Goal: Task Accomplishment & Management: Complete application form

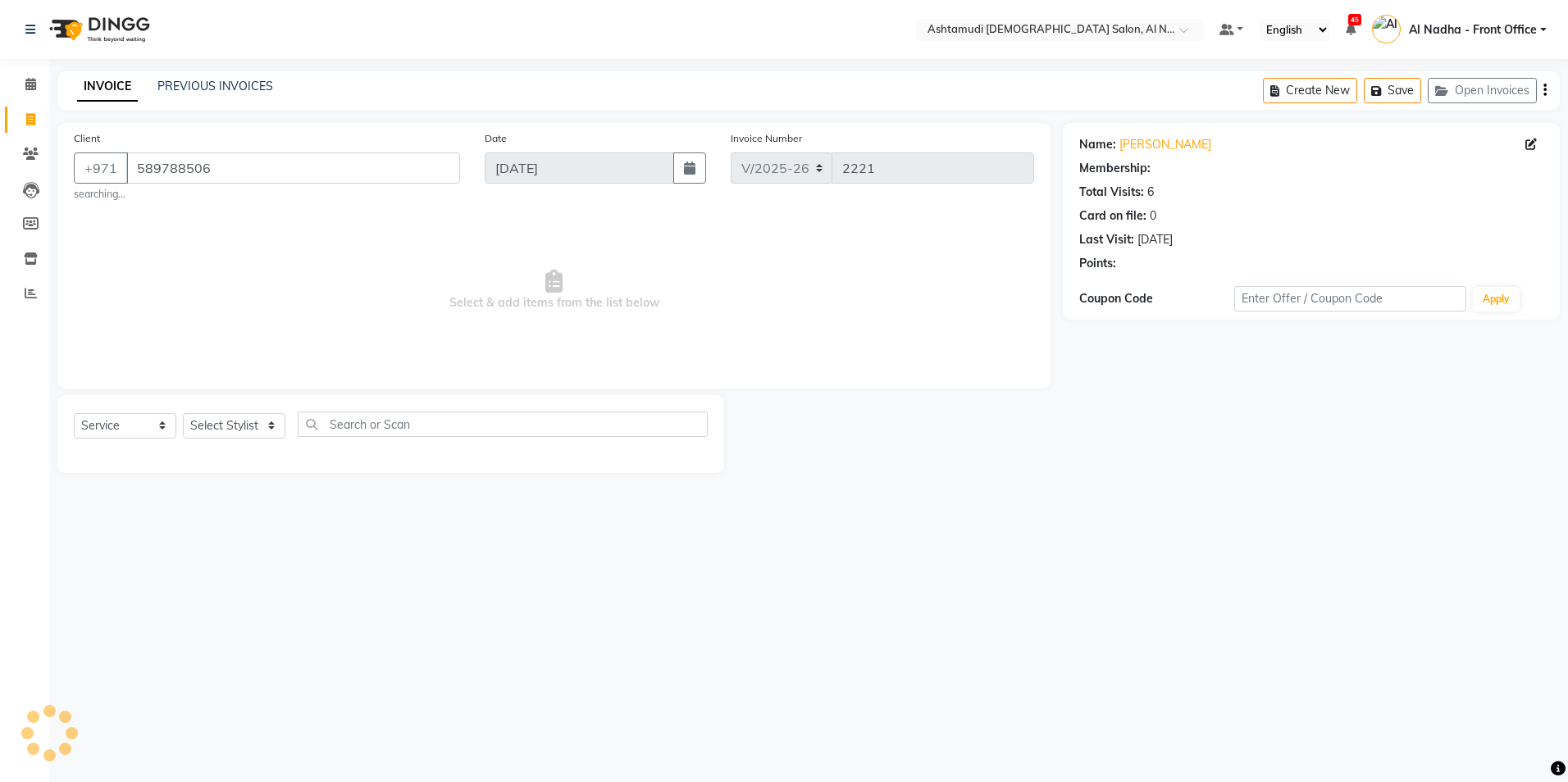
select select "7088"
select select "service"
click at [267, 423] on select "Select Stylist" at bounding box center [234, 425] width 103 height 26
select select "60077"
click at [183, 413] on select "Select Stylist Al Nadha - Front Office Archana Medonneiteu Tero Mehwish Mubeen …" at bounding box center [247, 425] width 130 height 26
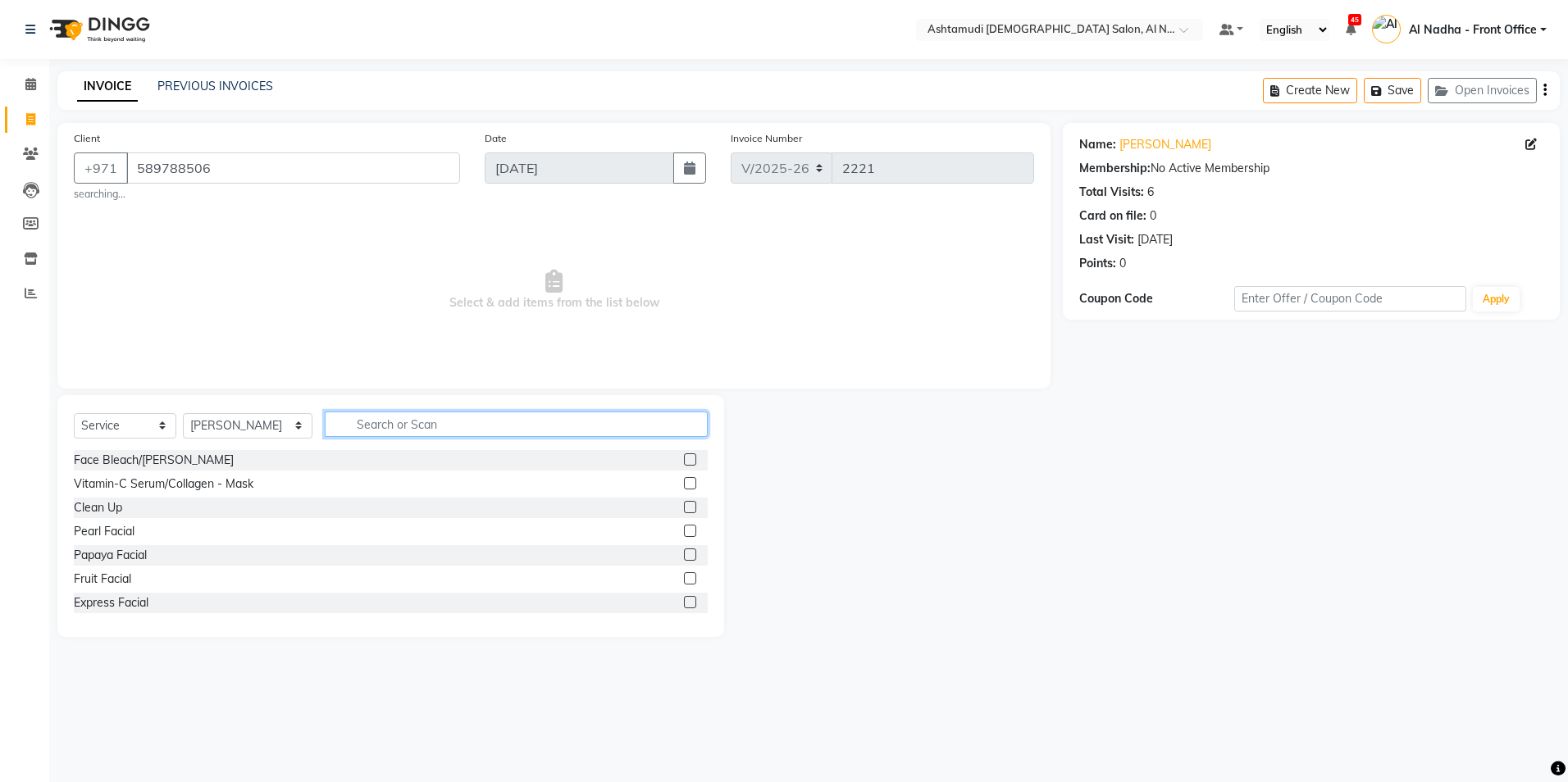
click at [355, 425] on input "text" at bounding box center [515, 424] width 382 height 26
type input "ma"
click at [683, 596] on label at bounding box center [689, 602] width 12 height 12
click at [683, 597] on input "checkbox" at bounding box center [688, 602] width 11 height 11
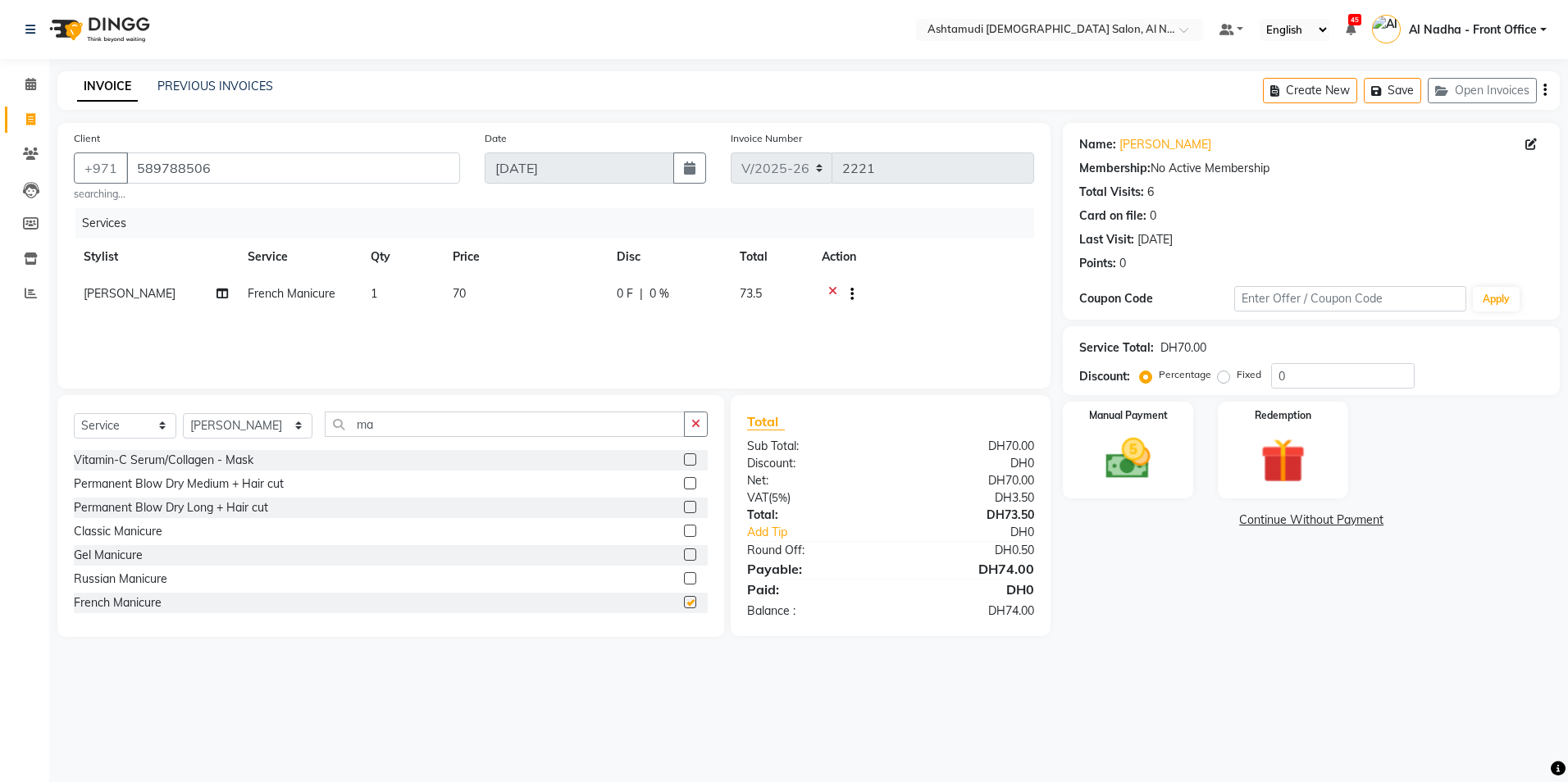
checkbox input "false"
click at [829, 285] on icon at bounding box center [832, 295] width 9 height 21
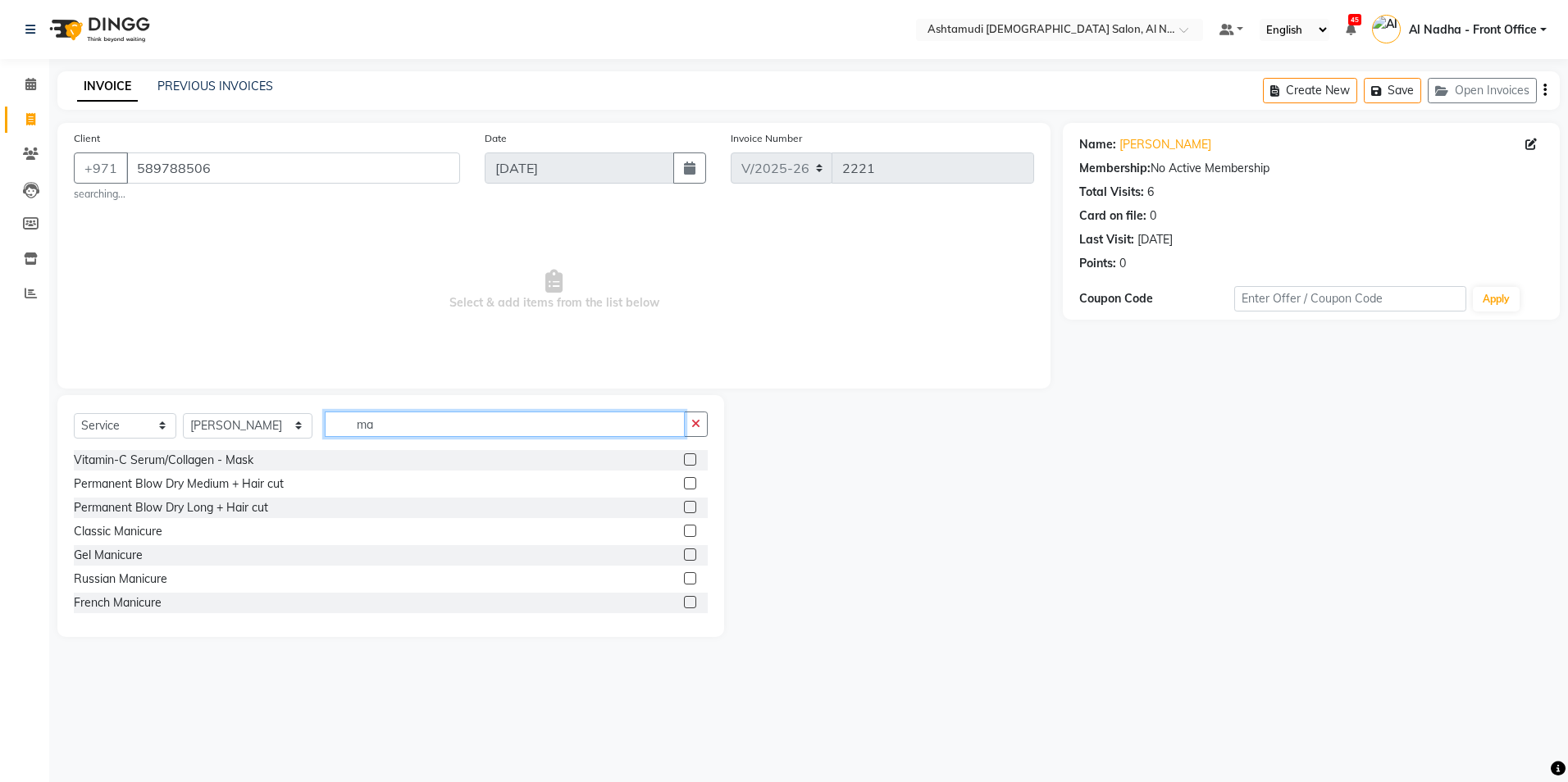
click at [437, 420] on input "ma" at bounding box center [504, 424] width 359 height 26
type input "manicu"
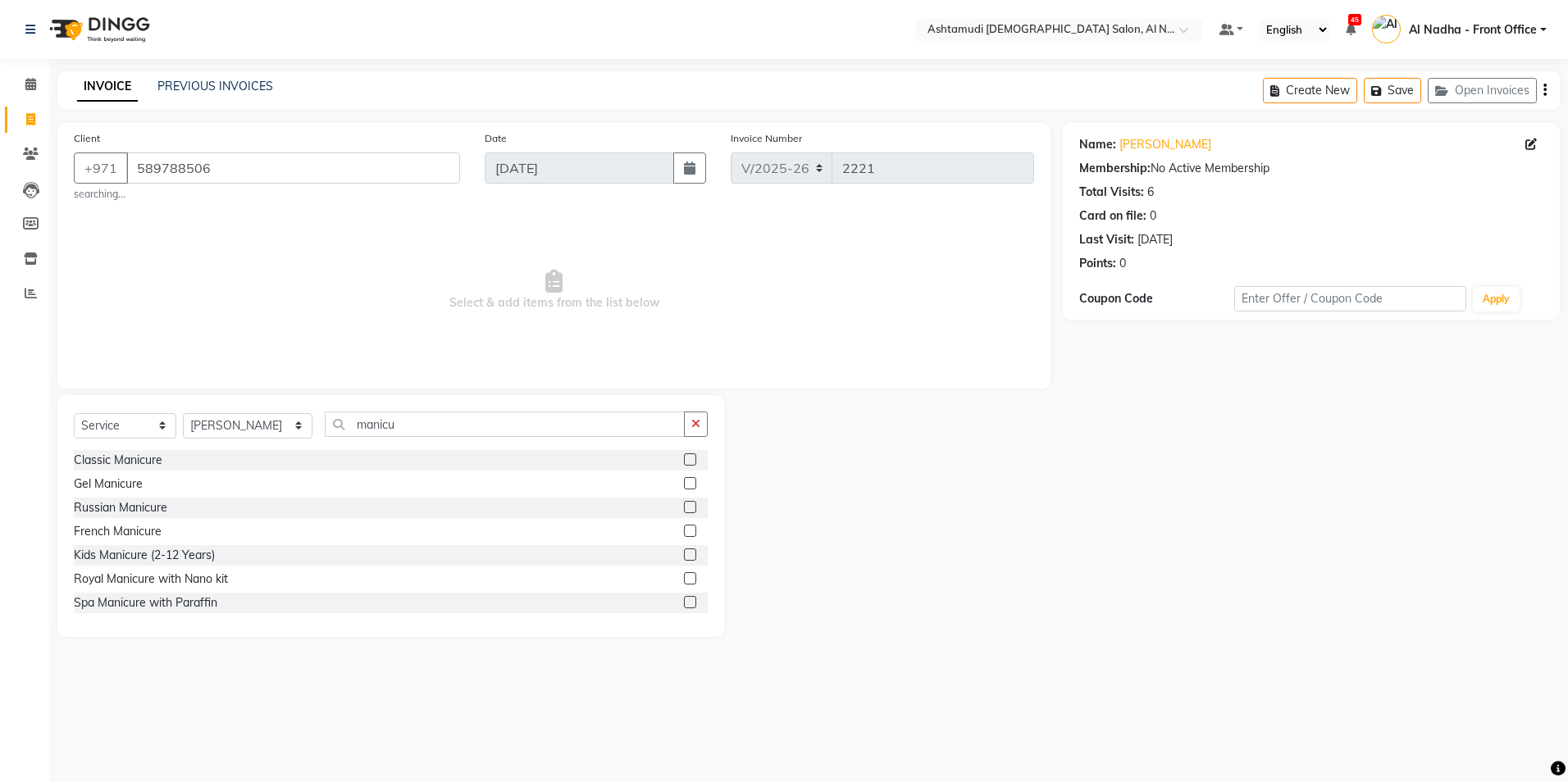
click at [683, 458] on label at bounding box center [689, 459] width 12 height 12
click at [683, 458] on input "checkbox" at bounding box center [688, 460] width 11 height 11
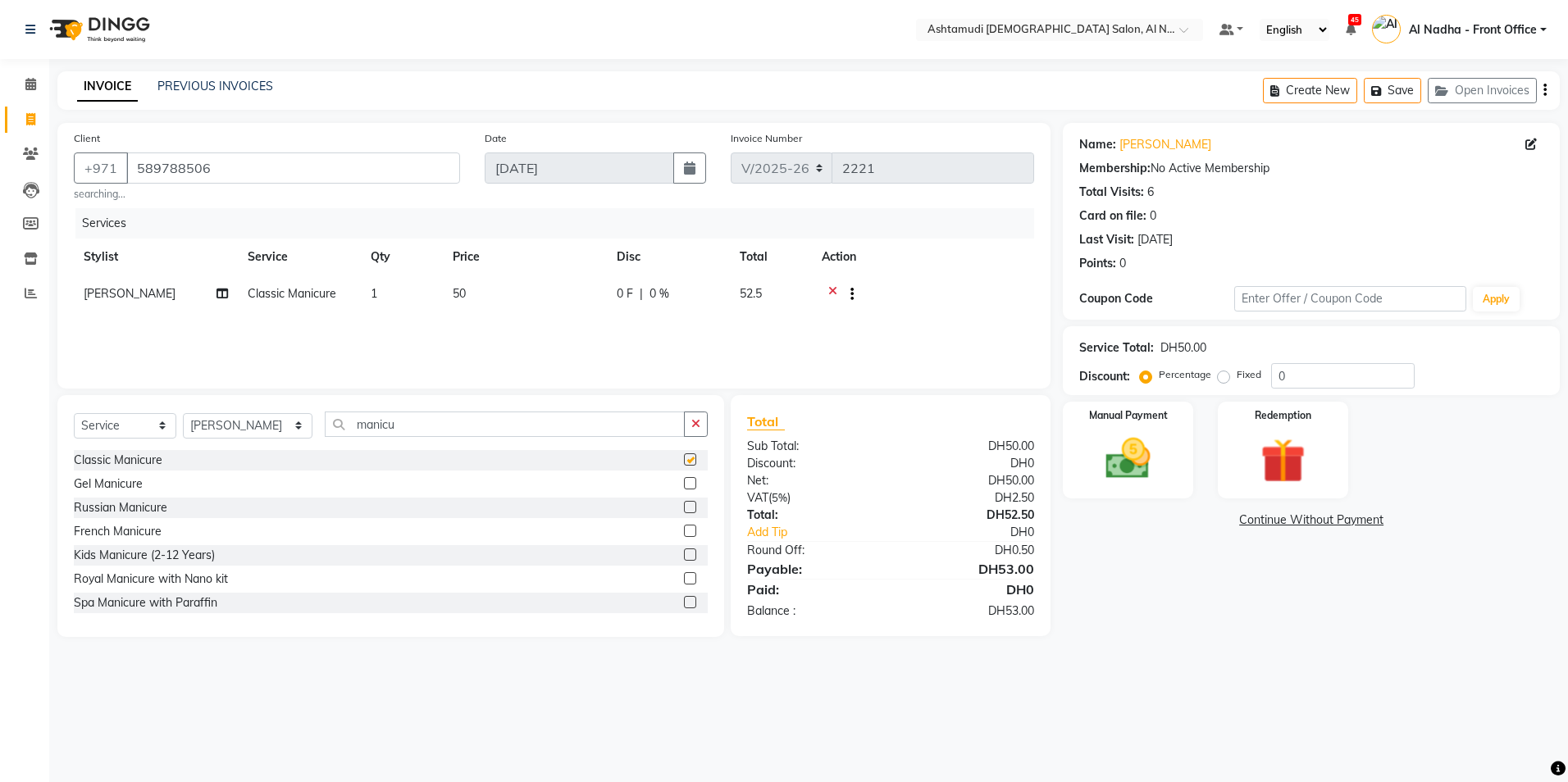
checkbox input "false"
click at [563, 404] on div "Select Service Product Membership Package Voucher Prepaid Gift Card Select Styl…" at bounding box center [391, 516] width 667 height 242
click at [554, 423] on input "manicu" at bounding box center [504, 424] width 359 height 26
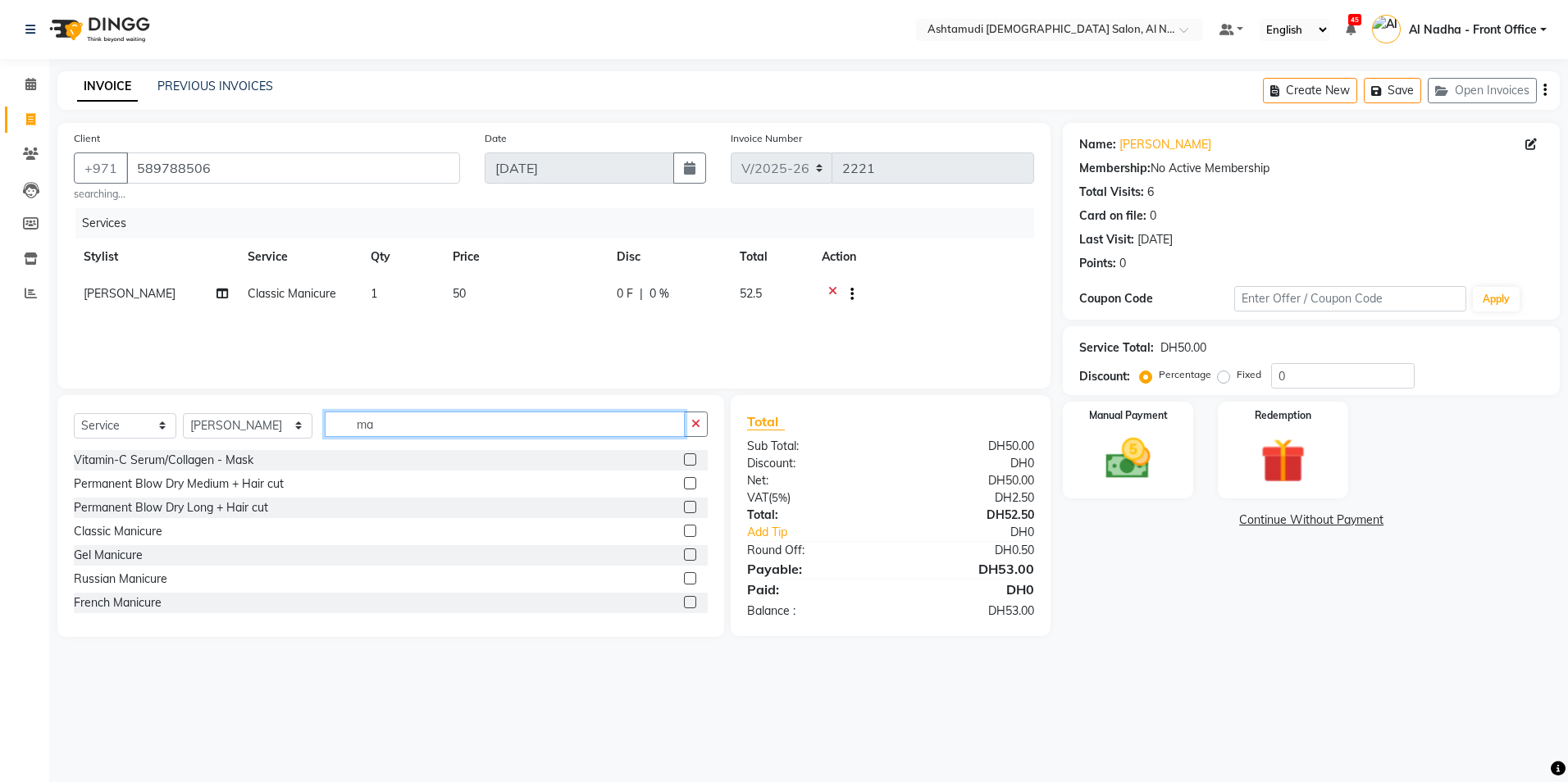
type input "m"
click at [556, 428] on input "m" at bounding box center [504, 424] width 359 height 26
click at [833, 288] on icon at bounding box center [832, 295] width 9 height 21
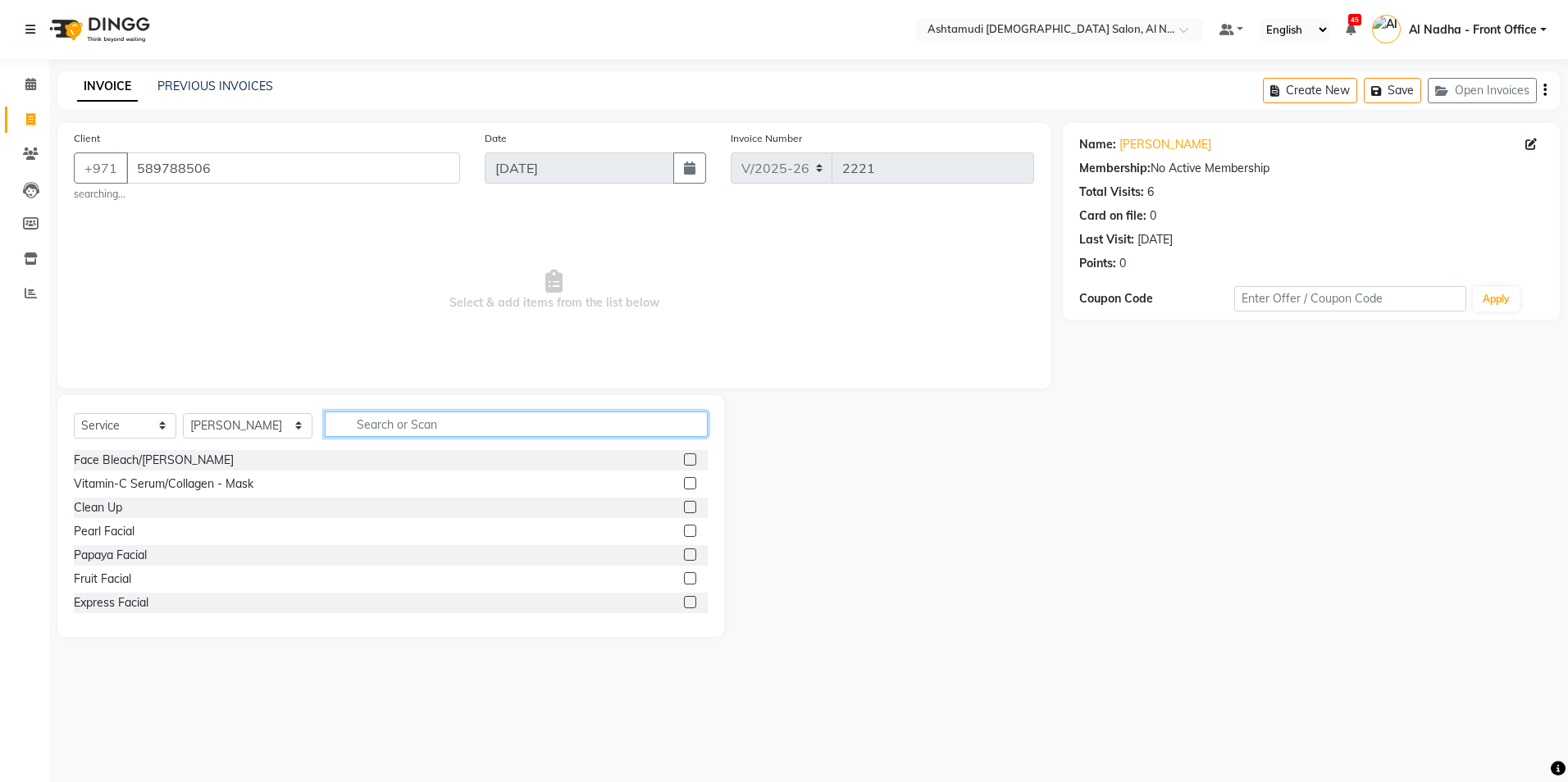
click at [566, 422] on input "text" at bounding box center [515, 424] width 382 height 26
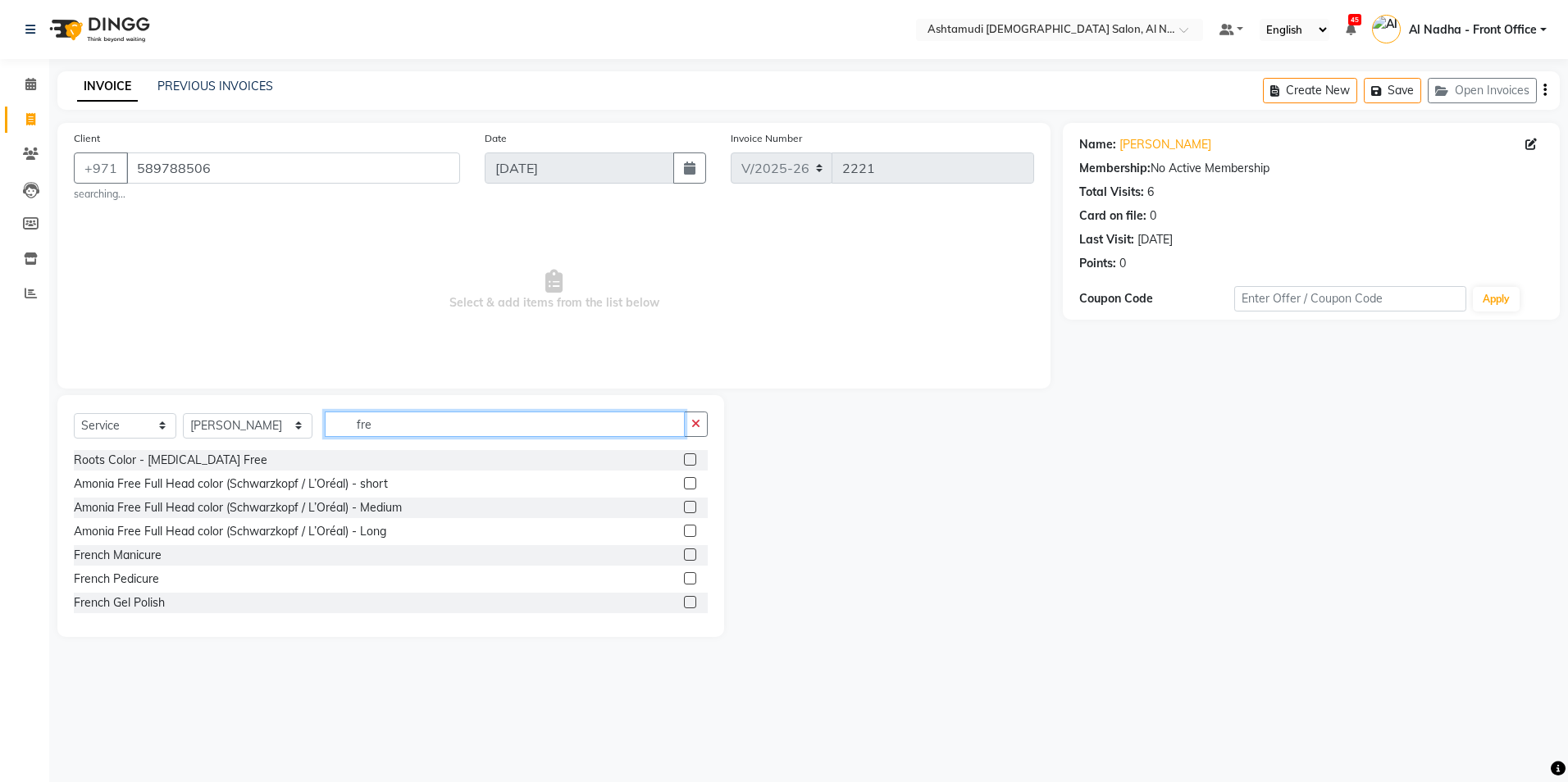
type input "fre"
click at [683, 598] on label at bounding box center [689, 602] width 12 height 12
click at [683, 598] on input "checkbox" at bounding box center [688, 602] width 11 height 11
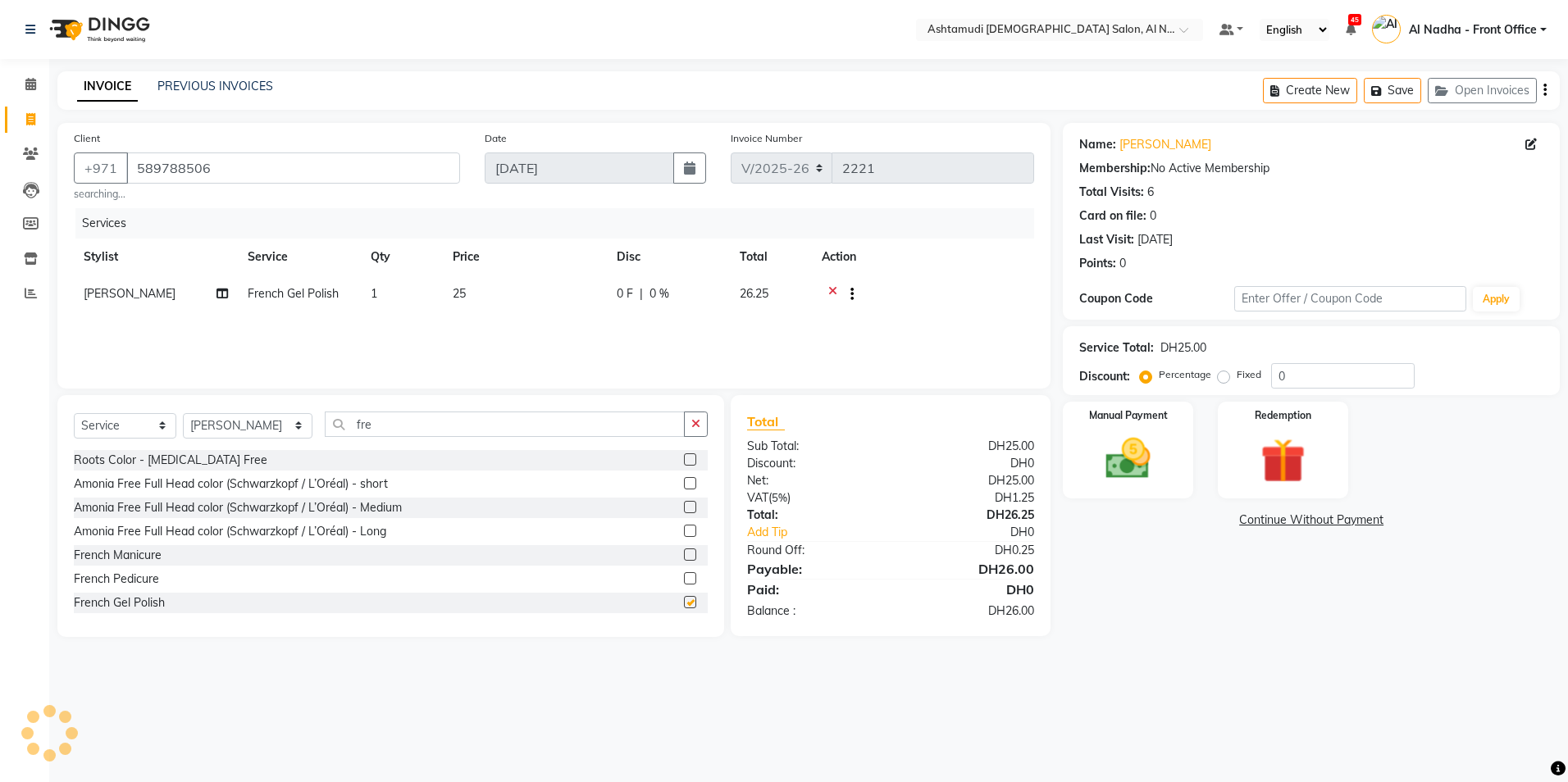
checkbox input "false"
click at [438, 427] on input "fre" at bounding box center [504, 424] width 359 height 26
type input "f"
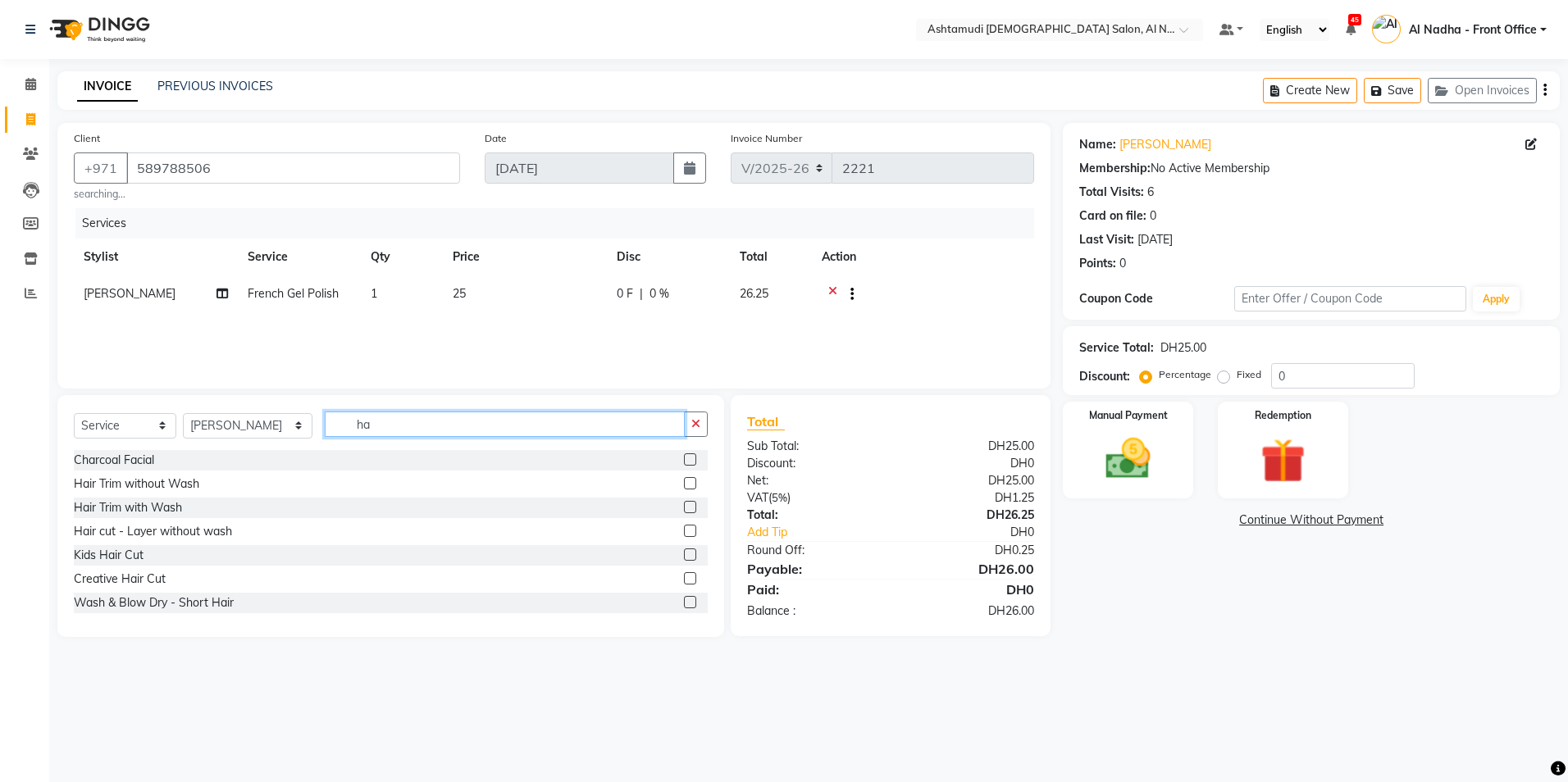
type input "ha"
click at [683, 598] on label at bounding box center [689, 602] width 12 height 12
click at [683, 598] on input "checkbox" at bounding box center [688, 602] width 11 height 11
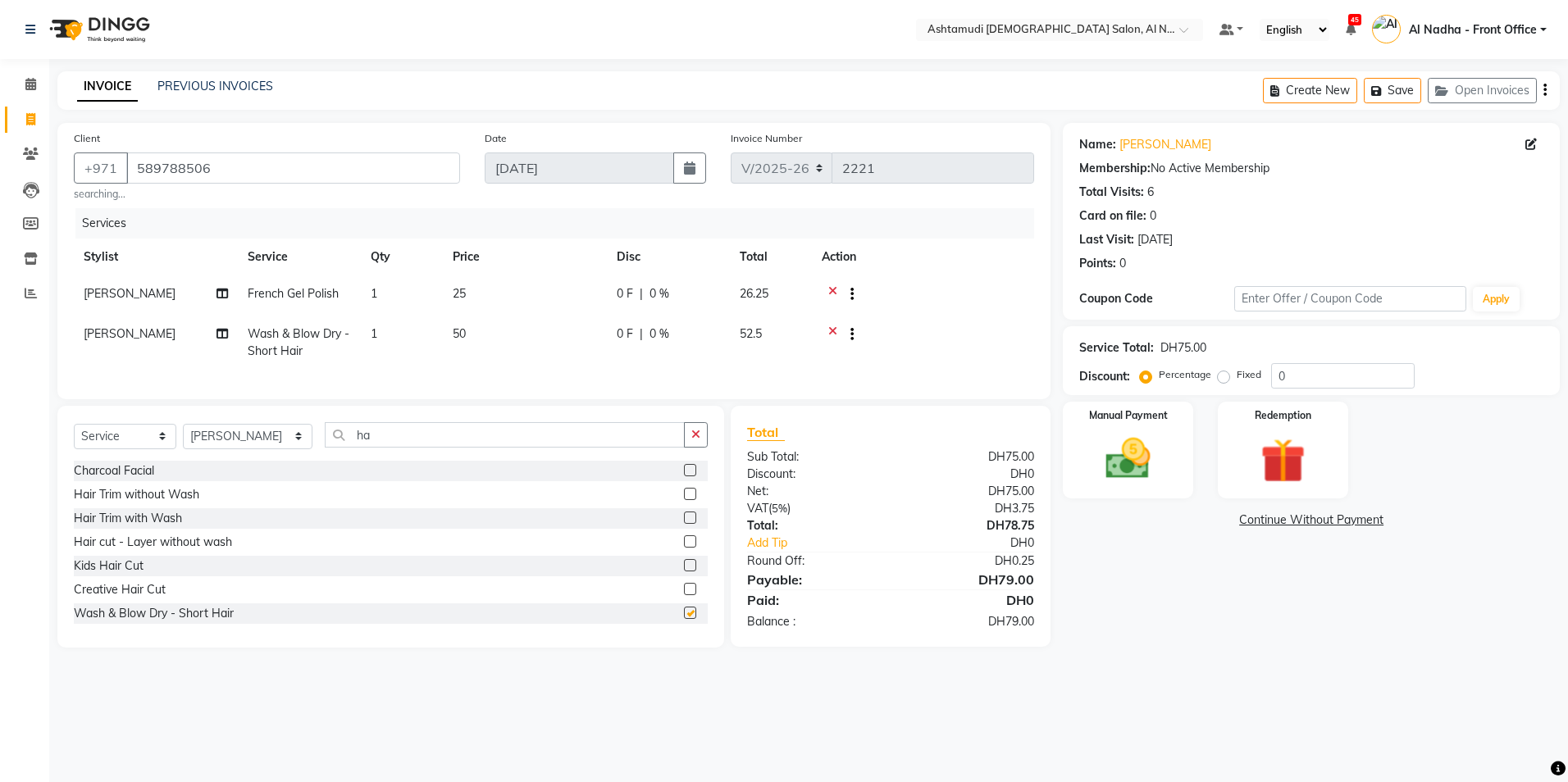
checkbox input "false"
click at [562, 461] on div "Select Service Product Membership Package Voucher Prepaid Gift Card Select Styl…" at bounding box center [391, 441] width 634 height 39
click at [568, 448] on input "ha" at bounding box center [504, 434] width 359 height 26
click at [827, 288] on div at bounding box center [923, 295] width 203 height 21
click at [837, 290] on div at bounding box center [846, 295] width 17 height 21
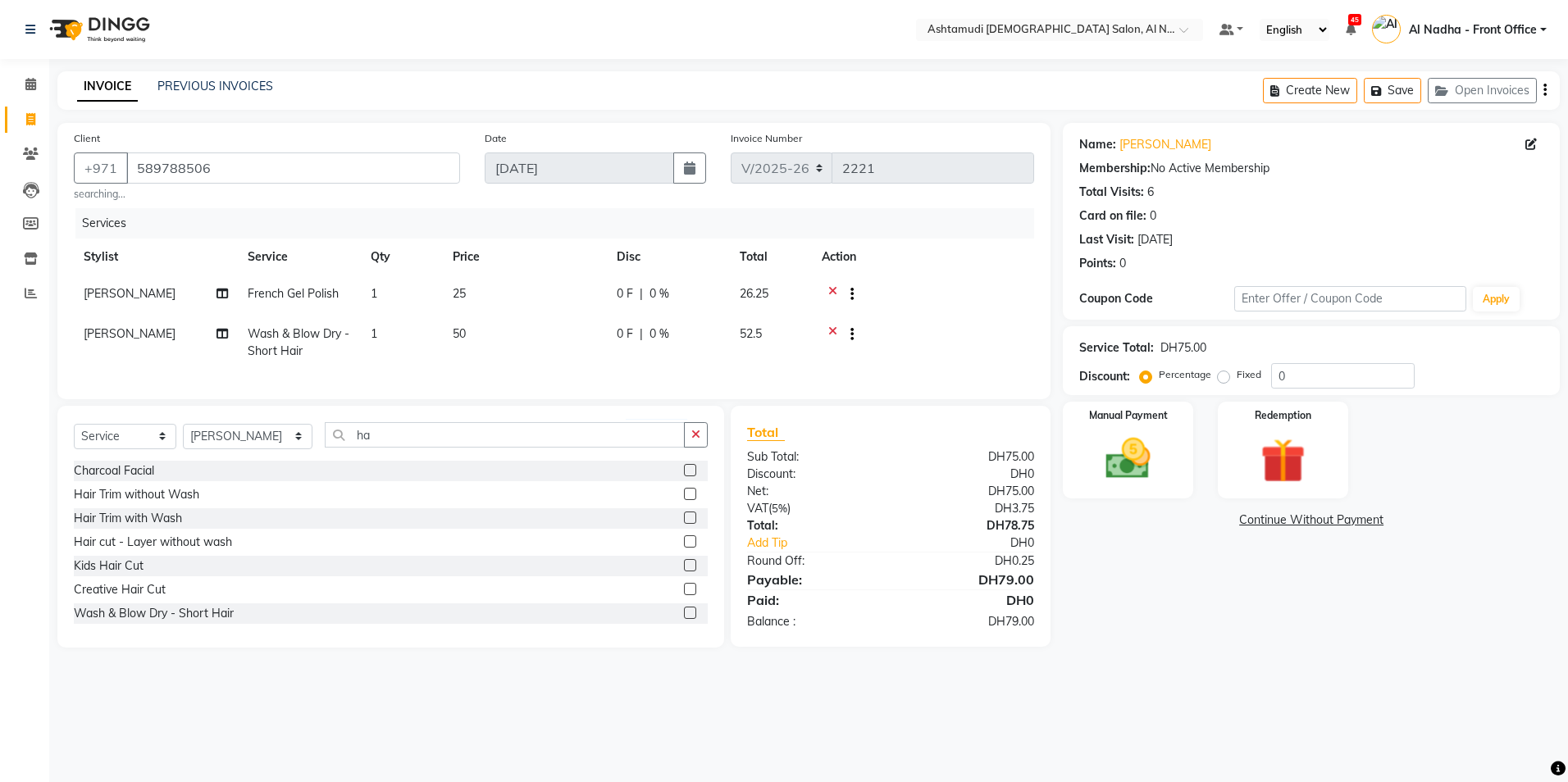
click at [834, 292] on icon at bounding box center [832, 295] width 9 height 21
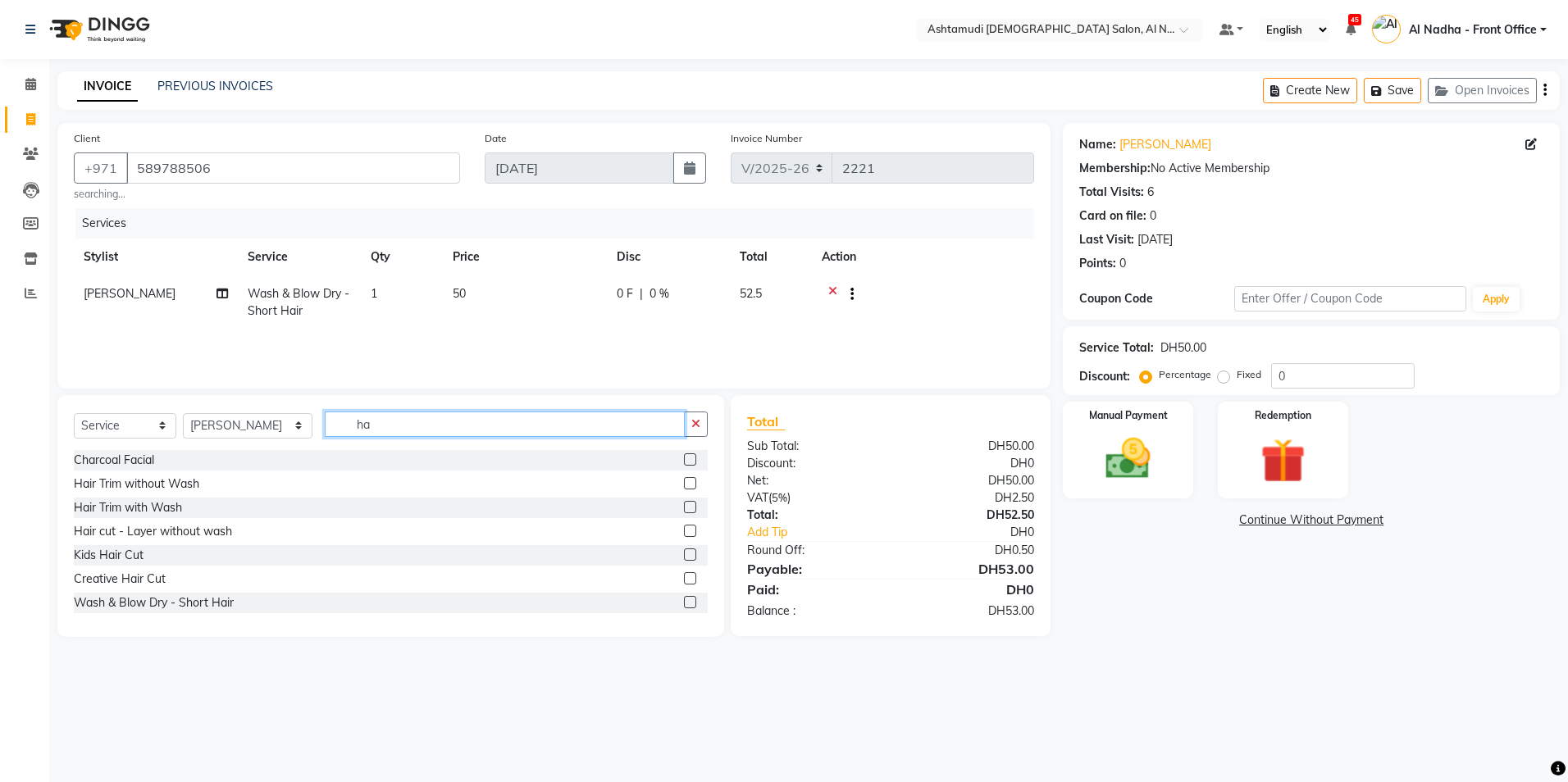
click at [484, 415] on input "ha" at bounding box center [504, 424] width 359 height 26
type input "h"
type input "fre"
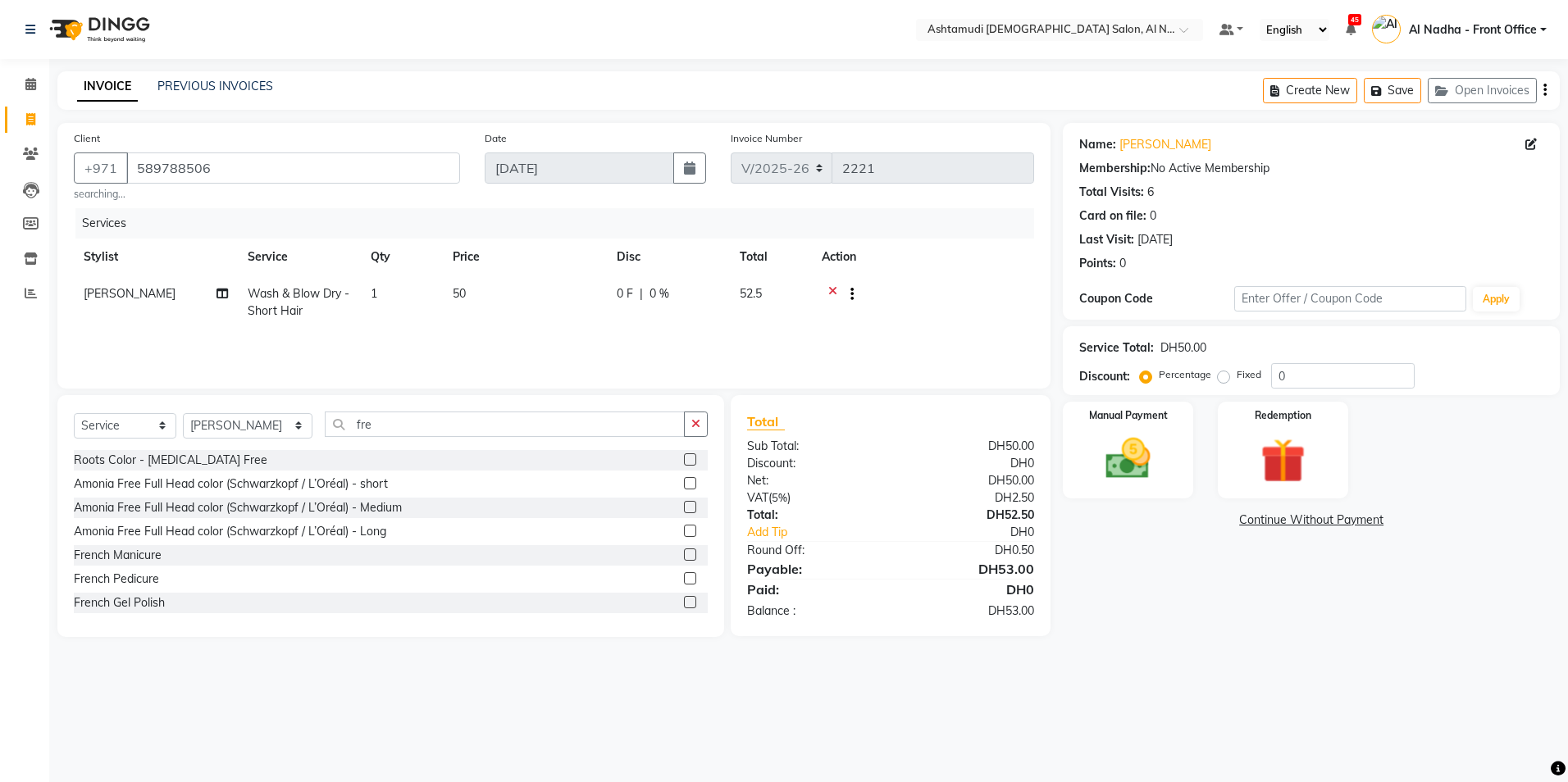
click at [683, 557] on label at bounding box center [689, 554] width 12 height 12
click at [683, 557] on input "checkbox" at bounding box center [688, 555] width 11 height 11
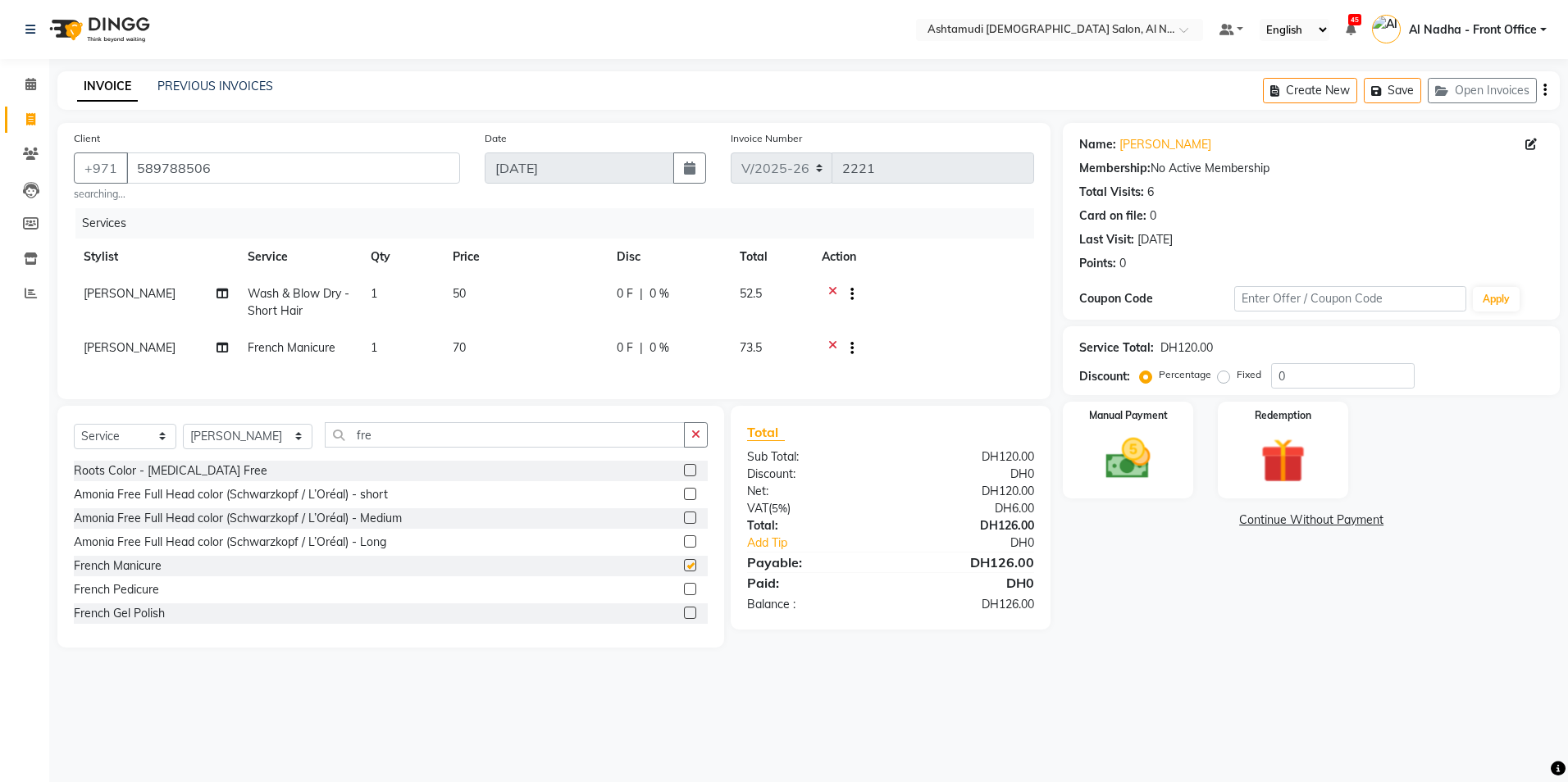
checkbox input "false"
drag, startPoint x: 410, startPoint y: 438, endPoint x: 410, endPoint y: 448, distance: 10.0
click at [410, 448] on input "fre" at bounding box center [504, 434] width 359 height 26
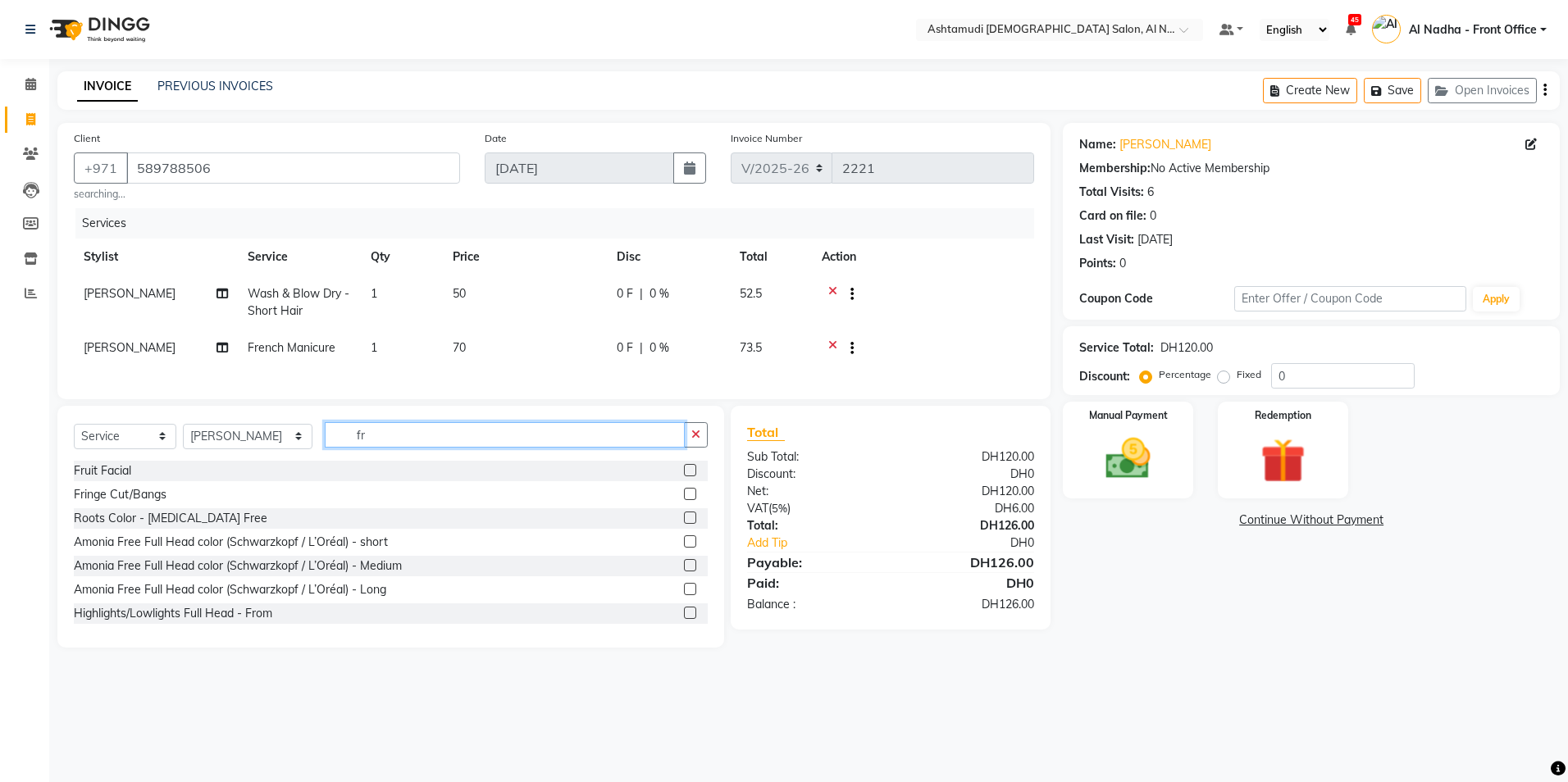
type input "f"
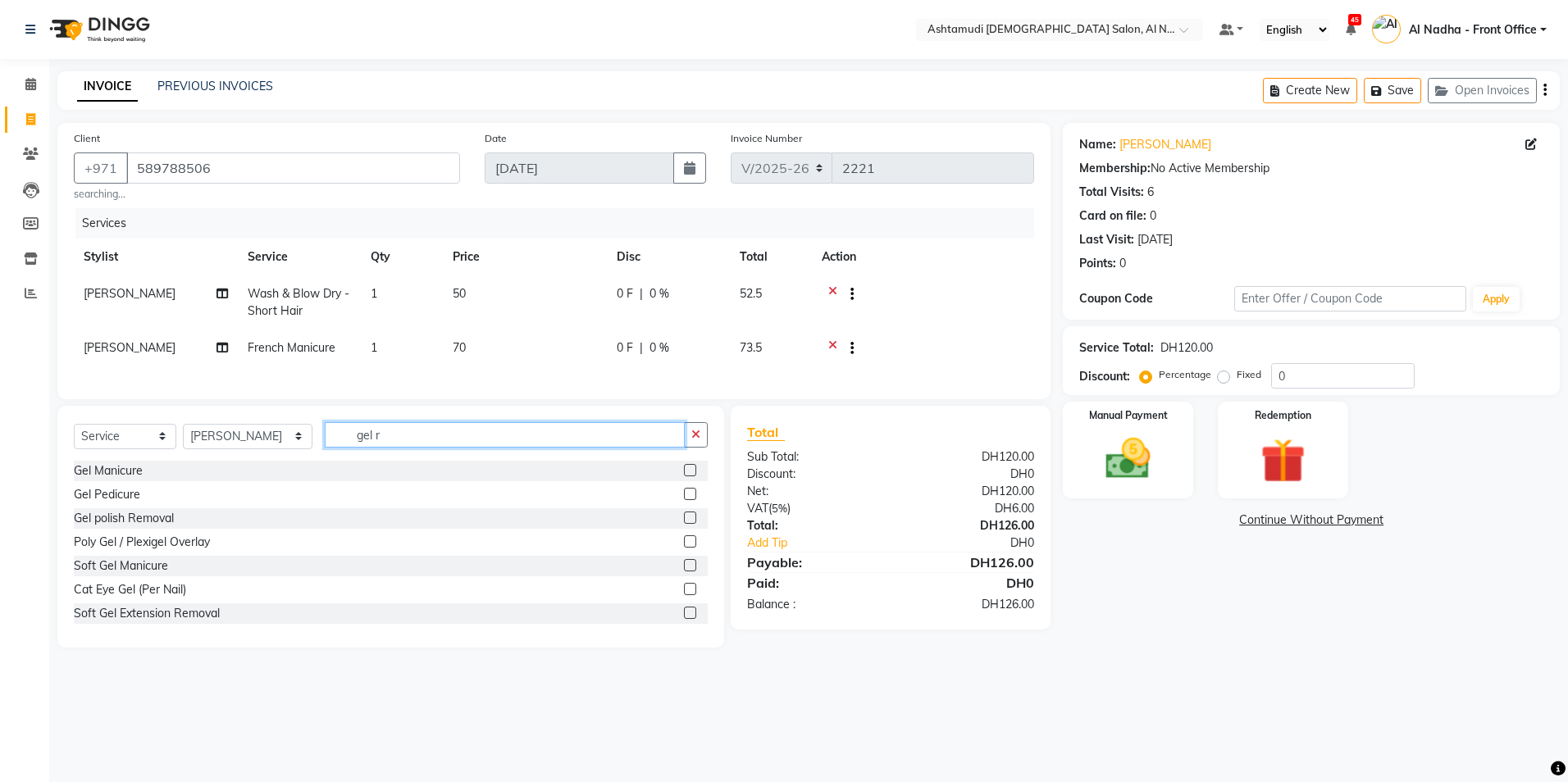
type input "gel r"
click at [683, 524] on label at bounding box center [689, 517] width 12 height 12
click at [683, 524] on input "checkbox" at bounding box center [688, 518] width 11 height 11
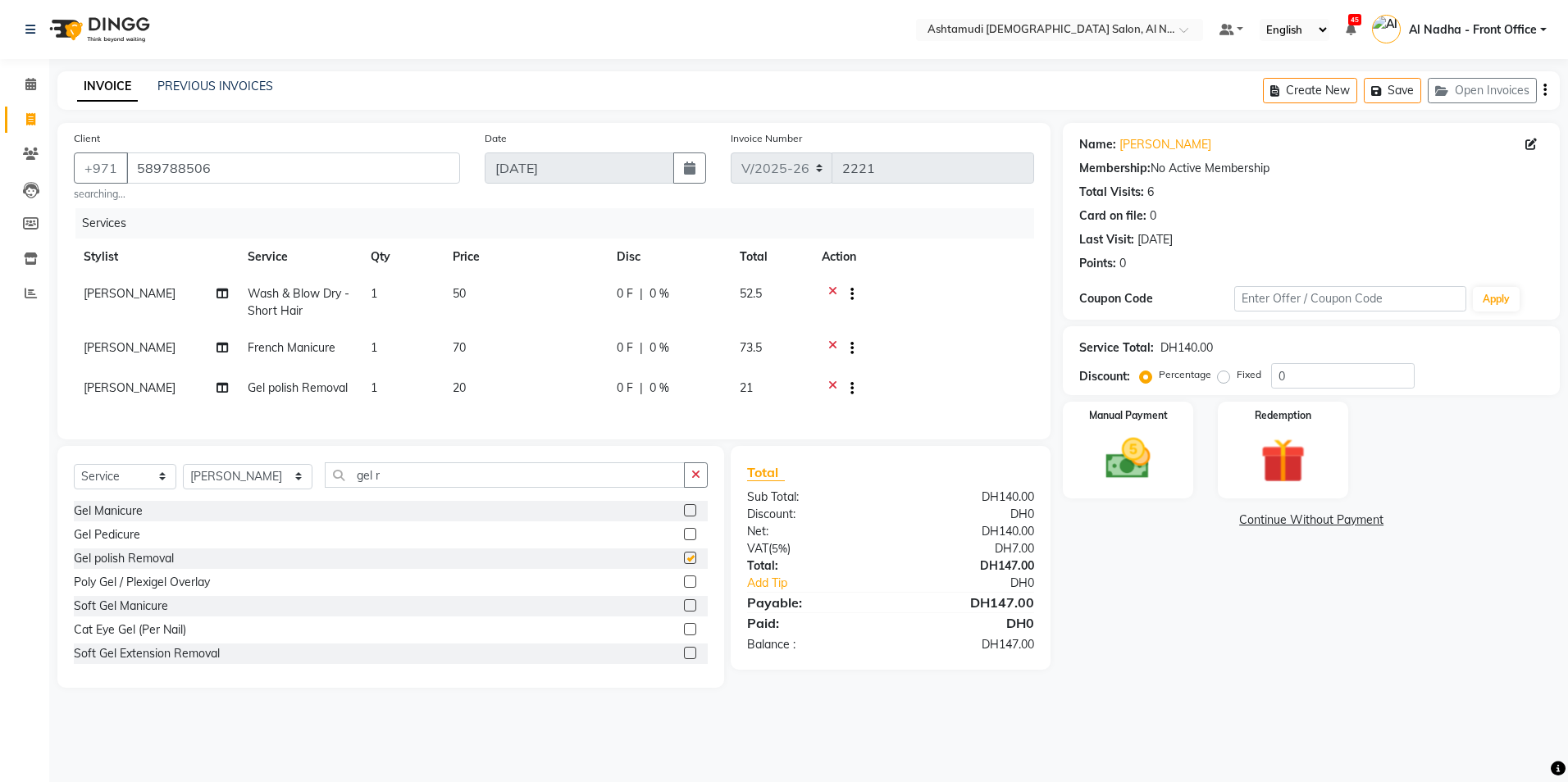
checkbox input "false"
click at [362, 488] on input "gel r" at bounding box center [504, 475] width 359 height 26
type input "g"
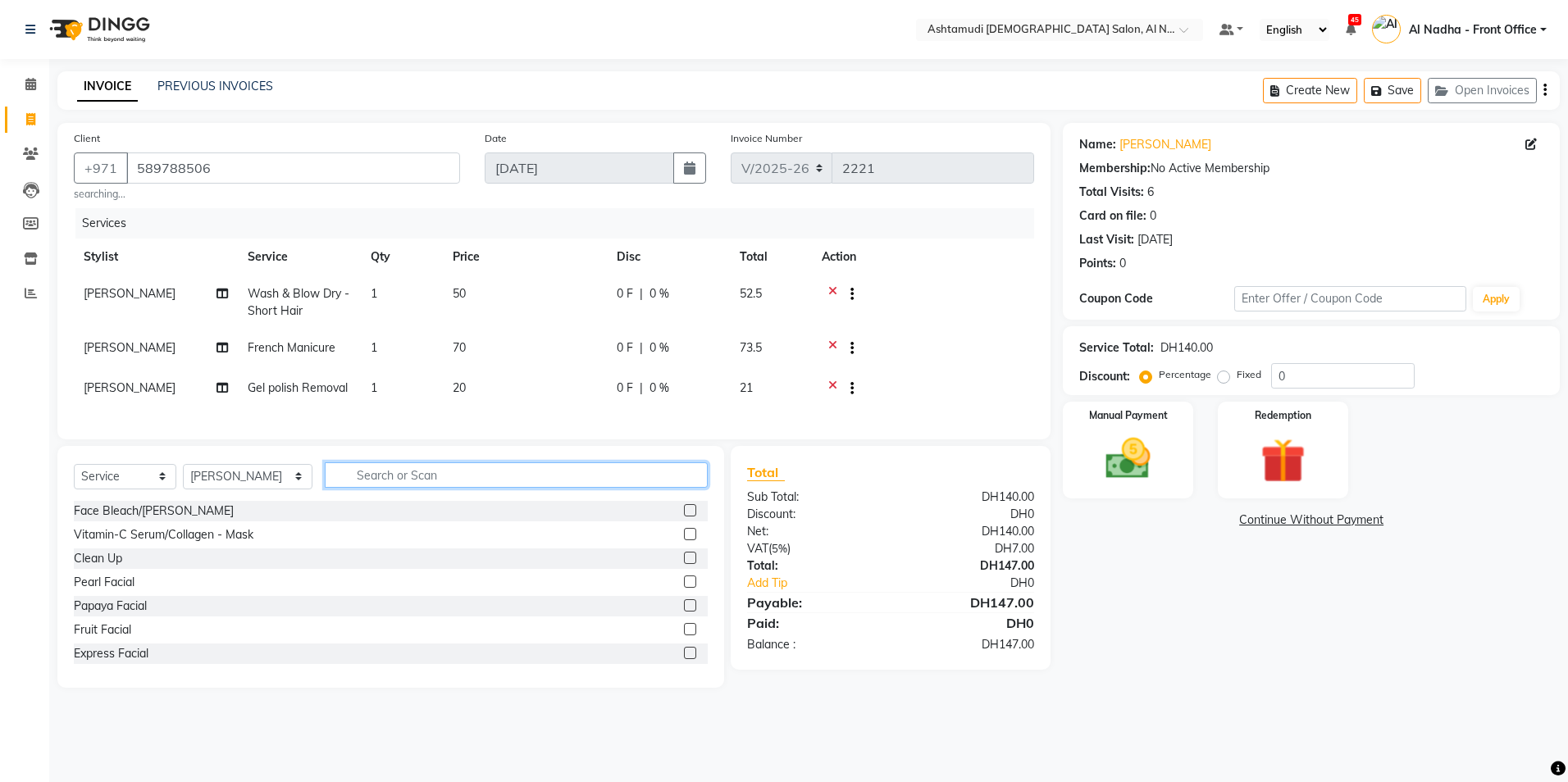
click at [391, 487] on input "text" at bounding box center [515, 475] width 382 height 26
click at [429, 488] on input "text" at bounding box center [515, 475] width 382 height 26
type input "nail"
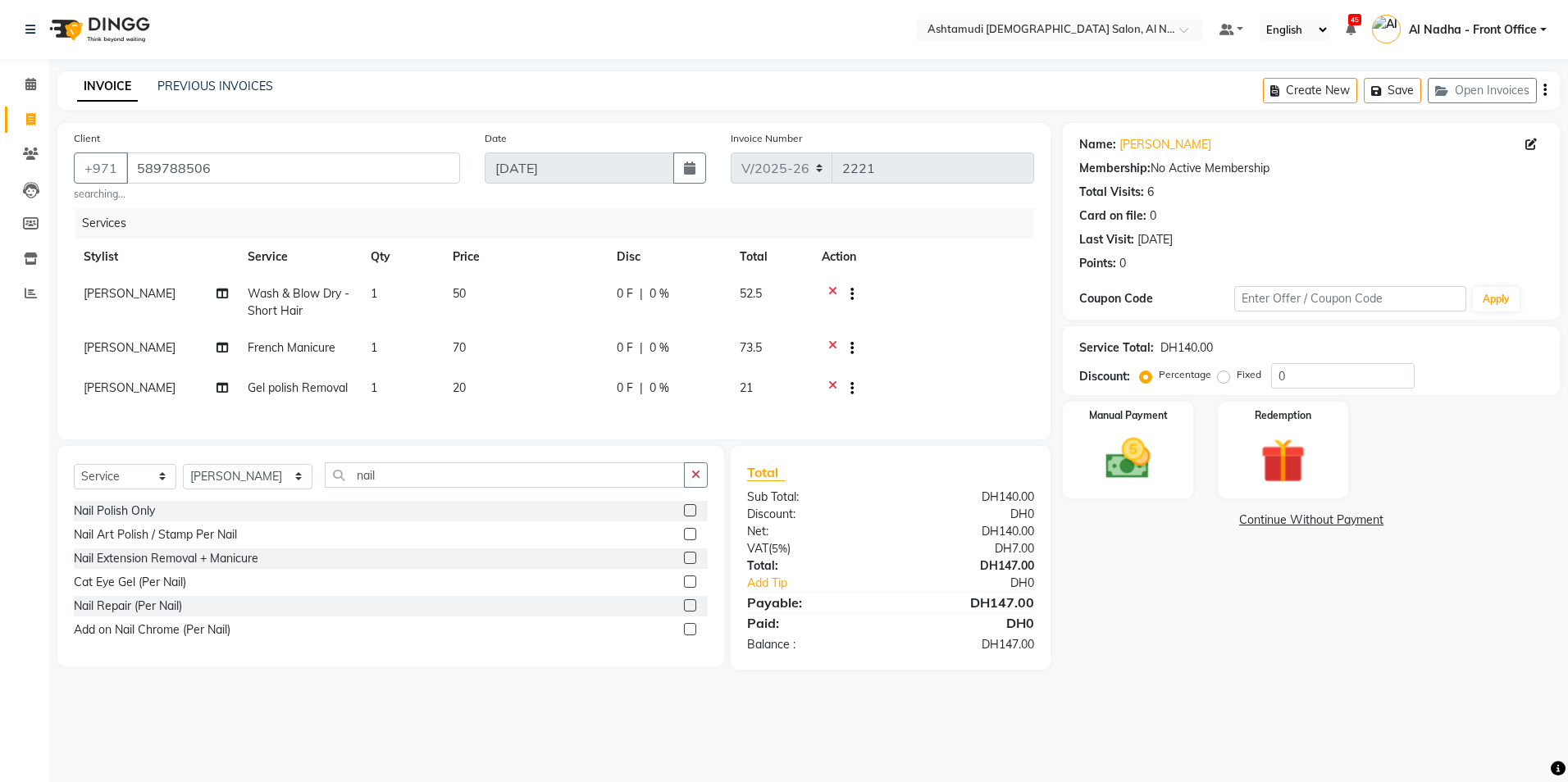
click at [690, 612] on label at bounding box center [689, 605] width 12 height 12
click at [690, 612] on input "checkbox" at bounding box center [688, 606] width 11 height 11
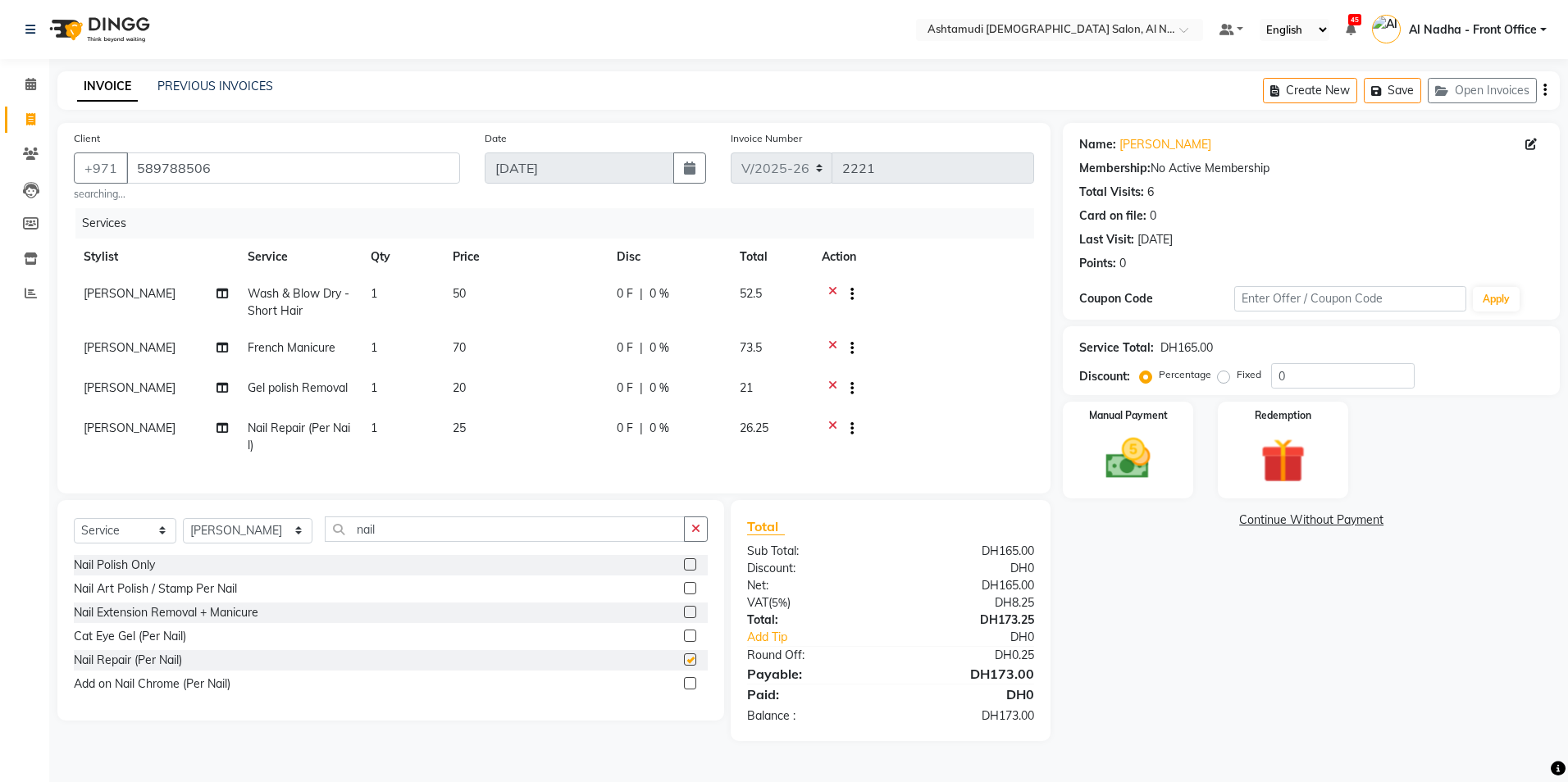
checkbox input "false"
click at [1309, 372] on input "0" at bounding box center [1342, 376] width 143 height 26
type input "020"
click at [1139, 444] on img at bounding box center [1128, 458] width 76 height 54
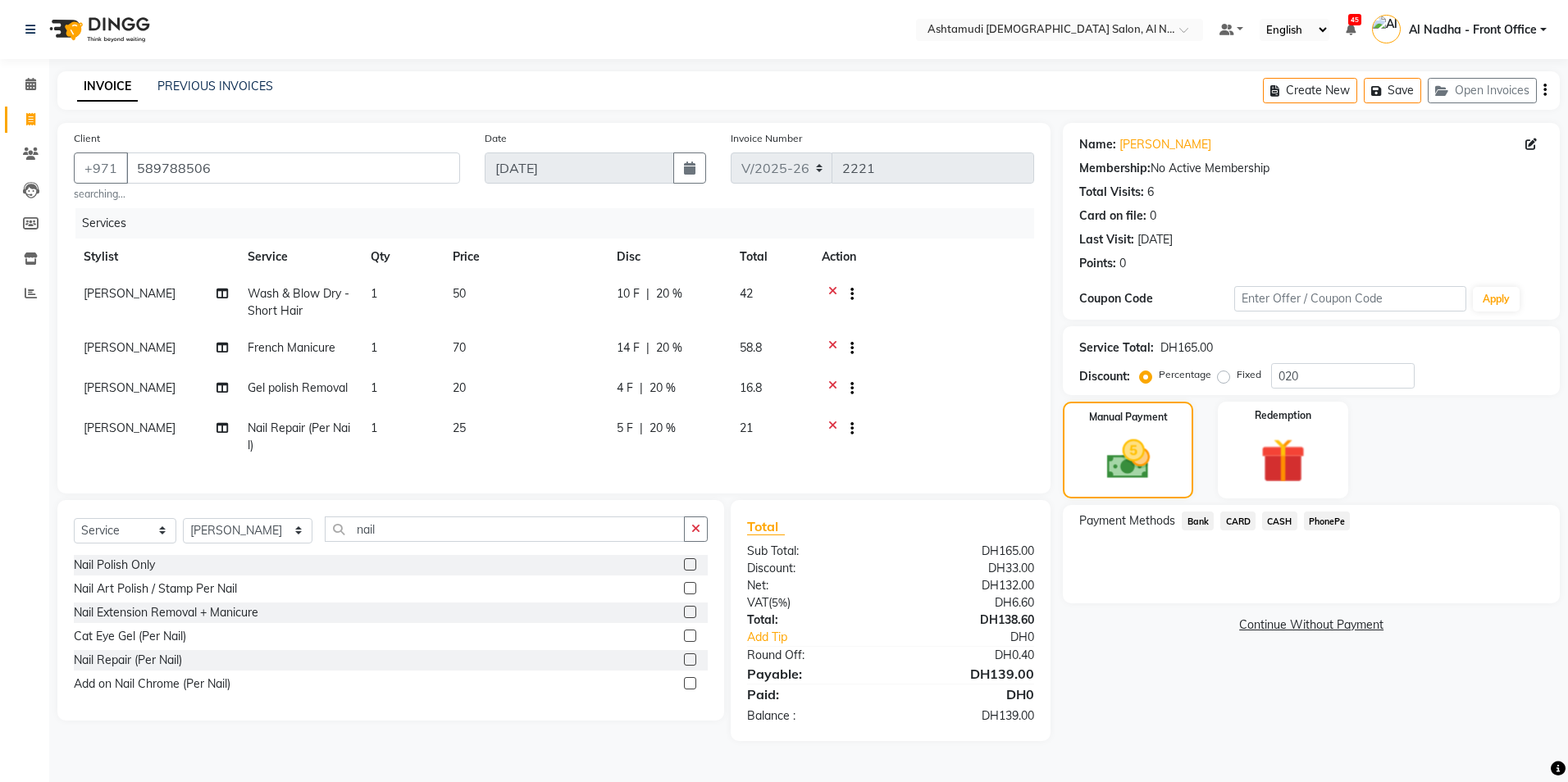
click at [1230, 521] on span "CARD" at bounding box center [1237, 521] width 36 height 19
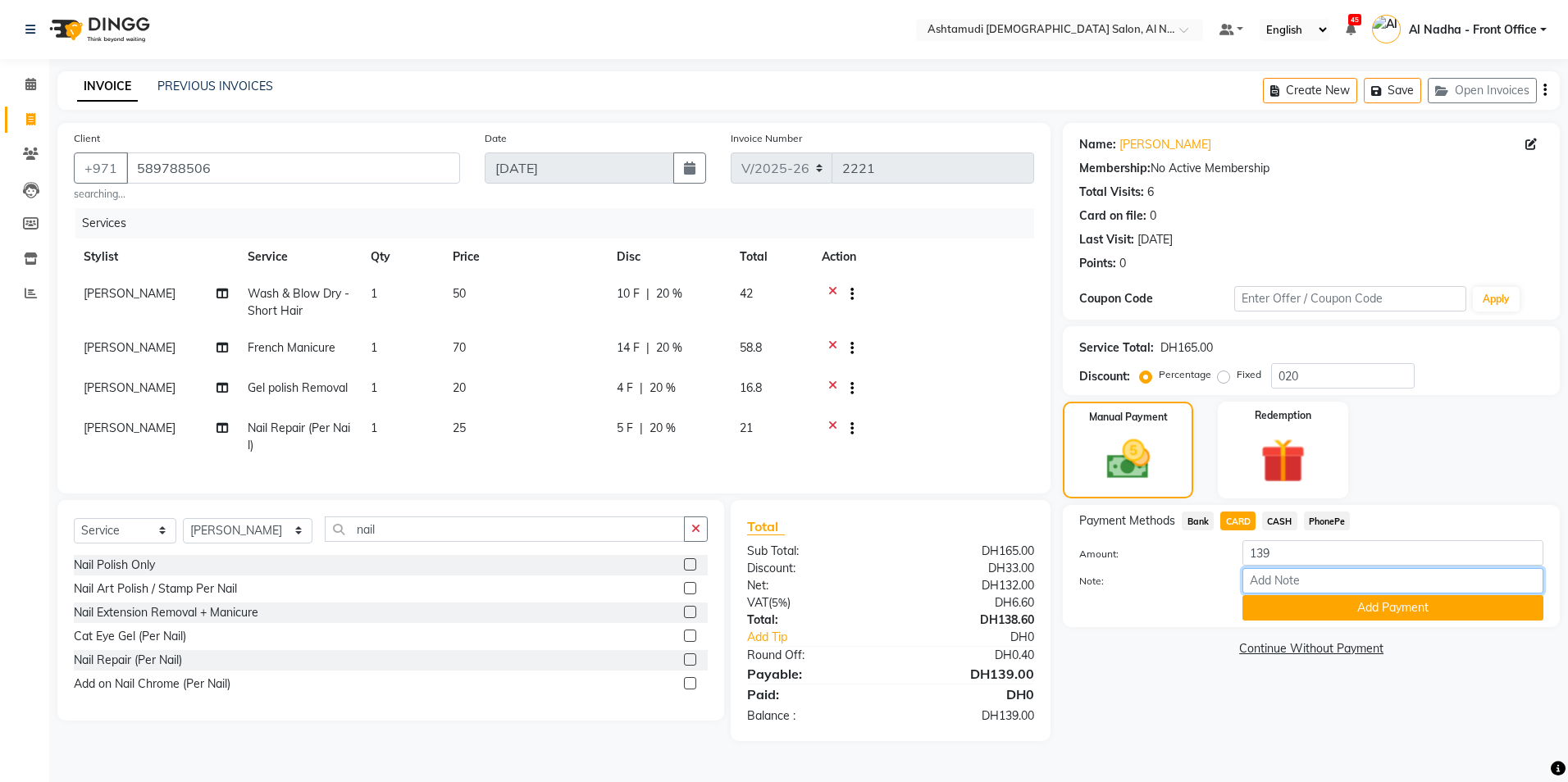
click at [1276, 583] on input "Note:" at bounding box center [1393, 581] width 301 height 26
type input "ROSE"
click at [1341, 615] on button "Add Payment" at bounding box center [1393, 607] width 301 height 26
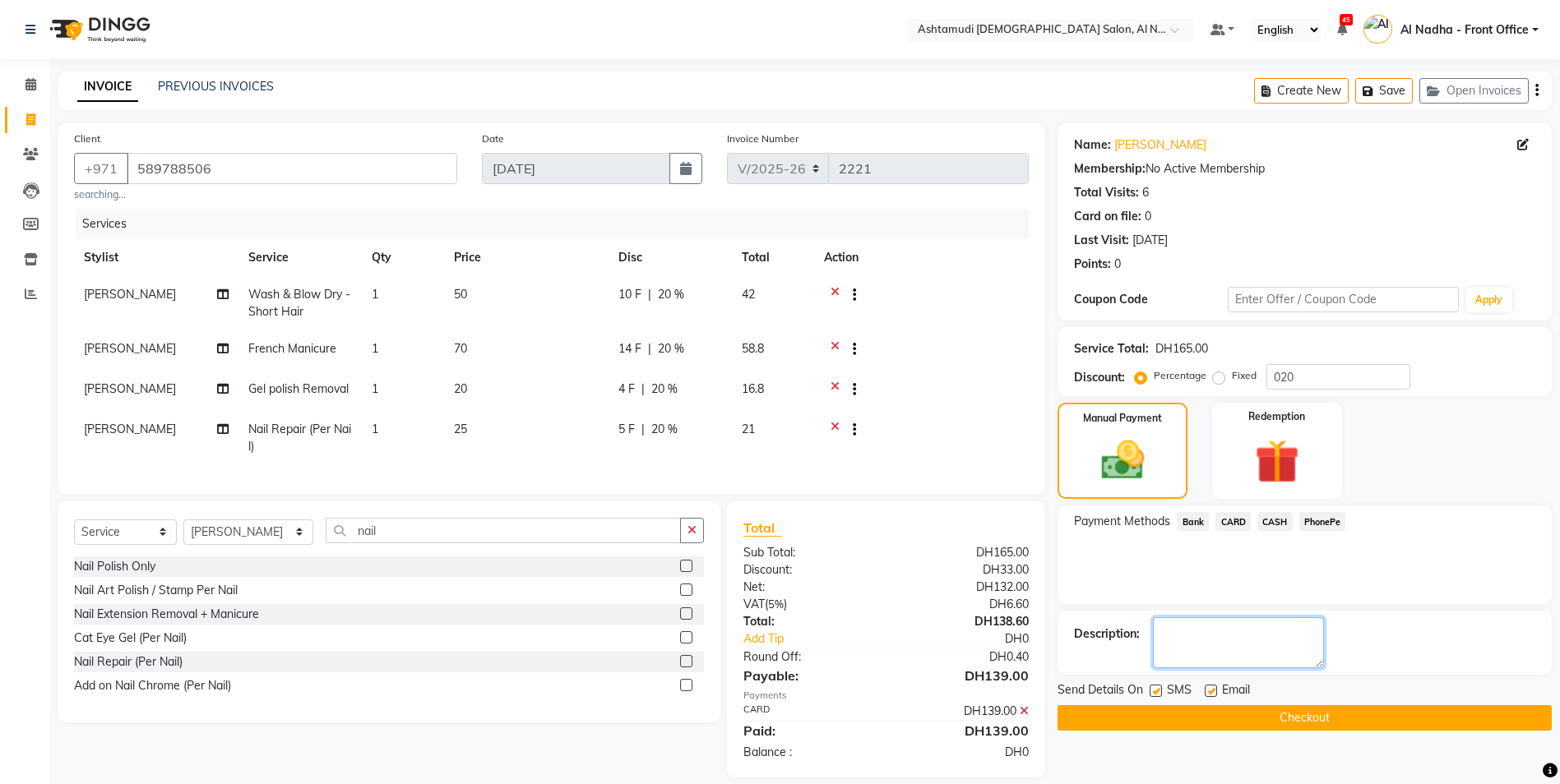
click at [1298, 637] on textarea at bounding box center [1238, 642] width 171 height 51
type textarea "9289"
click at [1253, 715] on button "Checkout" at bounding box center [1304, 718] width 495 height 26
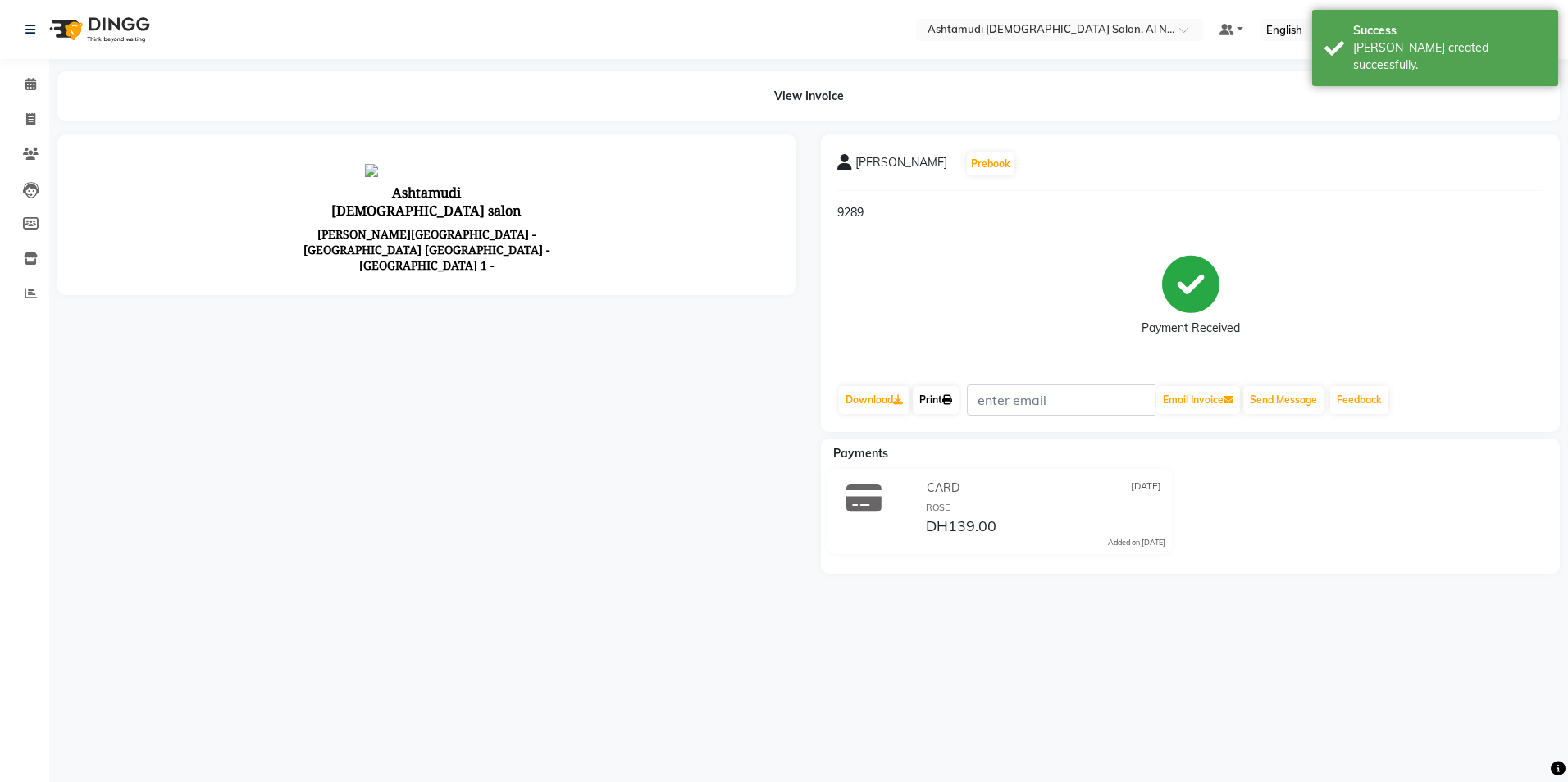
click at [938, 392] on link "Print" at bounding box center [935, 401] width 46 height 28
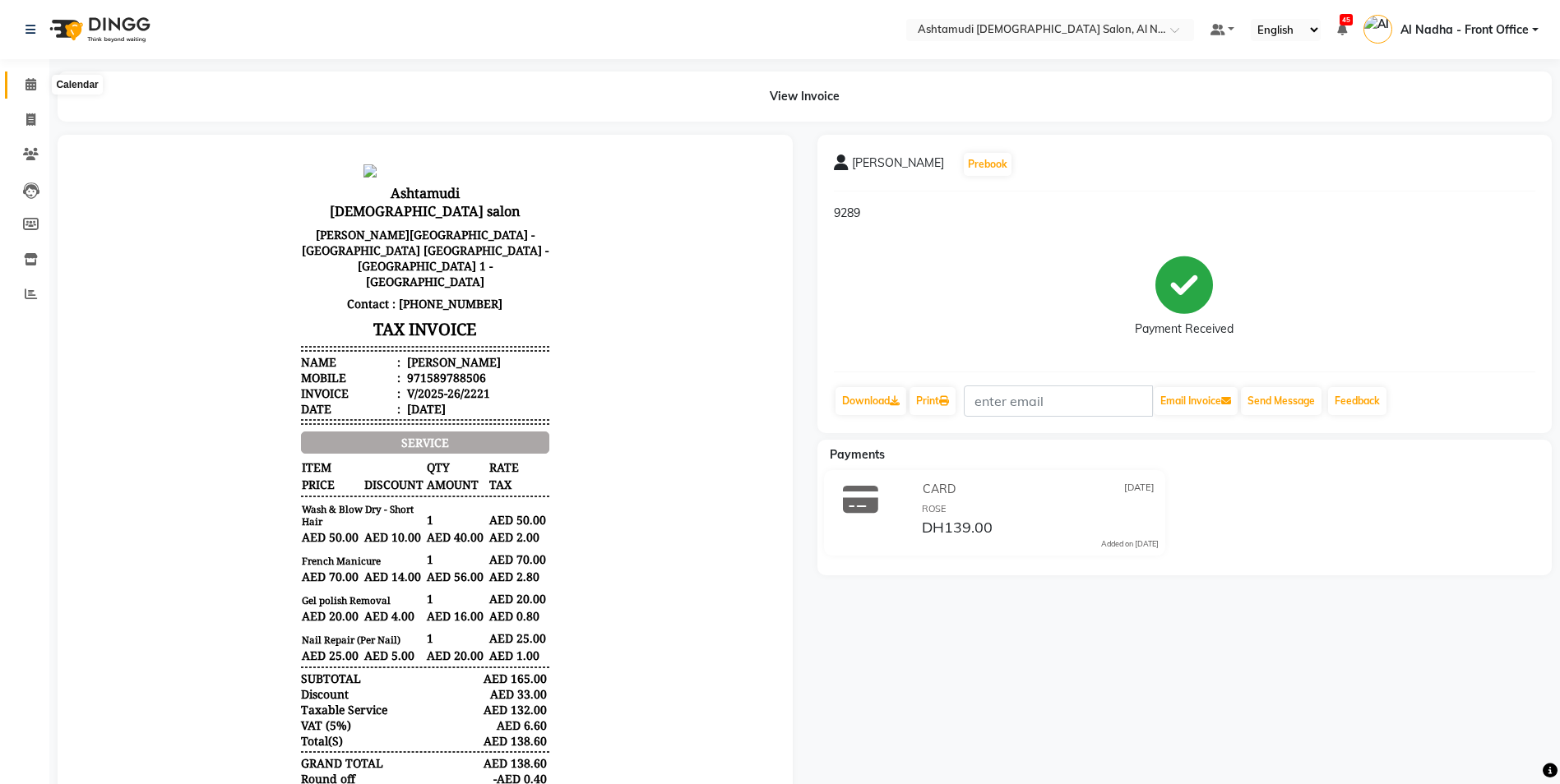
click at [27, 83] on icon at bounding box center [31, 84] width 11 height 12
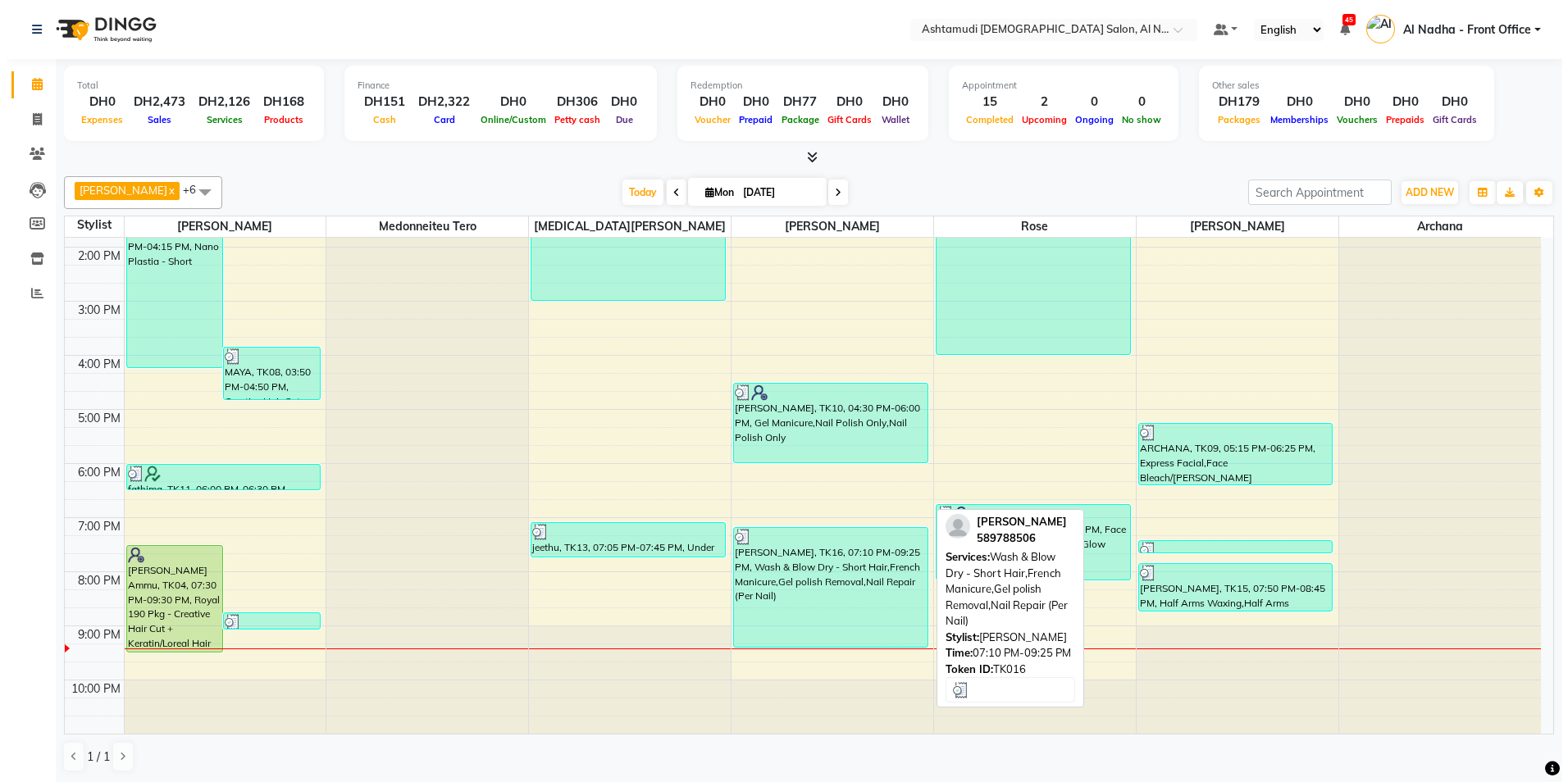
scroll to position [1, 0]
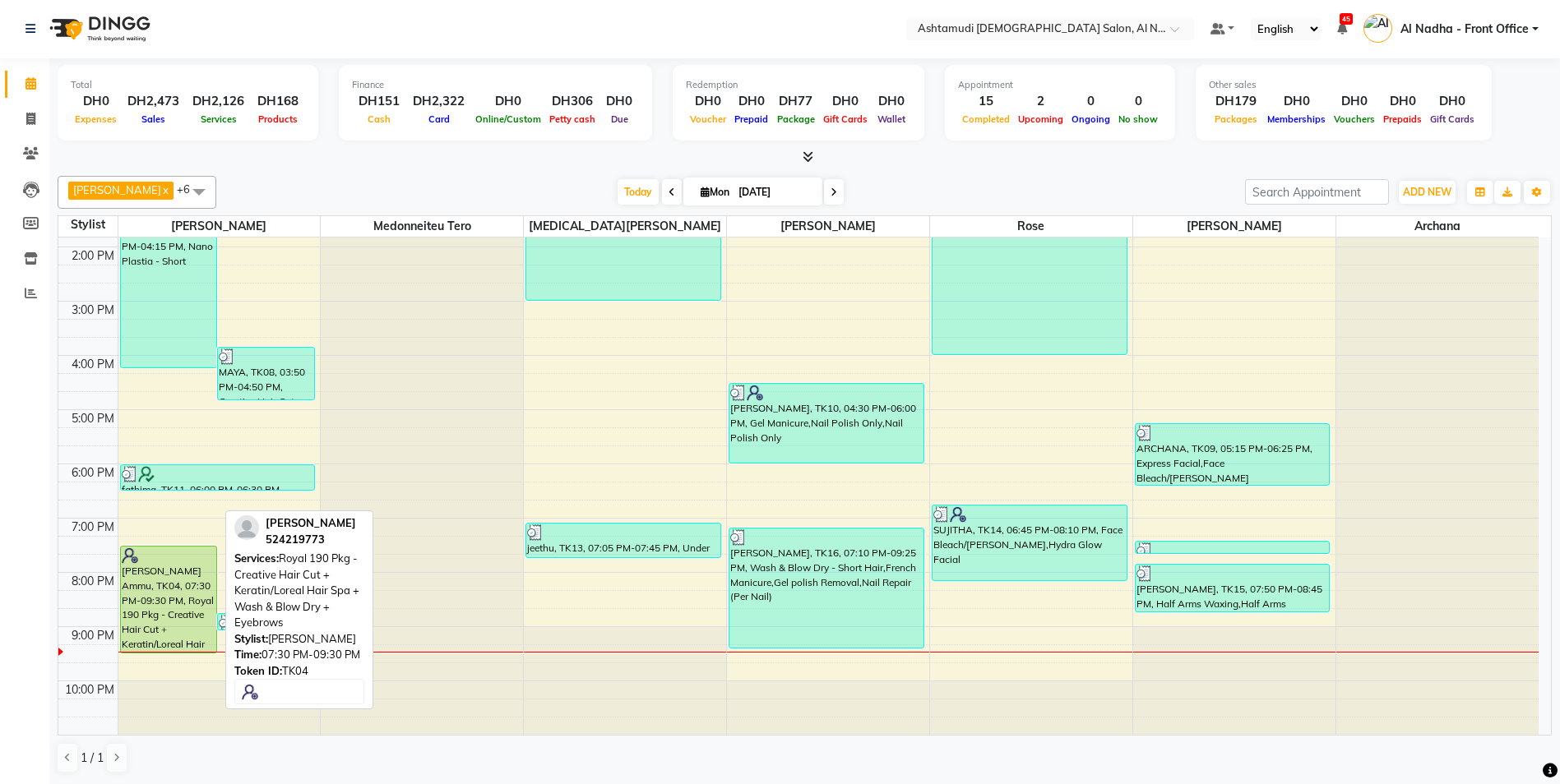
click at [164, 625] on div "[PERSON_NAME] Ammu, TK04, 07:30 PM-09:30 PM, Royal 190 Pkg - Creative Hair Cut …" at bounding box center [169, 600] width 96 height 106
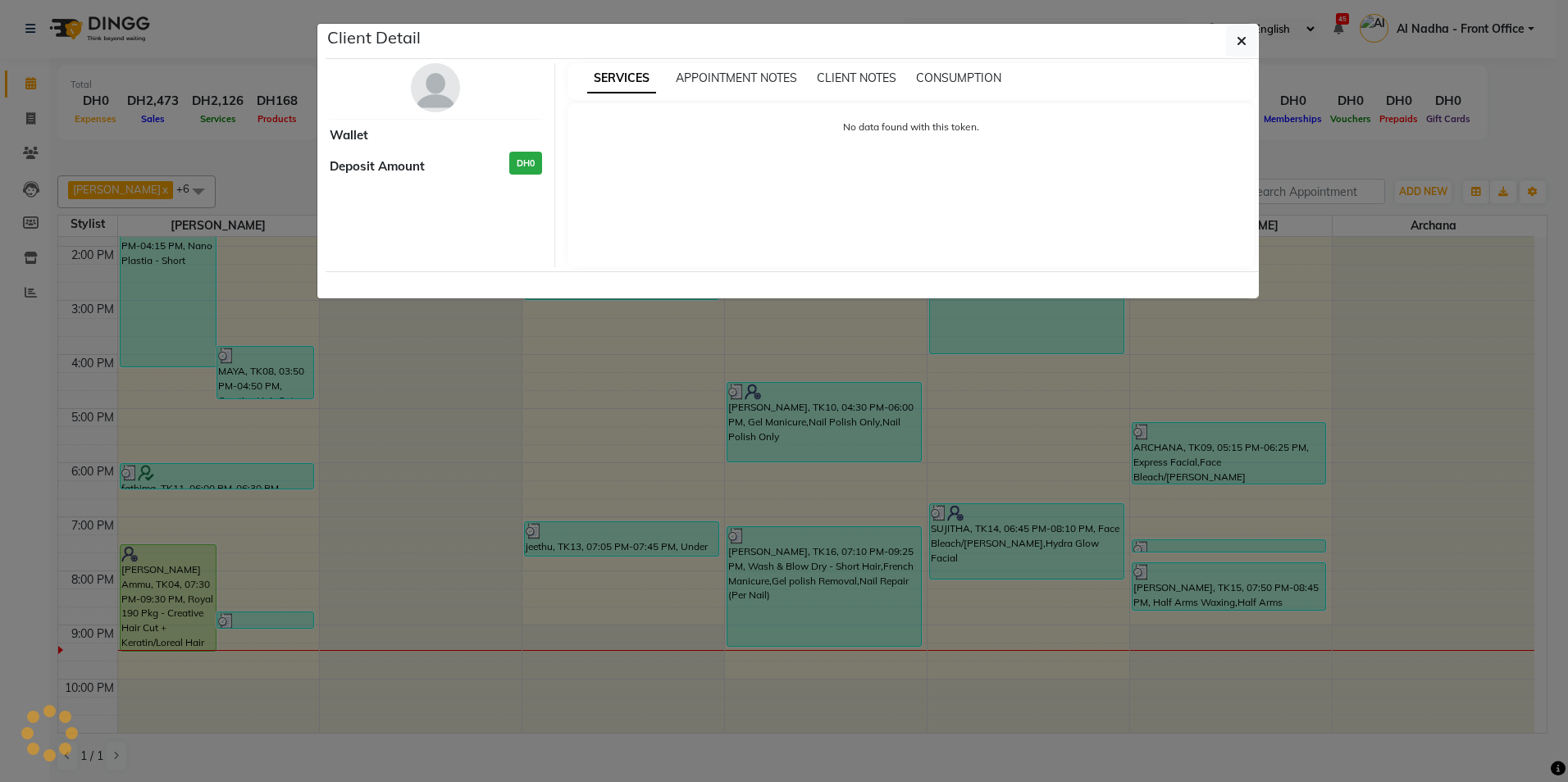
select select "5"
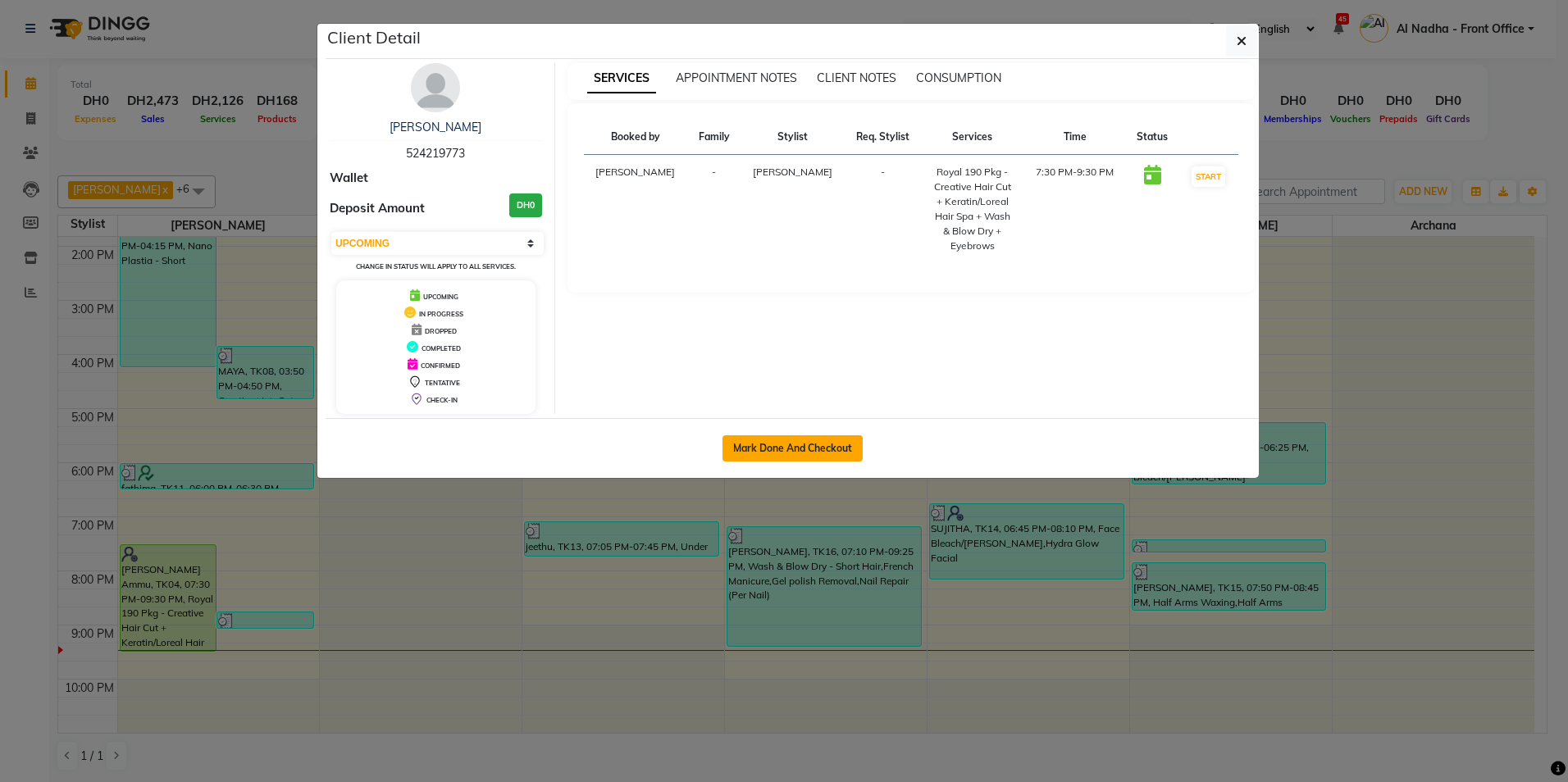
click at [731, 445] on button "Mark Done And Checkout" at bounding box center [792, 449] width 140 height 26
select select "service"
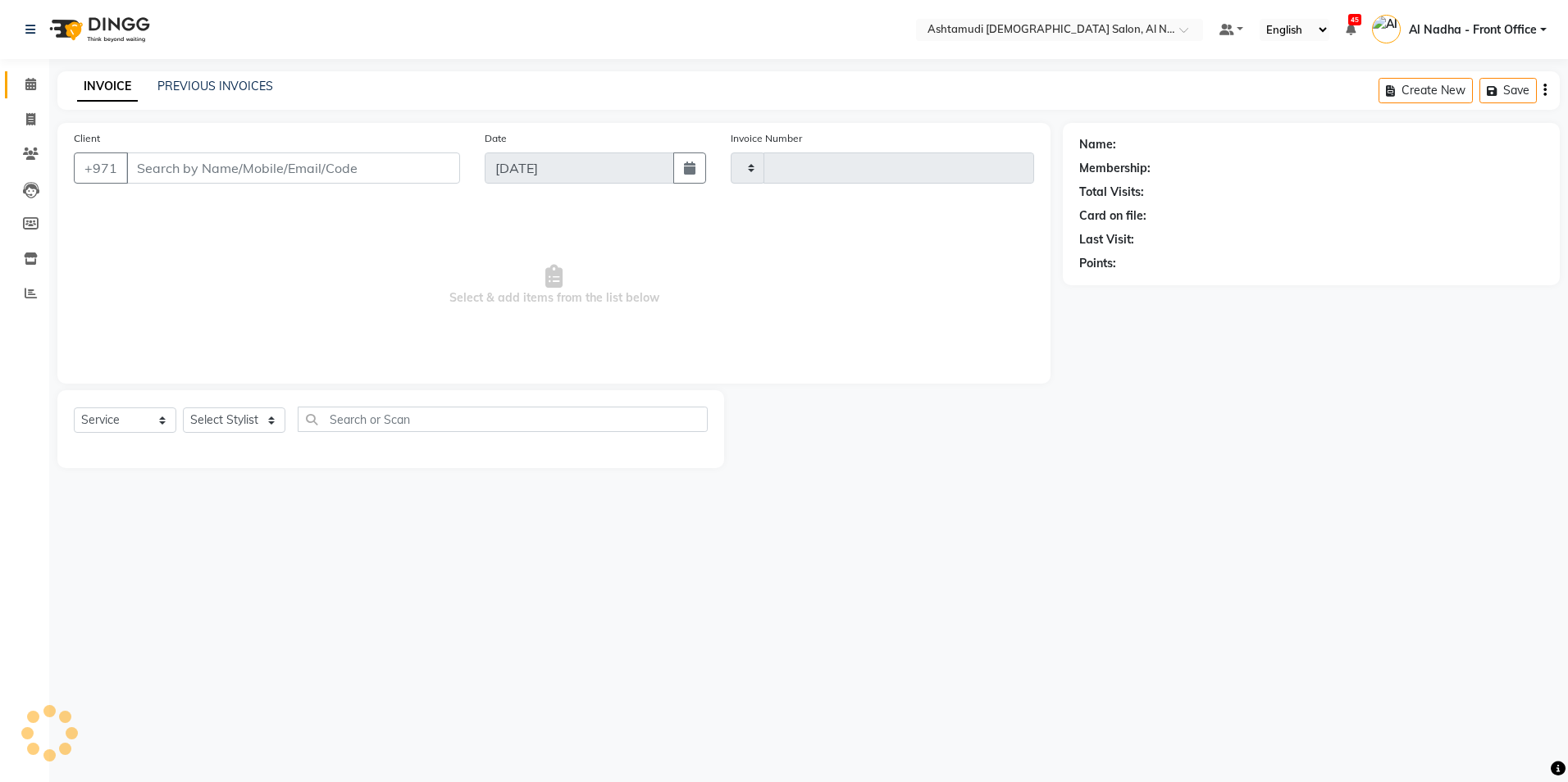
type input "2222"
select select "7088"
type input "524219773"
select select "59093"
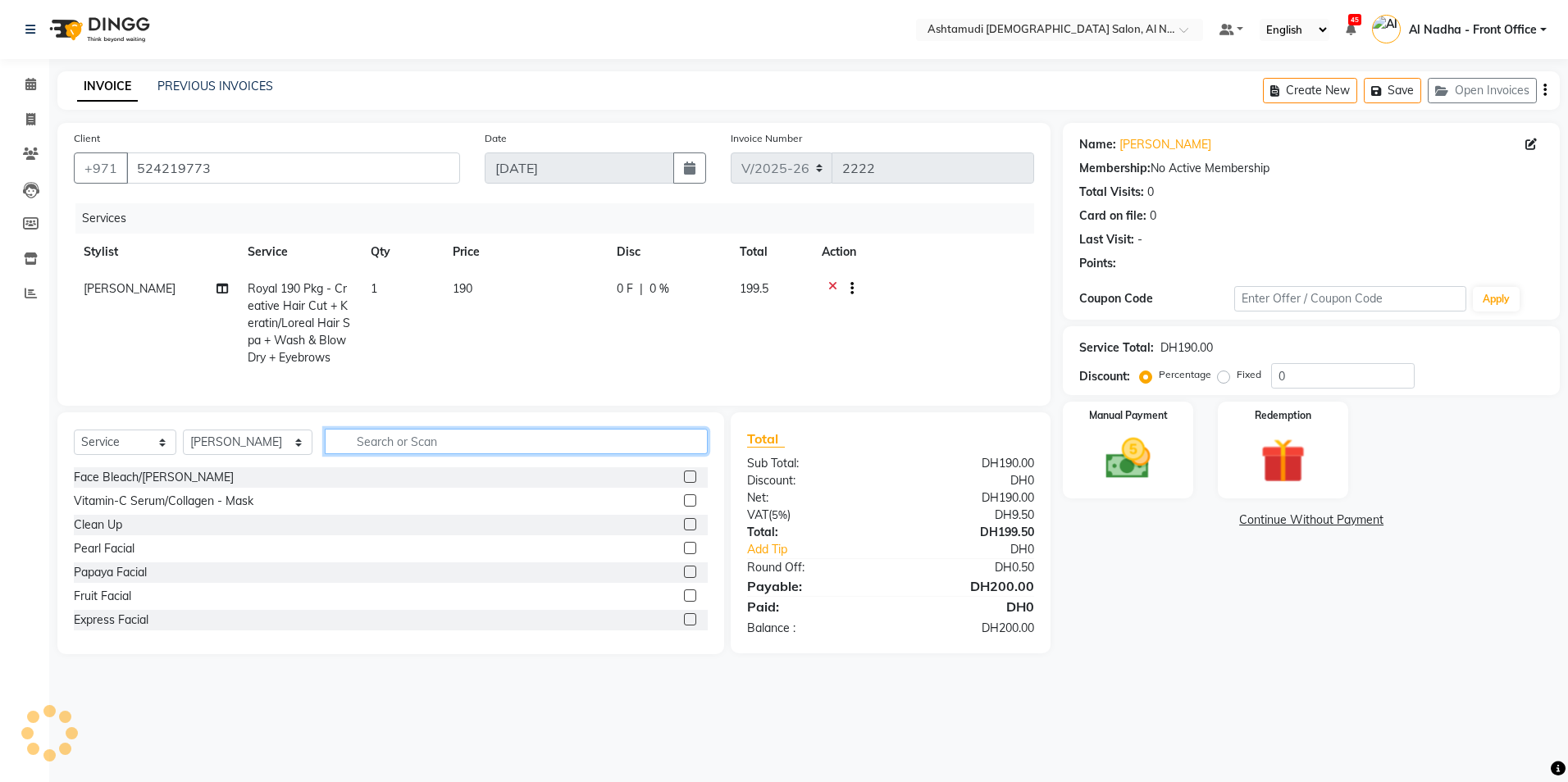
click at [413, 449] on input "text" at bounding box center [515, 441] width 382 height 26
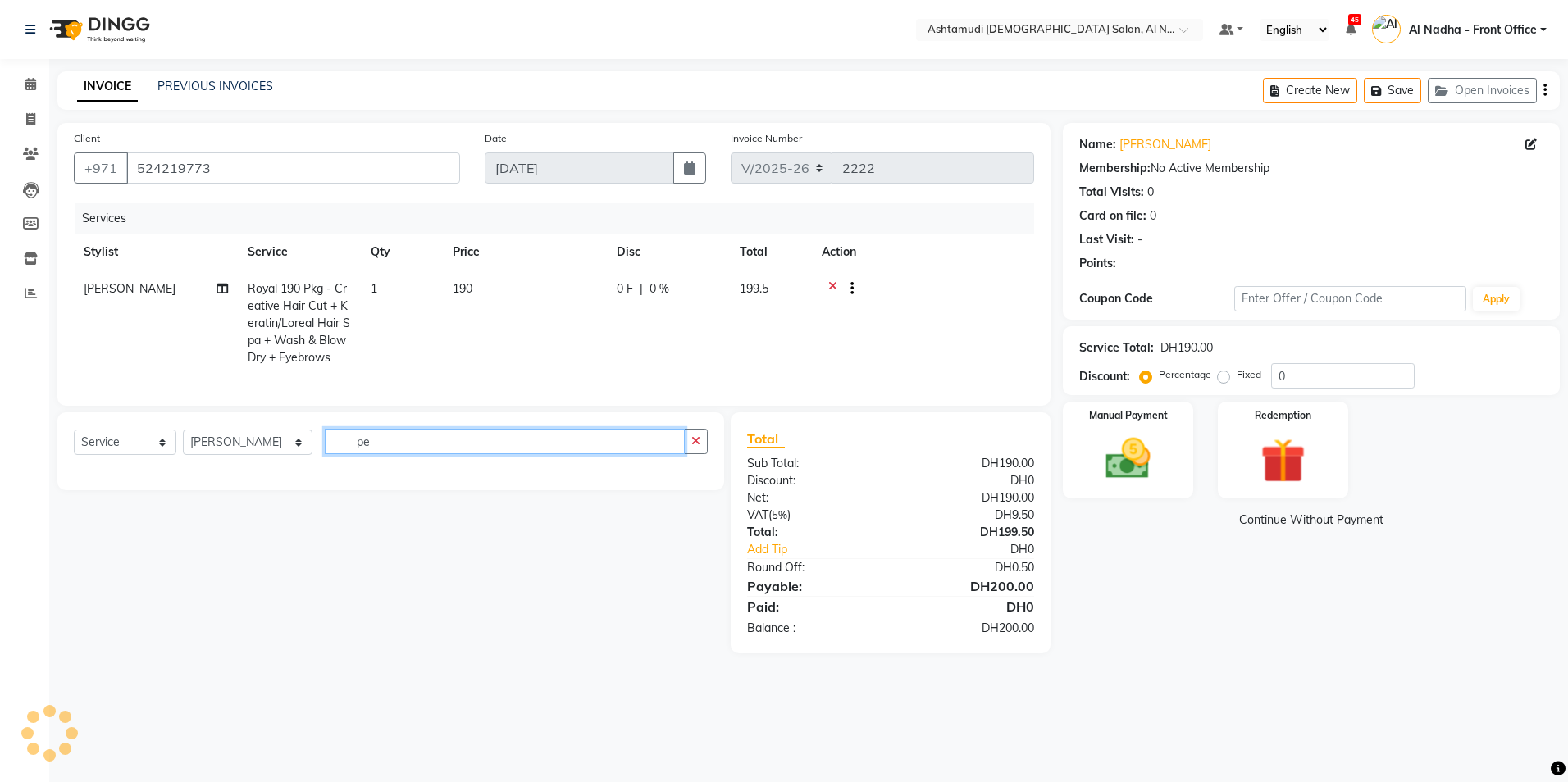
type input "p"
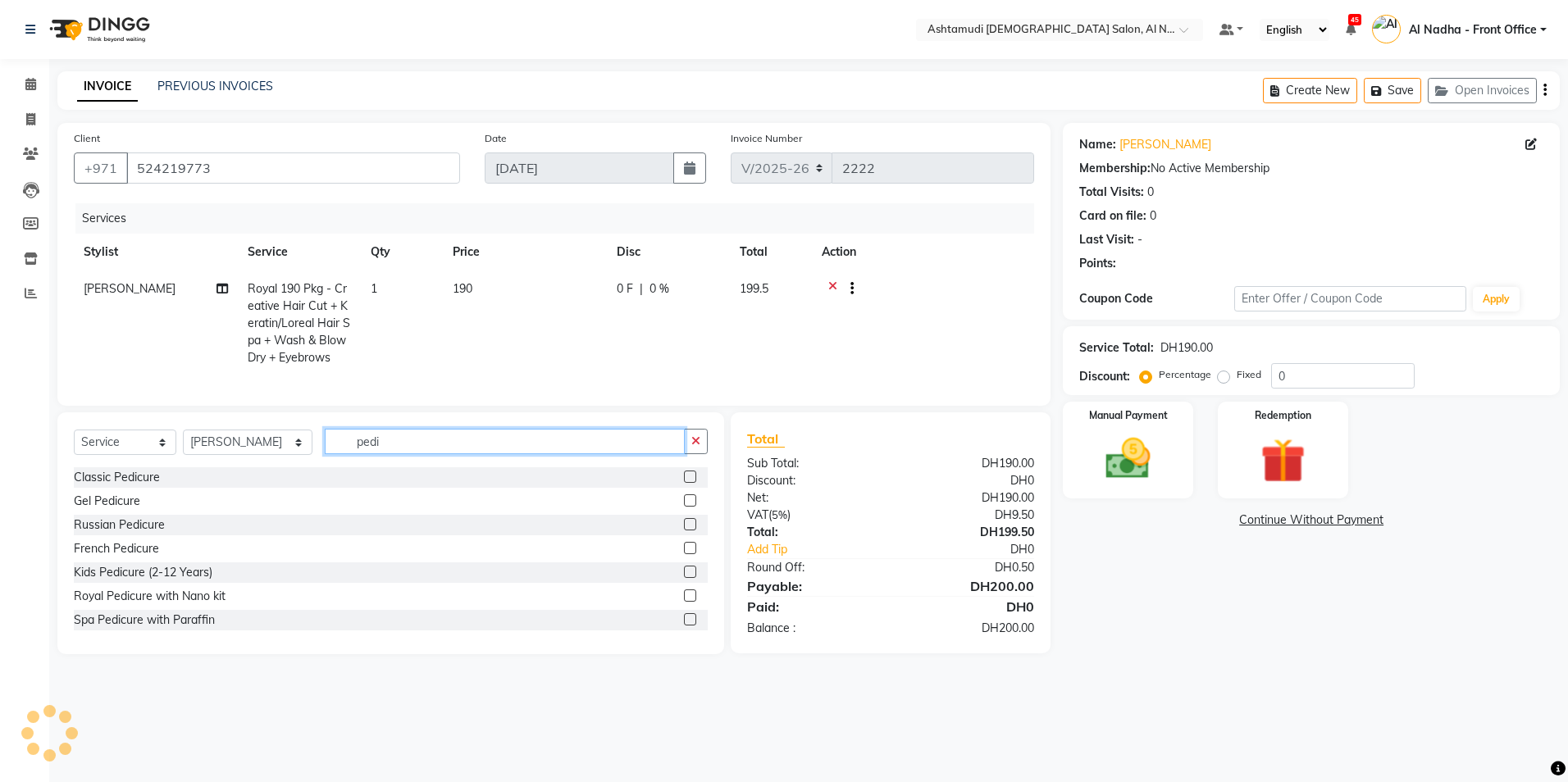
type input "pedi"
click at [683, 483] on label at bounding box center [689, 477] width 12 height 12
click at [683, 483] on input "checkbox" at bounding box center [688, 477] width 11 height 11
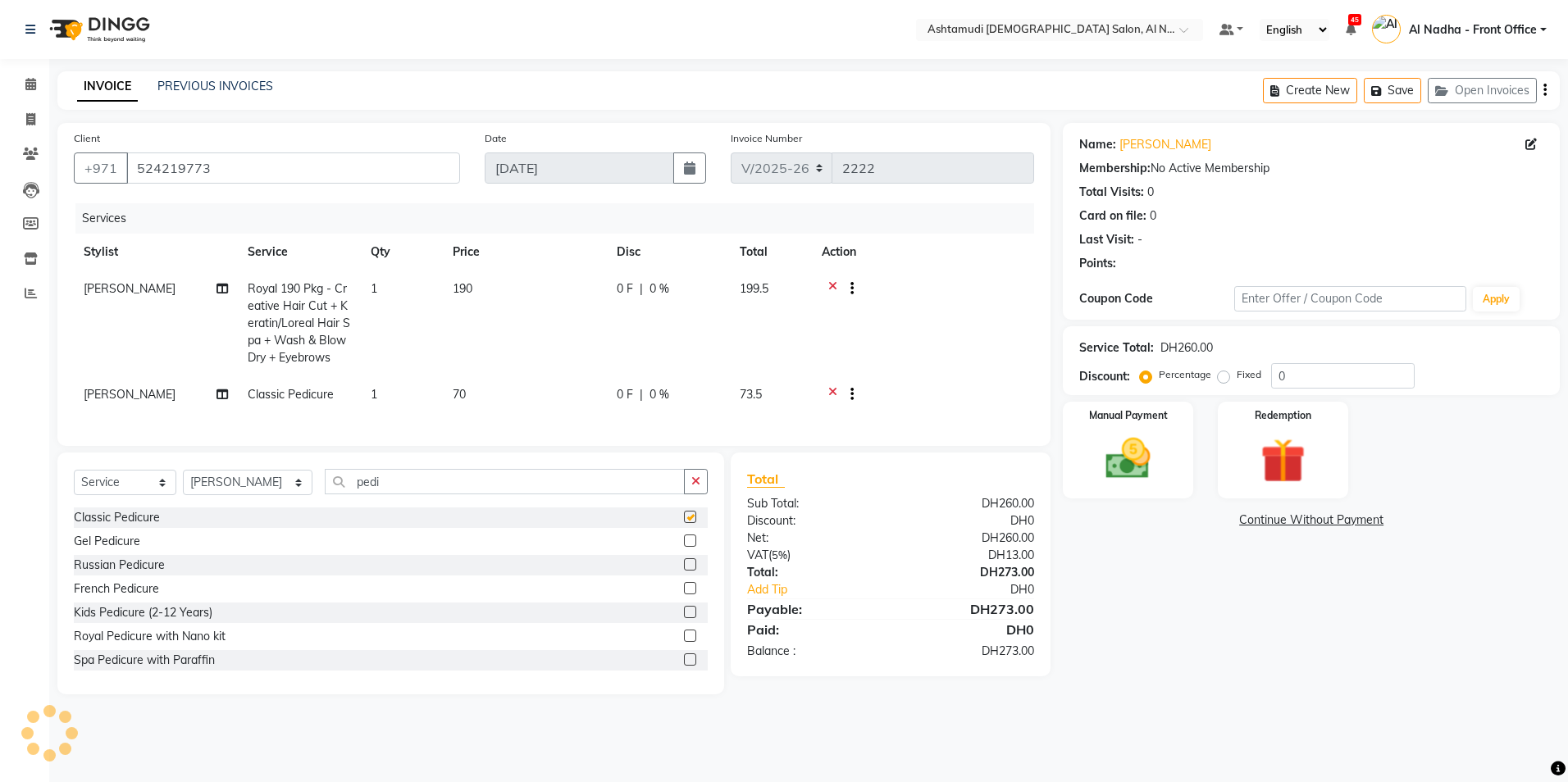
checkbox input "false"
click at [673, 394] on div "0 F | 0 %" at bounding box center [668, 395] width 103 height 17
select select "59093"
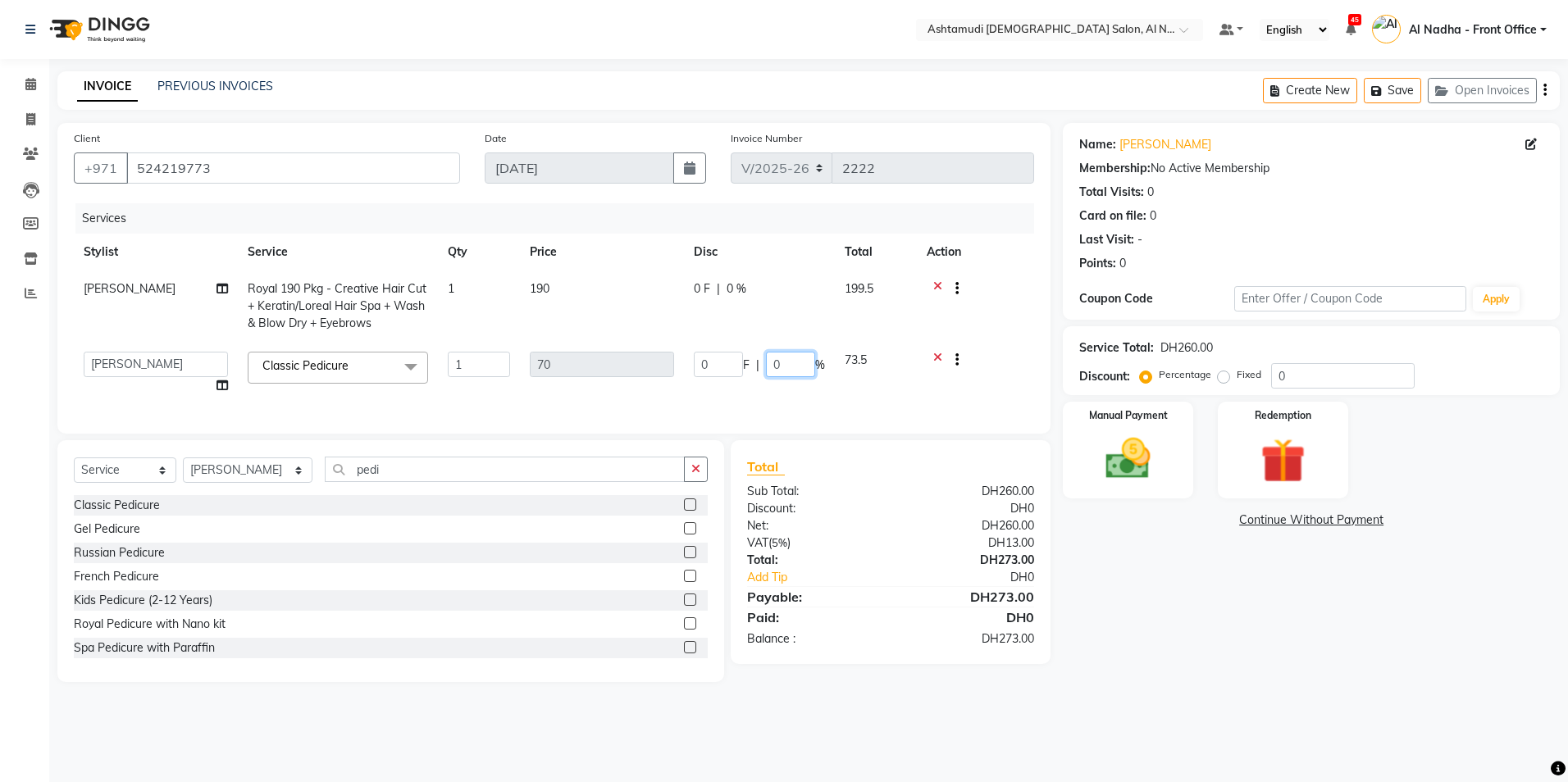
click at [802, 370] on input "0" at bounding box center [789, 364] width 49 height 26
type input "20"
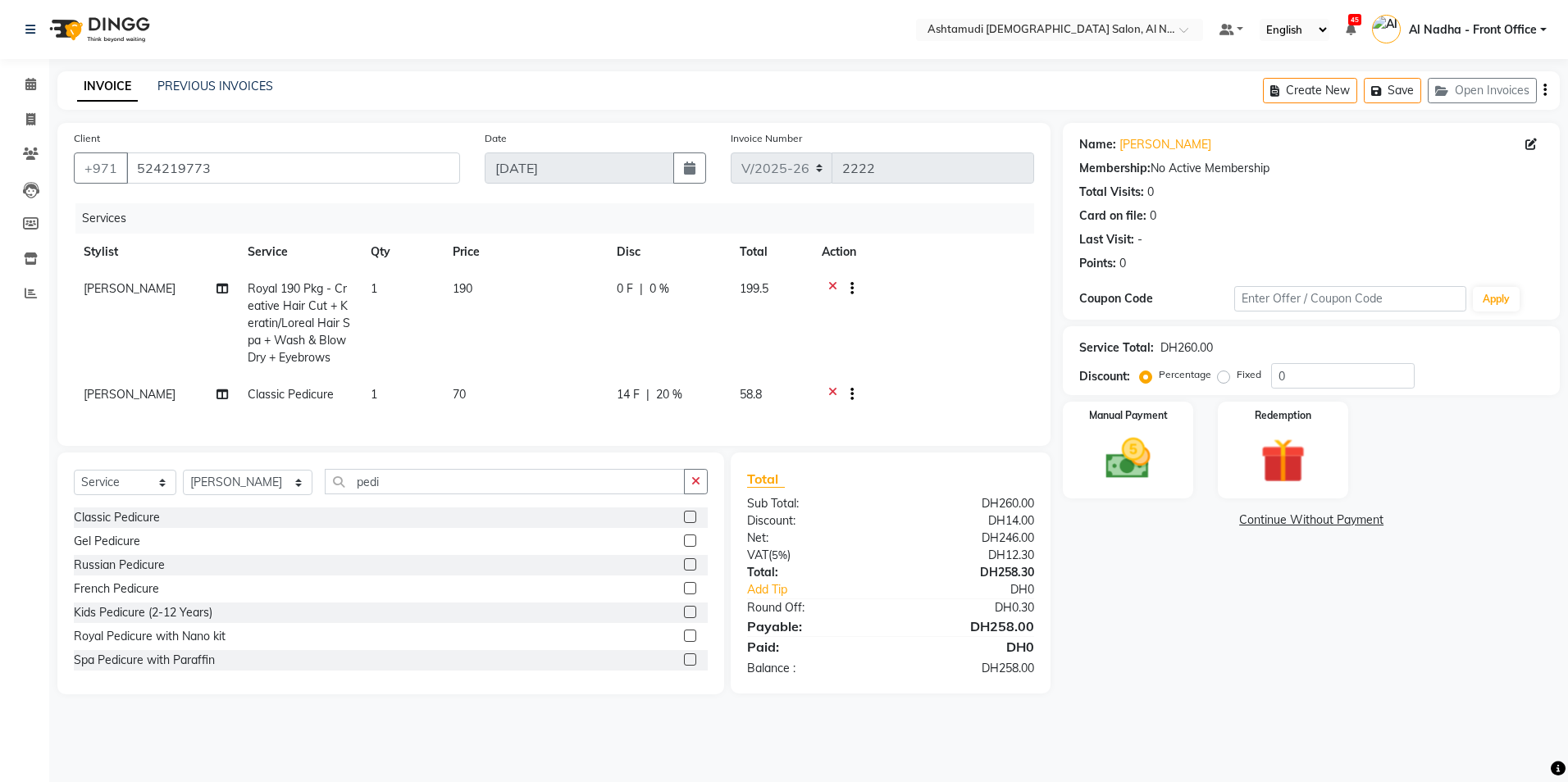
click at [1196, 647] on div "Name: [PERSON_NAME] Ammu Membership: No Active Membership Total Visits: 0 Card …" at bounding box center [1316, 409] width 509 height 572
click at [29, 82] on icon at bounding box center [31, 84] width 11 height 12
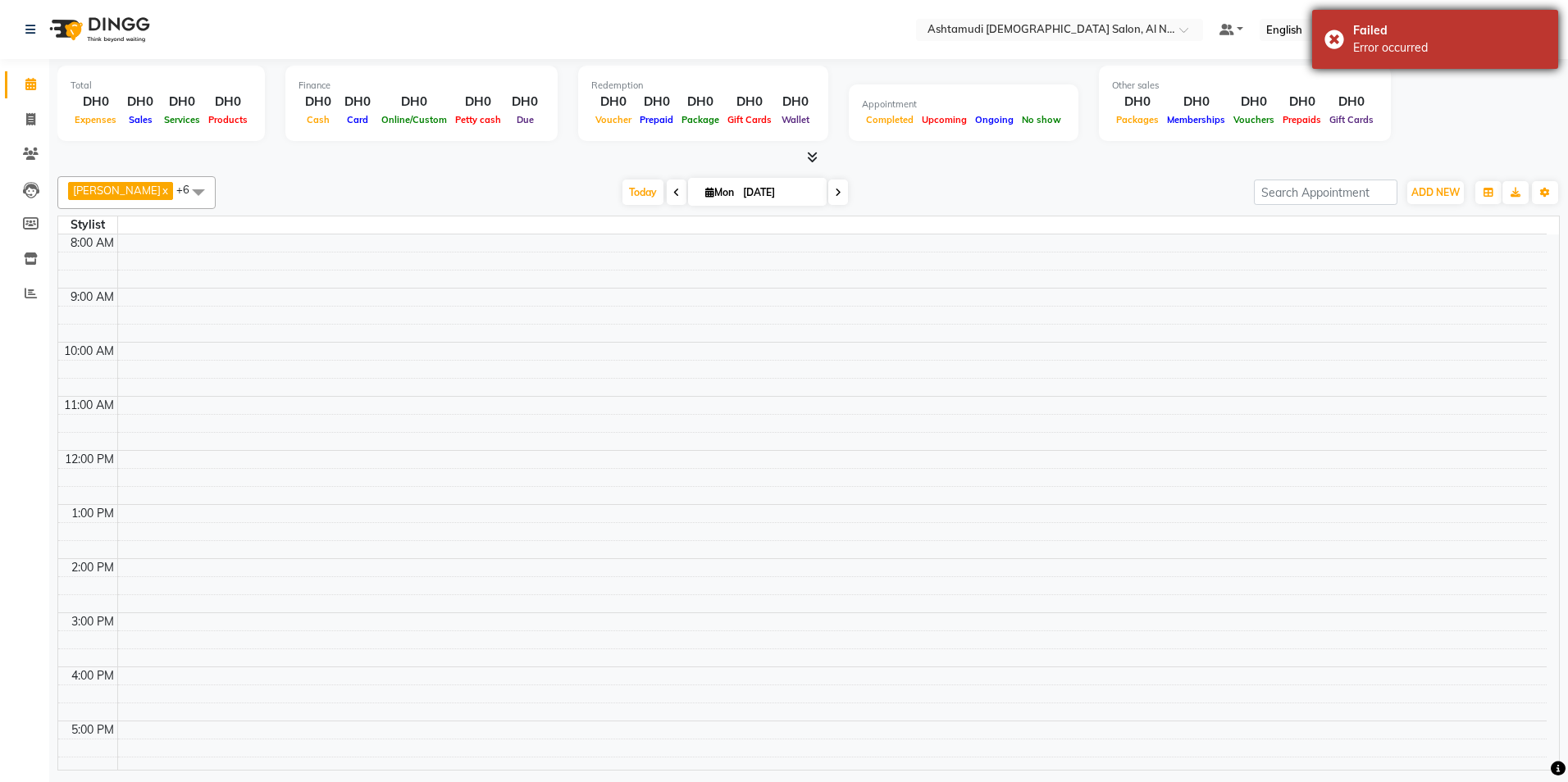
click at [1327, 38] on div "Failed Error occurred" at bounding box center [1434, 39] width 246 height 59
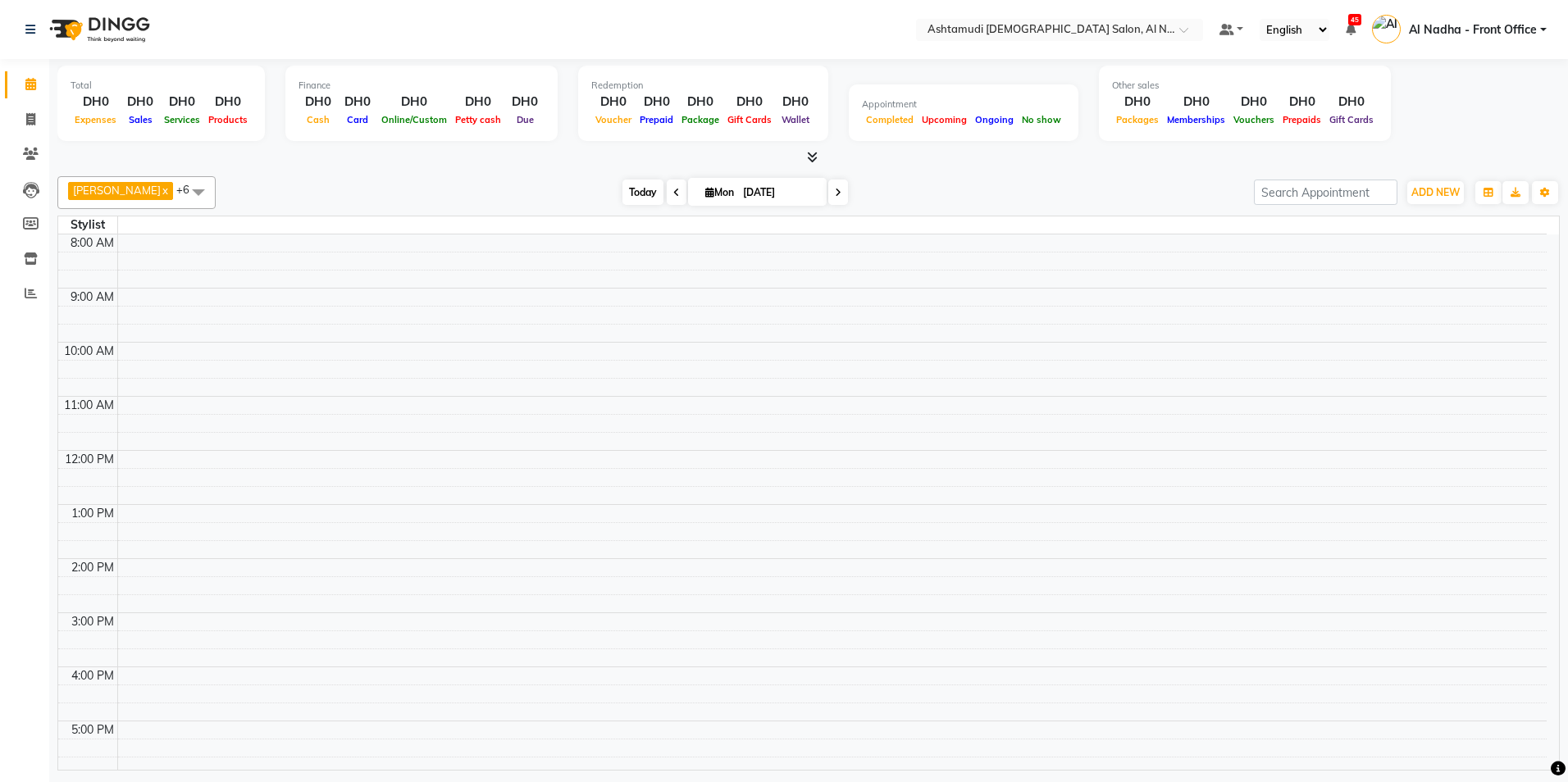
click at [630, 191] on span "Today" at bounding box center [643, 192] width 41 height 26
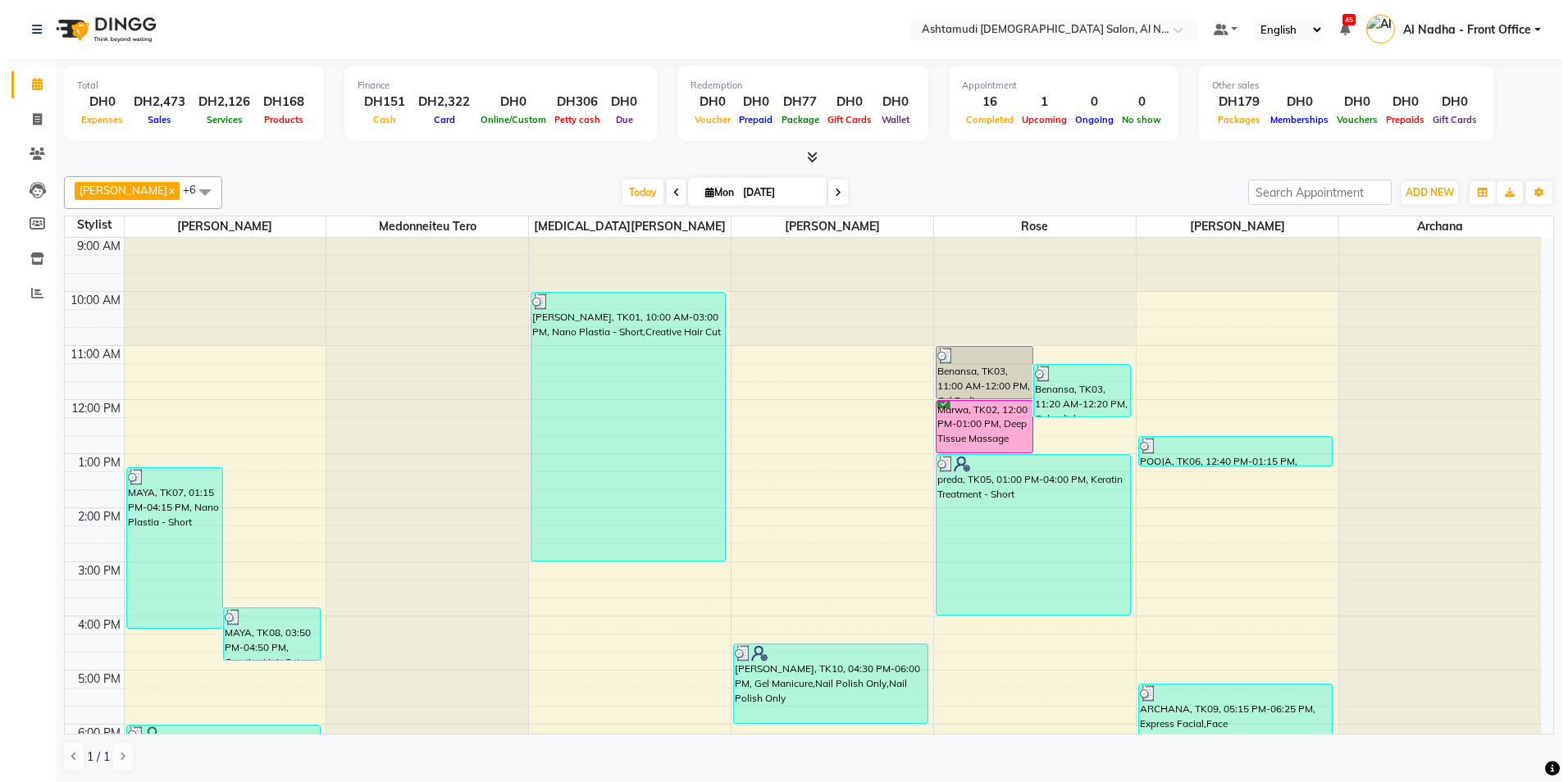
scroll to position [164, 0]
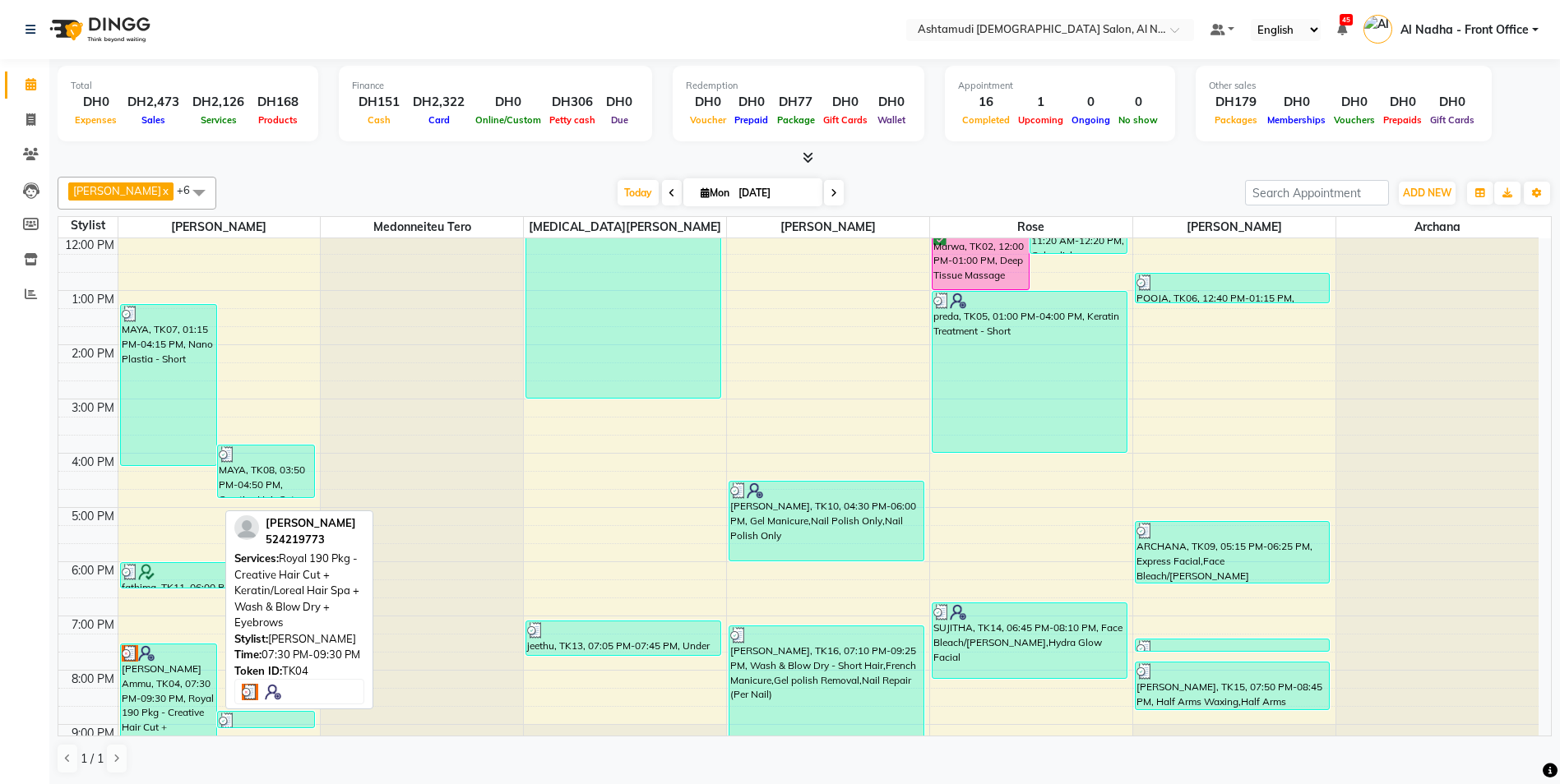
click at [178, 689] on div "[PERSON_NAME] Ammu, TK04, 07:30 PM-09:30 PM, Royal 190 Pkg - Creative Hair Cut …" at bounding box center [169, 698] width 96 height 106
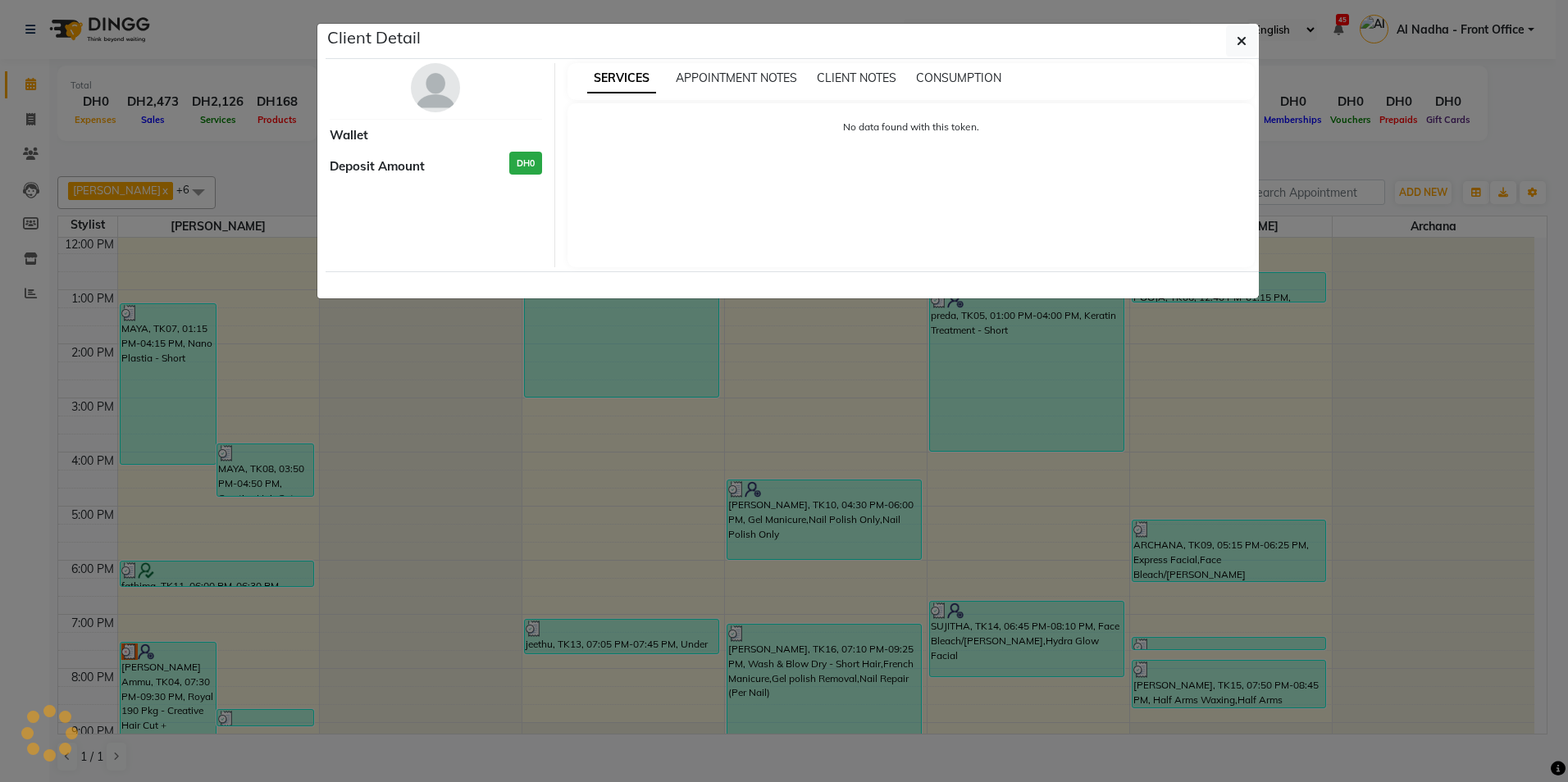
select select "3"
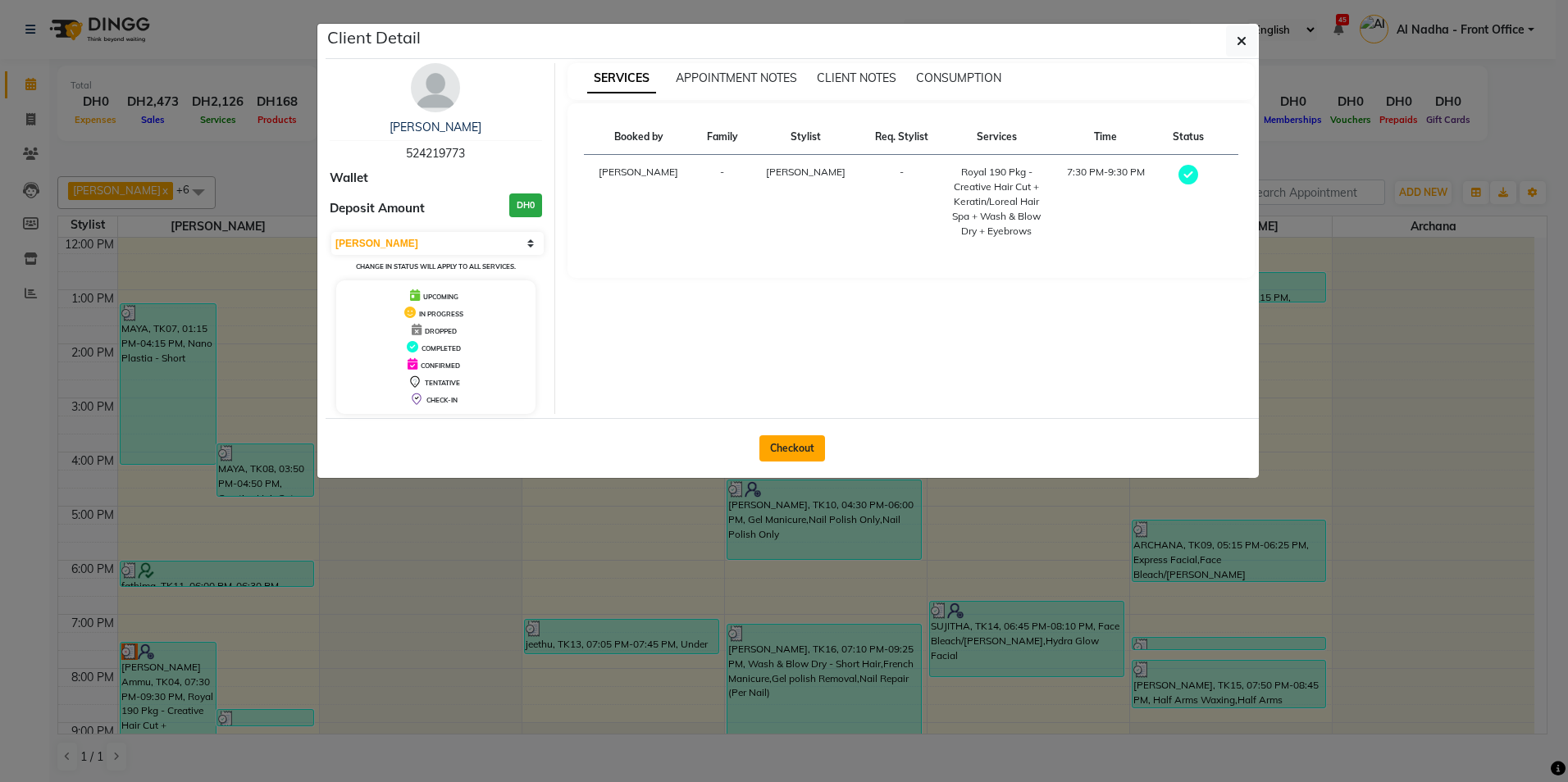
click at [802, 444] on button "Checkout" at bounding box center [792, 449] width 65 height 26
select select "service"
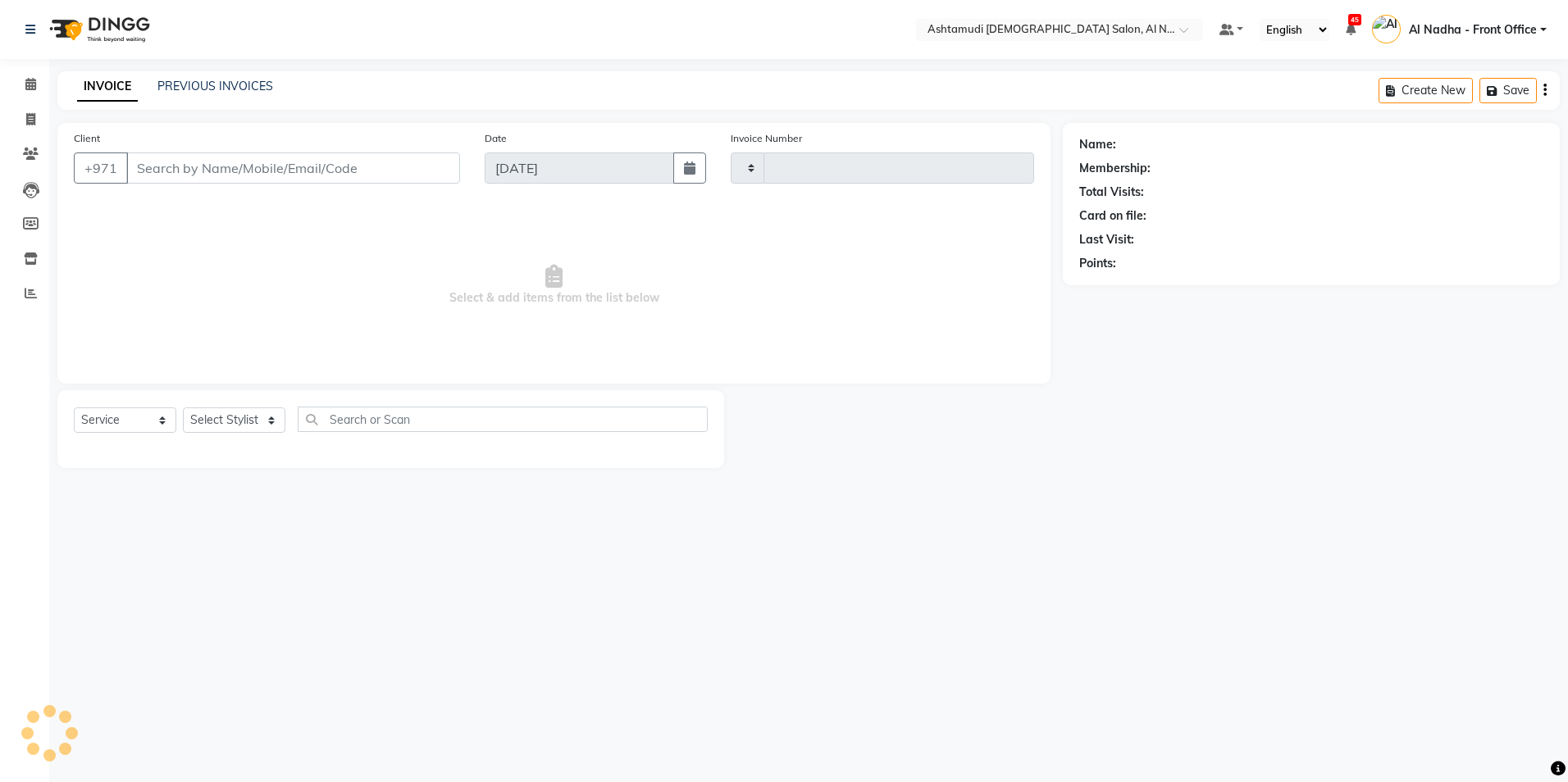
type input "2222"
select select "7088"
type input "524219773"
select select "59093"
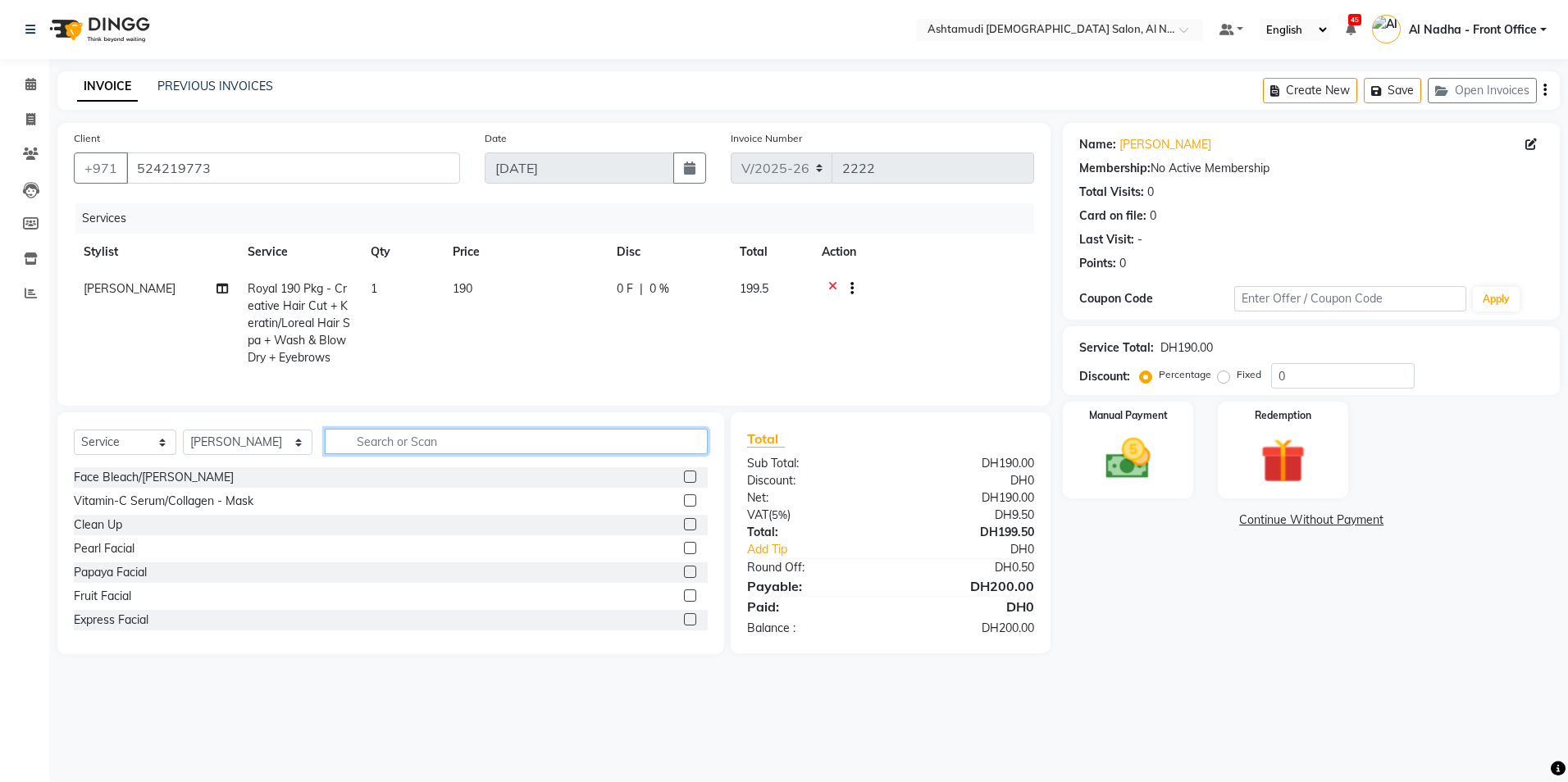
click at [529, 453] on input "text" at bounding box center [515, 441] width 382 height 26
type input "pedi"
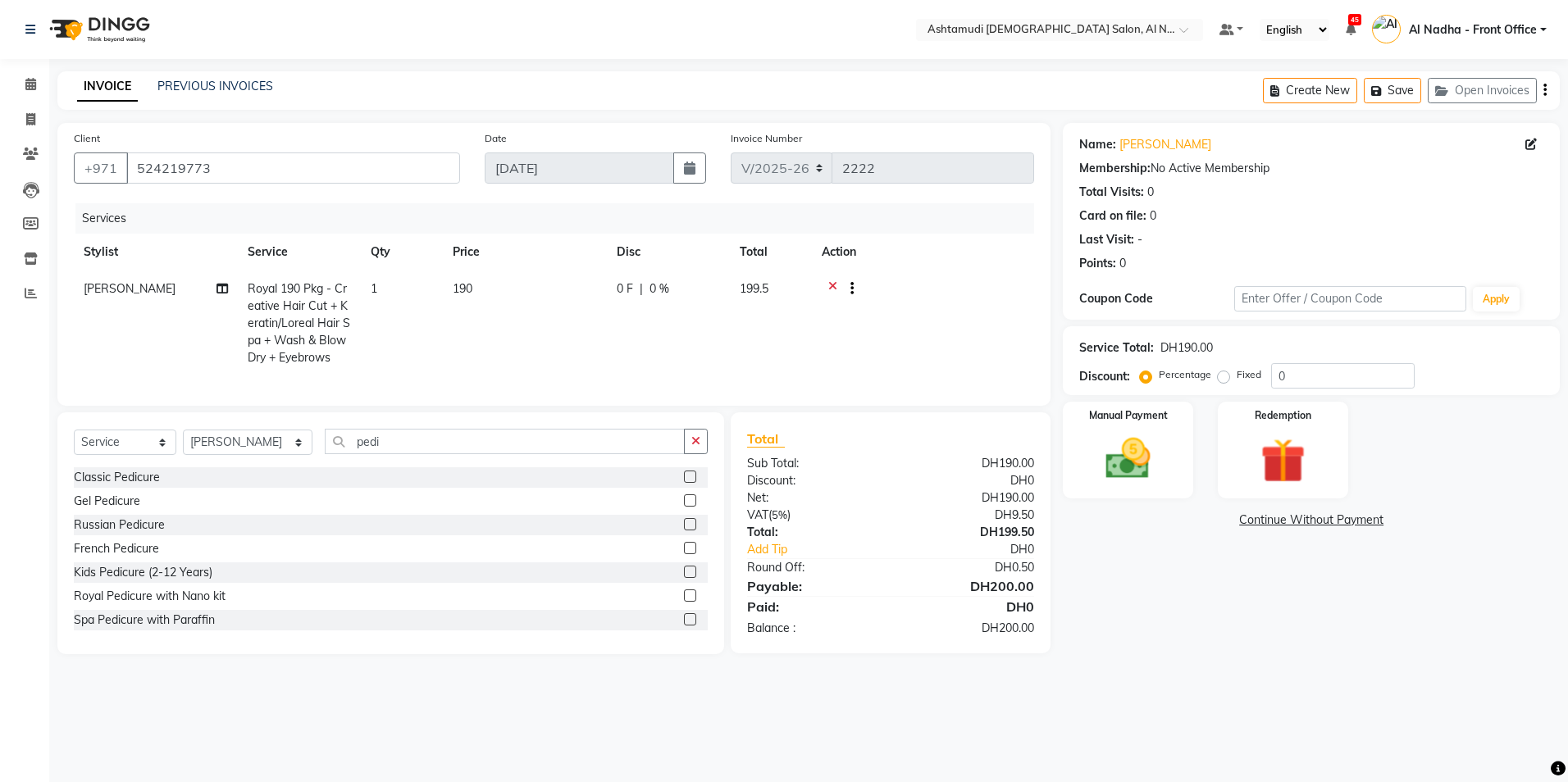
click at [683, 483] on label at bounding box center [689, 477] width 12 height 12
click at [683, 483] on input "checkbox" at bounding box center [688, 477] width 11 height 11
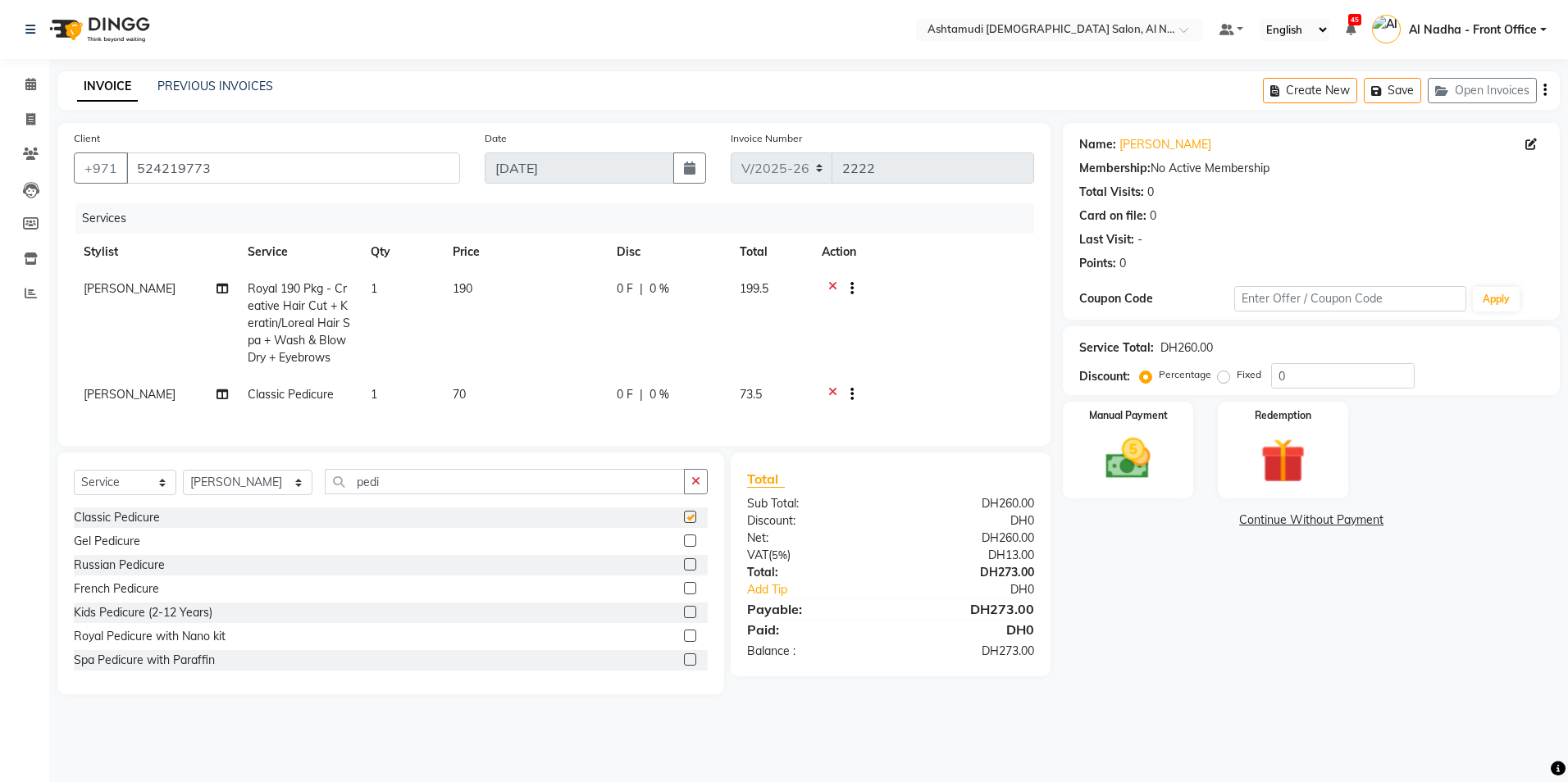
checkbox input "false"
click at [662, 396] on span "0 %" at bounding box center [659, 395] width 20 height 17
select select "59093"
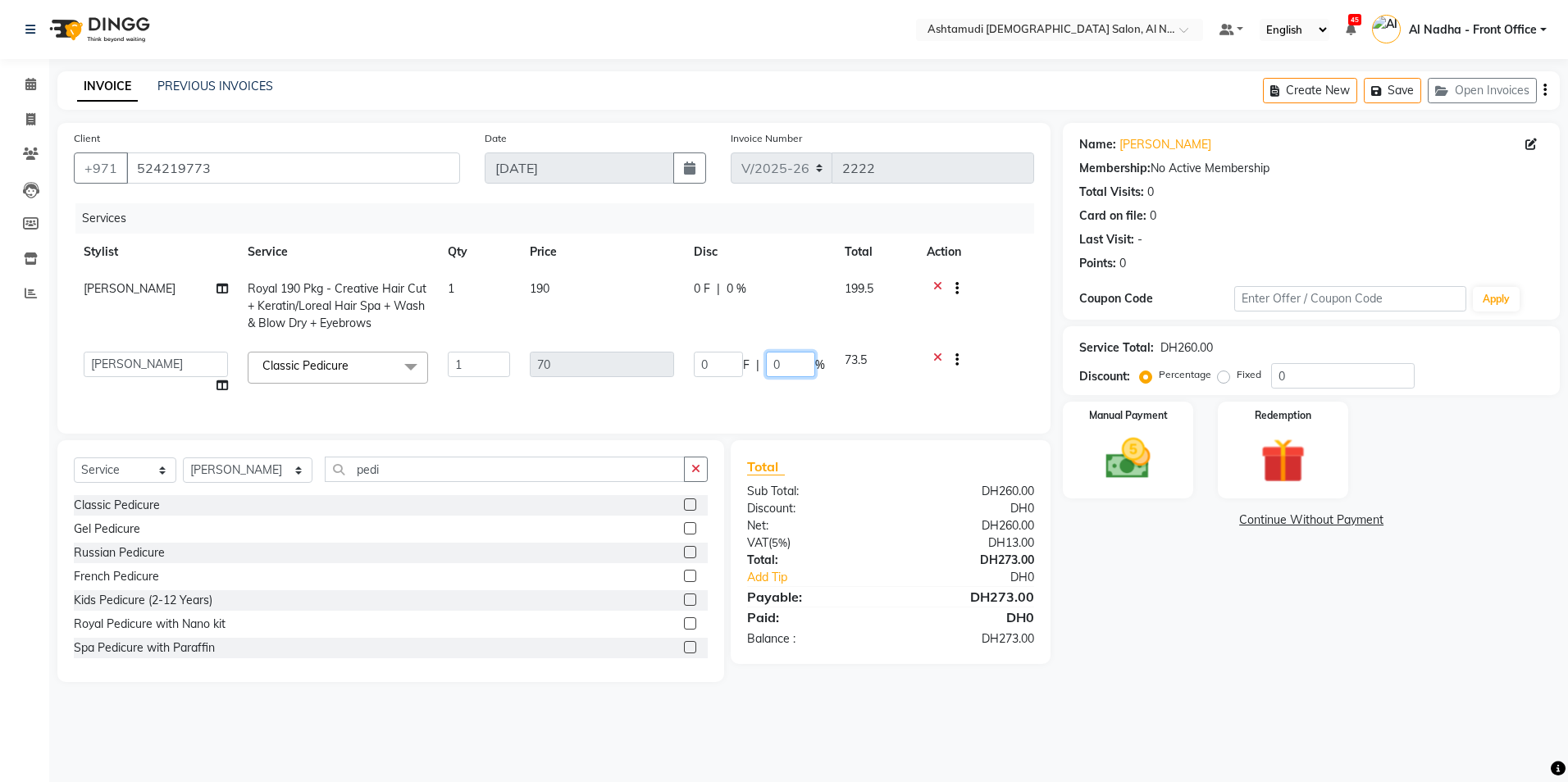
click at [779, 367] on input "0" at bounding box center [789, 364] width 49 height 26
type input "020"
click at [1173, 604] on div "Name: [PERSON_NAME] Ammu Membership: No Active Membership Total Visits: 0 Card …" at bounding box center [1316, 403] width 509 height 559
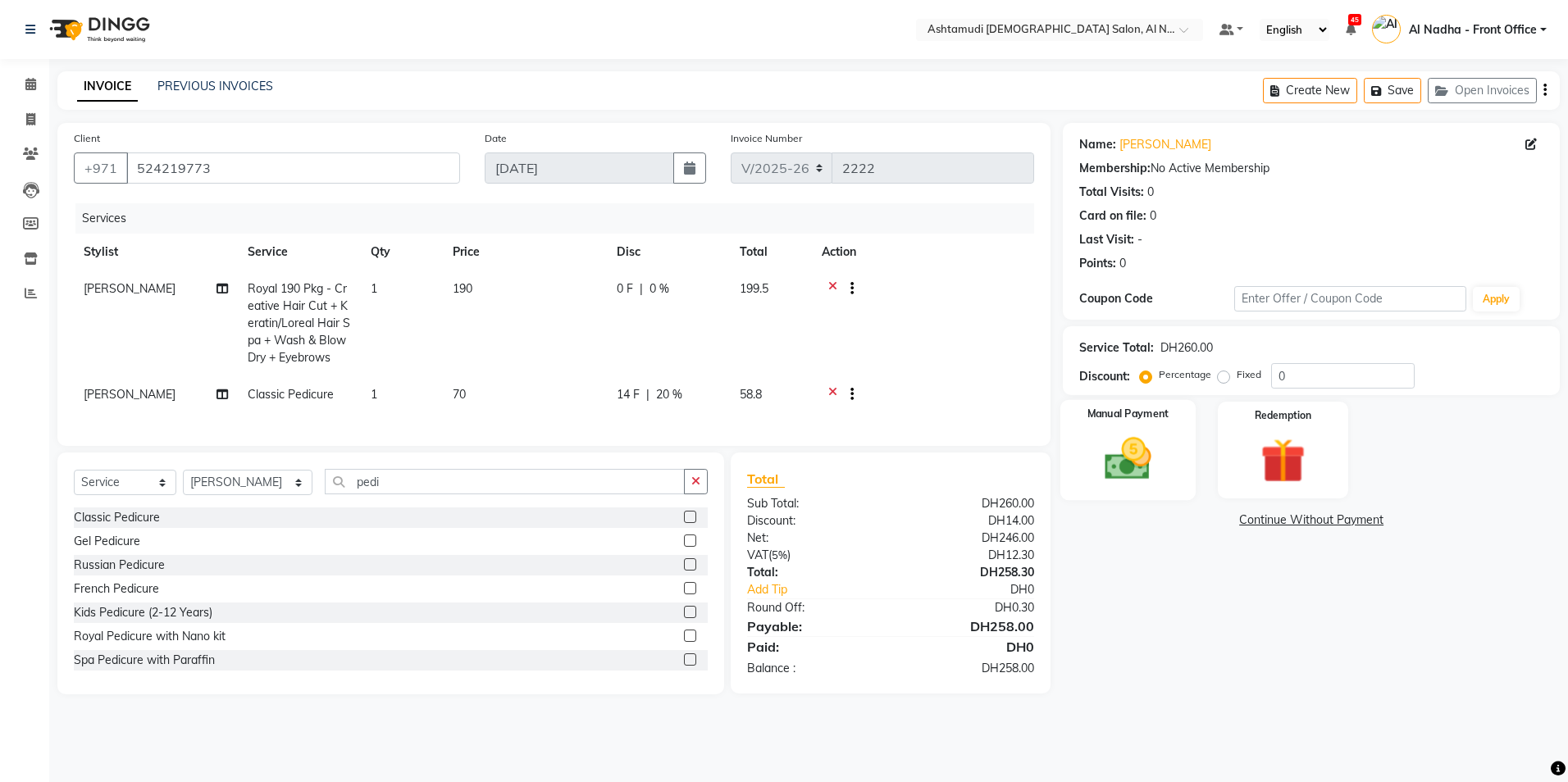
click at [1105, 463] on img at bounding box center [1128, 458] width 76 height 54
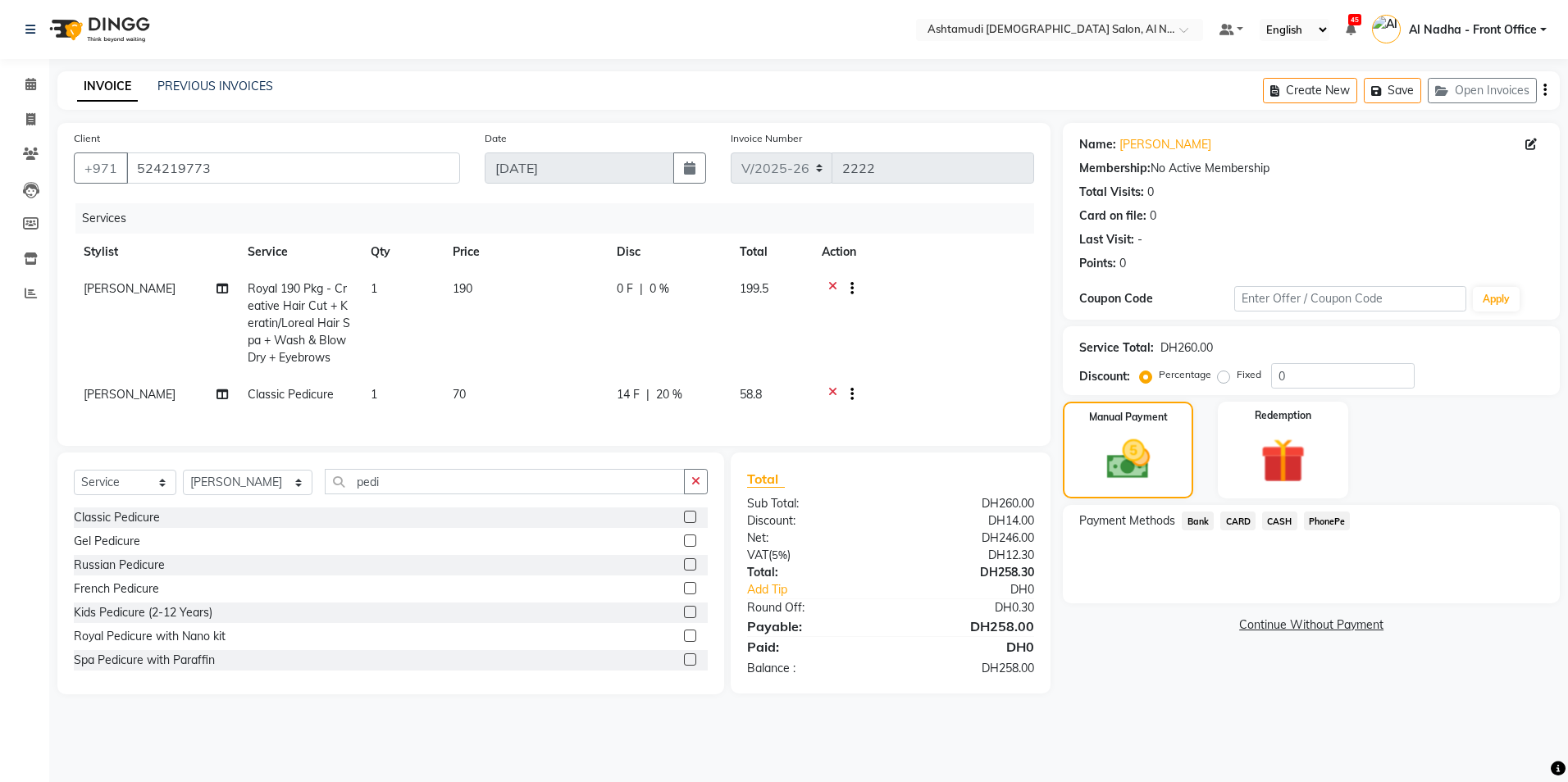
click at [1235, 519] on span "CARD" at bounding box center [1237, 521] width 36 height 19
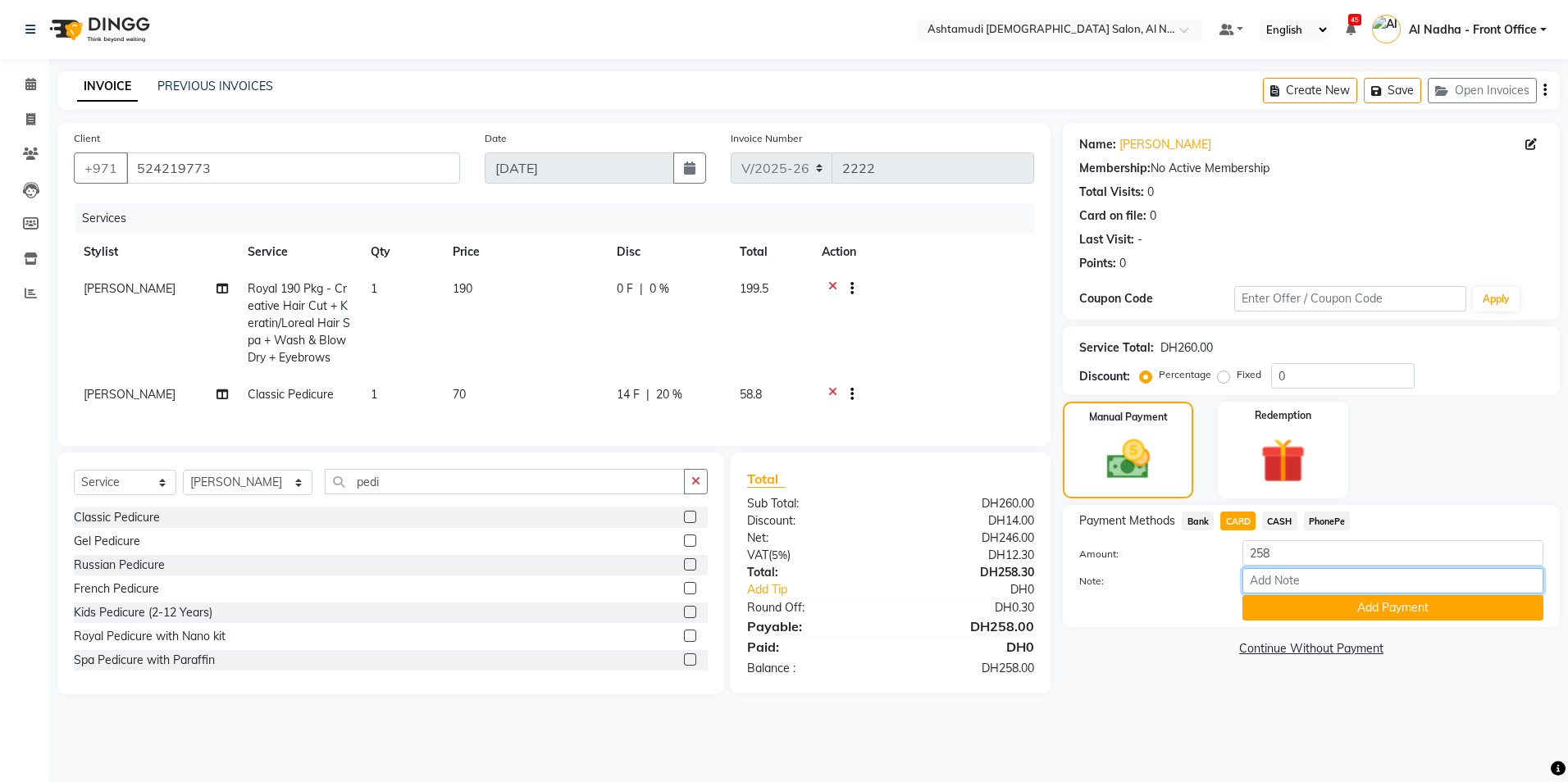
click at [1280, 583] on input "Note:" at bounding box center [1393, 581] width 301 height 26
type input "ROSE"
click at [1330, 600] on button "Add Payment" at bounding box center [1393, 607] width 301 height 26
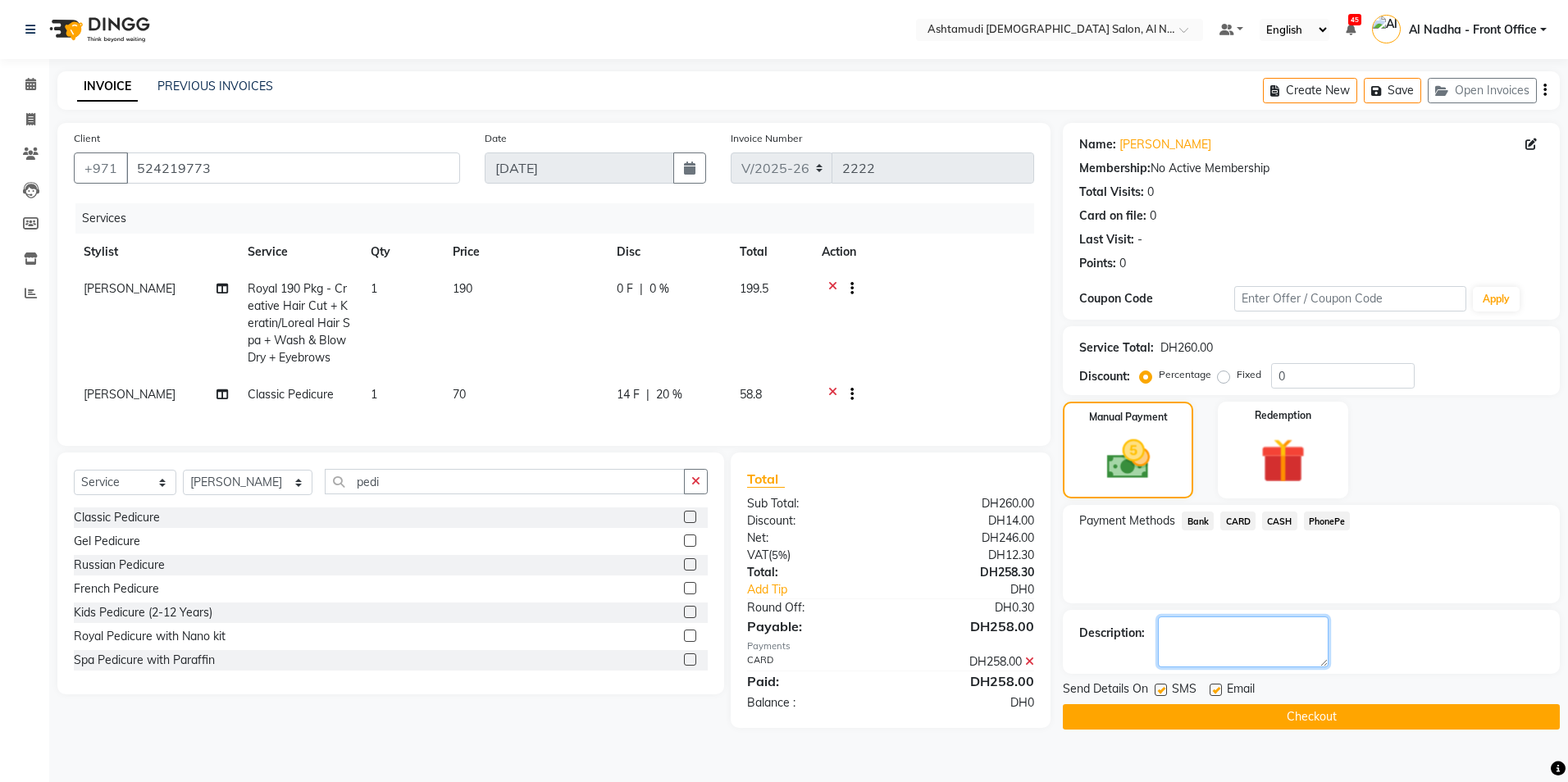
click at [1254, 645] on textarea at bounding box center [1243, 641] width 170 height 50
type textarea "8177"
click at [1385, 704] on button "Checkout" at bounding box center [1311, 717] width 496 height 26
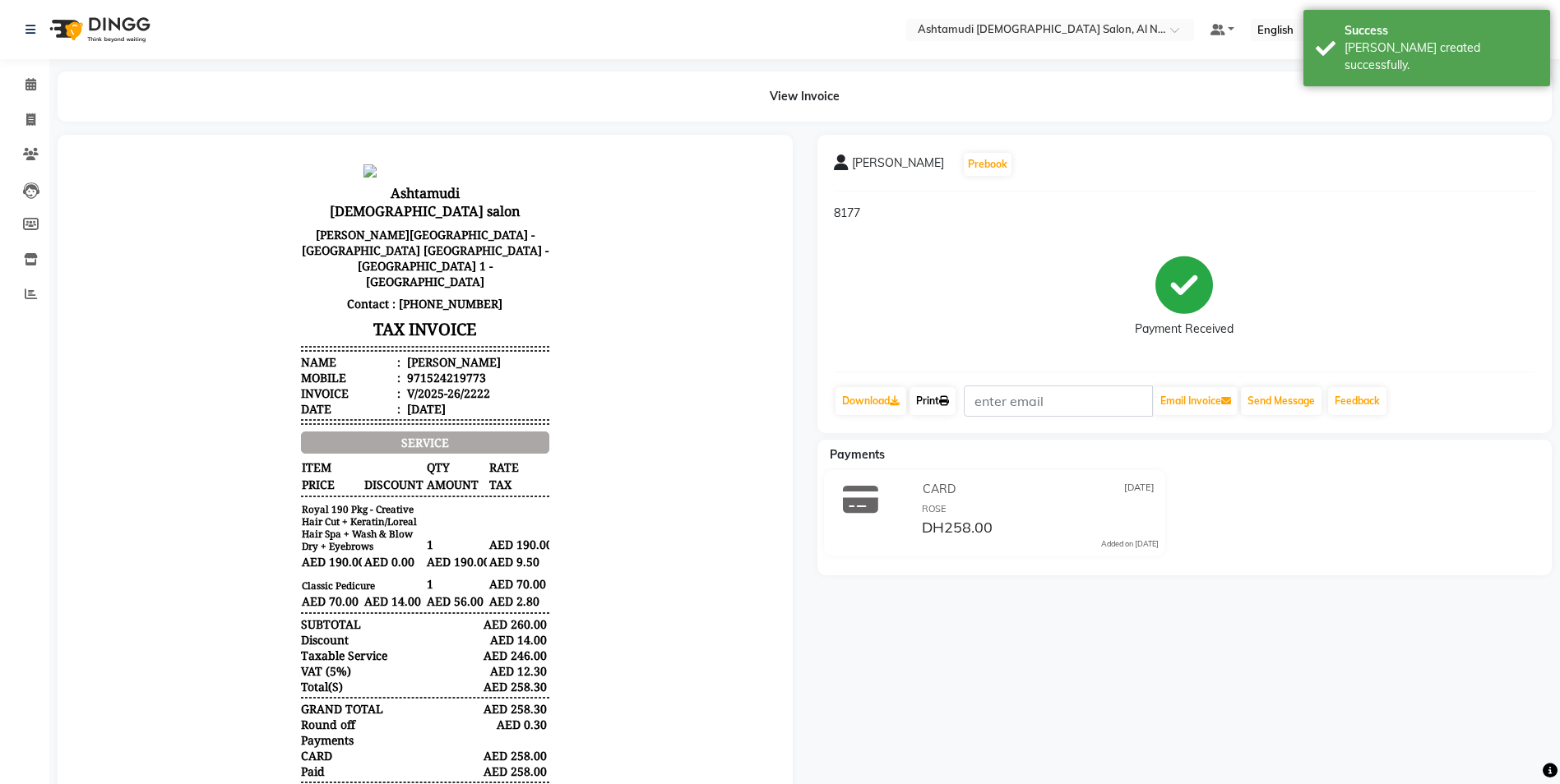
click at [932, 399] on link "Print" at bounding box center [932, 402] width 46 height 28
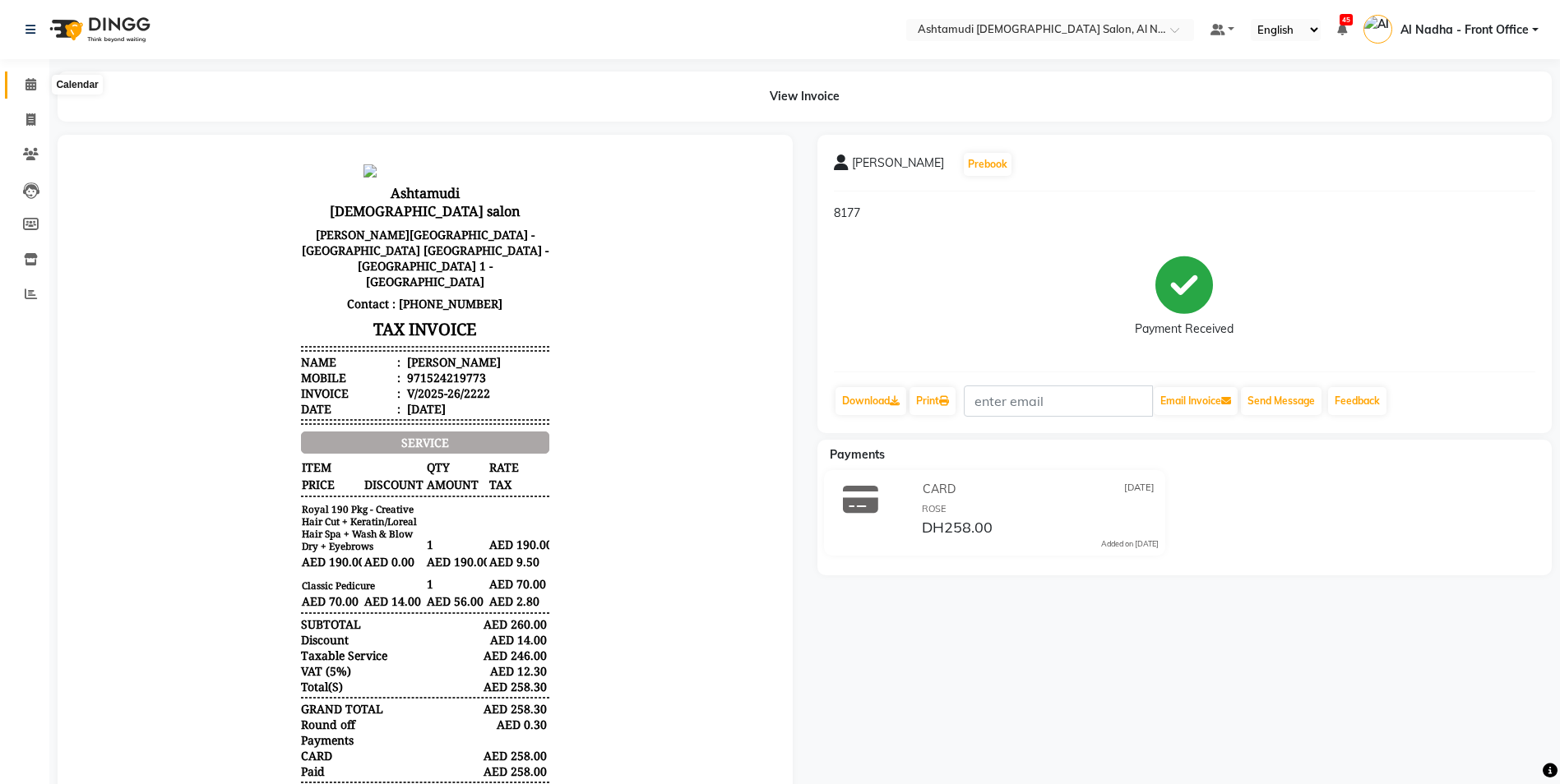
click at [34, 86] on icon at bounding box center [31, 84] width 11 height 12
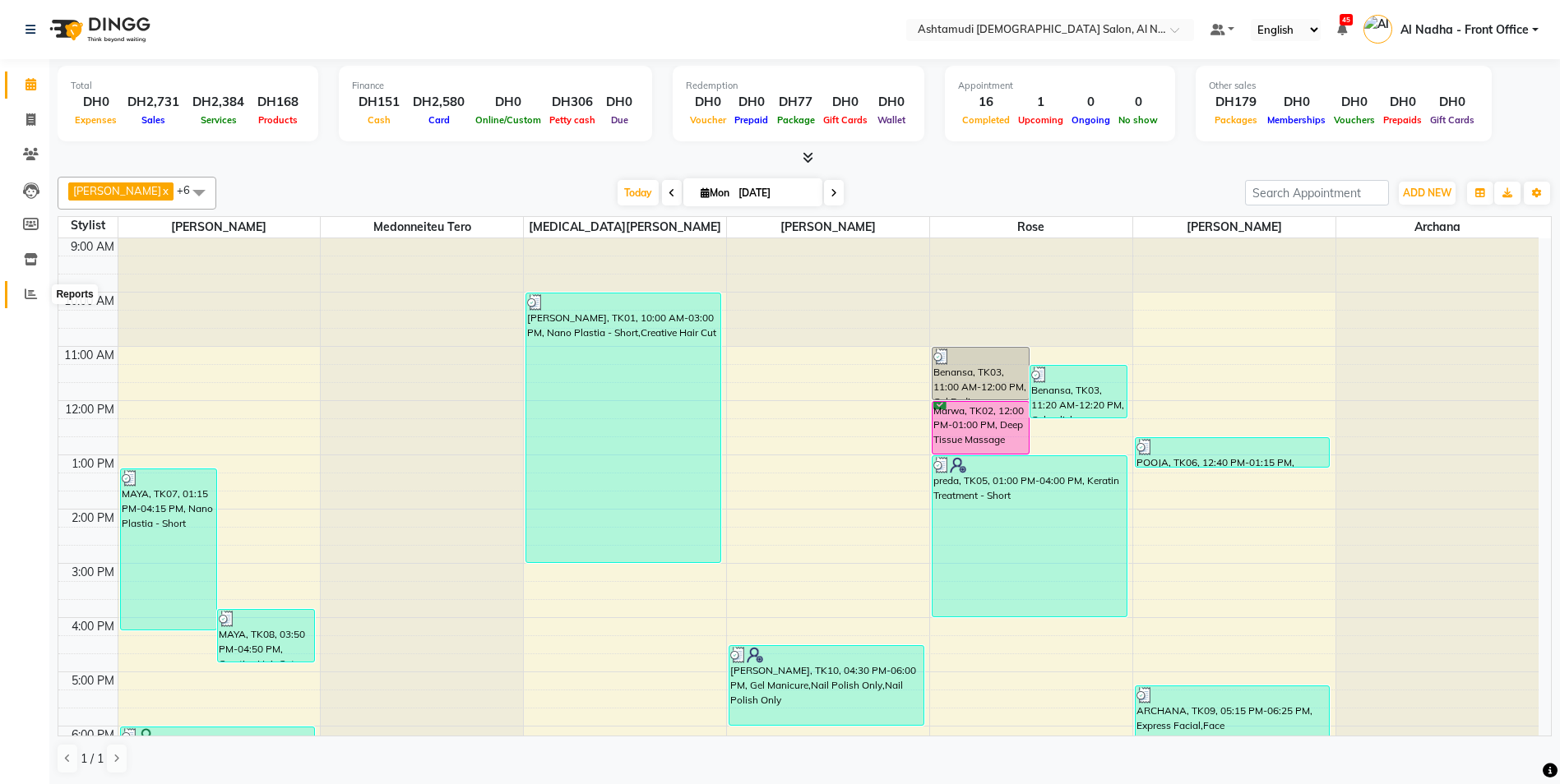
click at [28, 291] on icon at bounding box center [31, 294] width 12 height 12
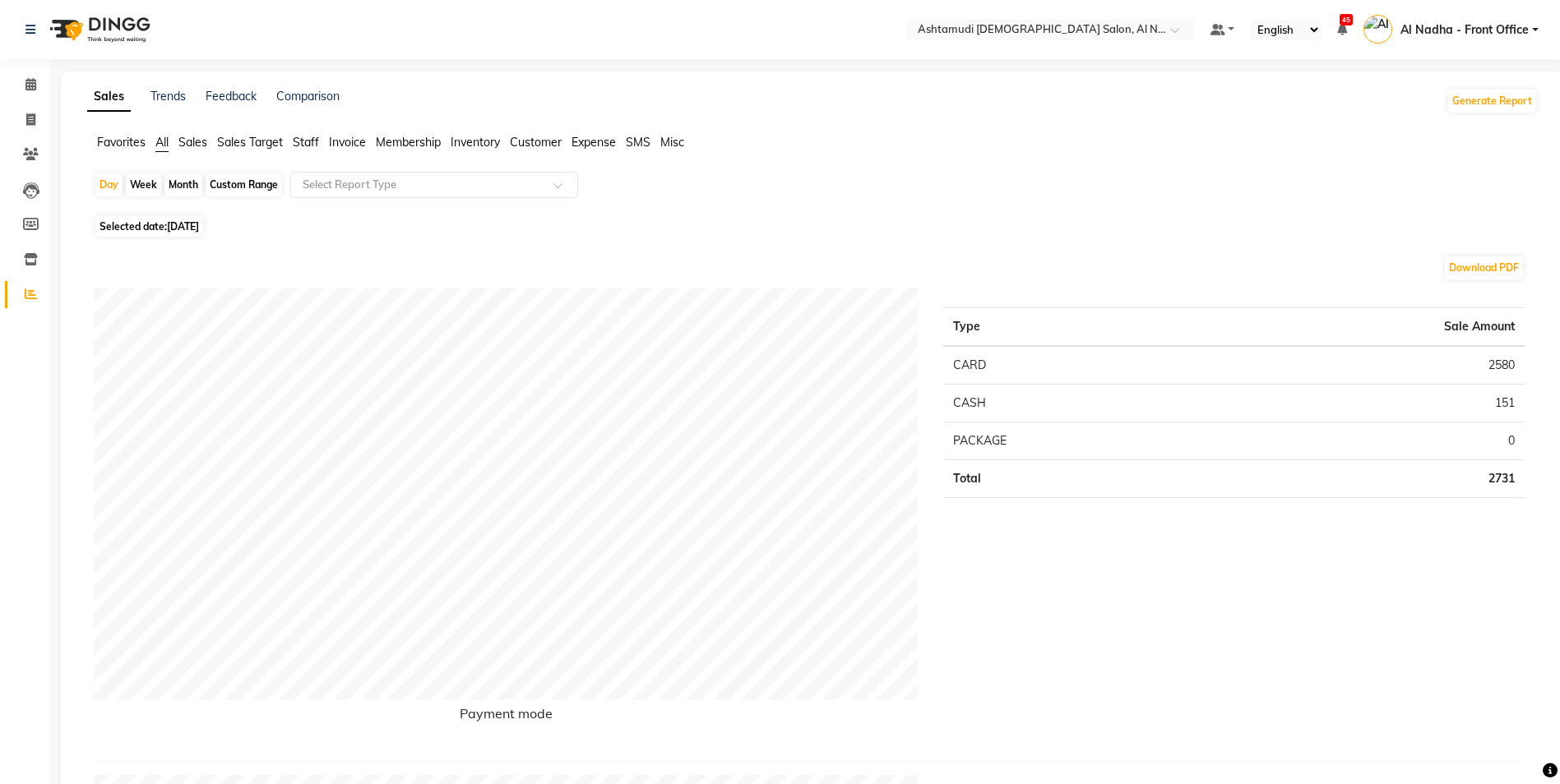
click at [343, 139] on span "Invoice" at bounding box center [347, 143] width 37 height 15
click at [420, 138] on span "Membership" at bounding box center [408, 143] width 65 height 15
click at [540, 137] on span "Customer" at bounding box center [535, 143] width 51 height 15
click at [161, 143] on span "All" at bounding box center [162, 143] width 13 height 15
click at [533, 144] on span "Customer" at bounding box center [535, 143] width 51 height 15
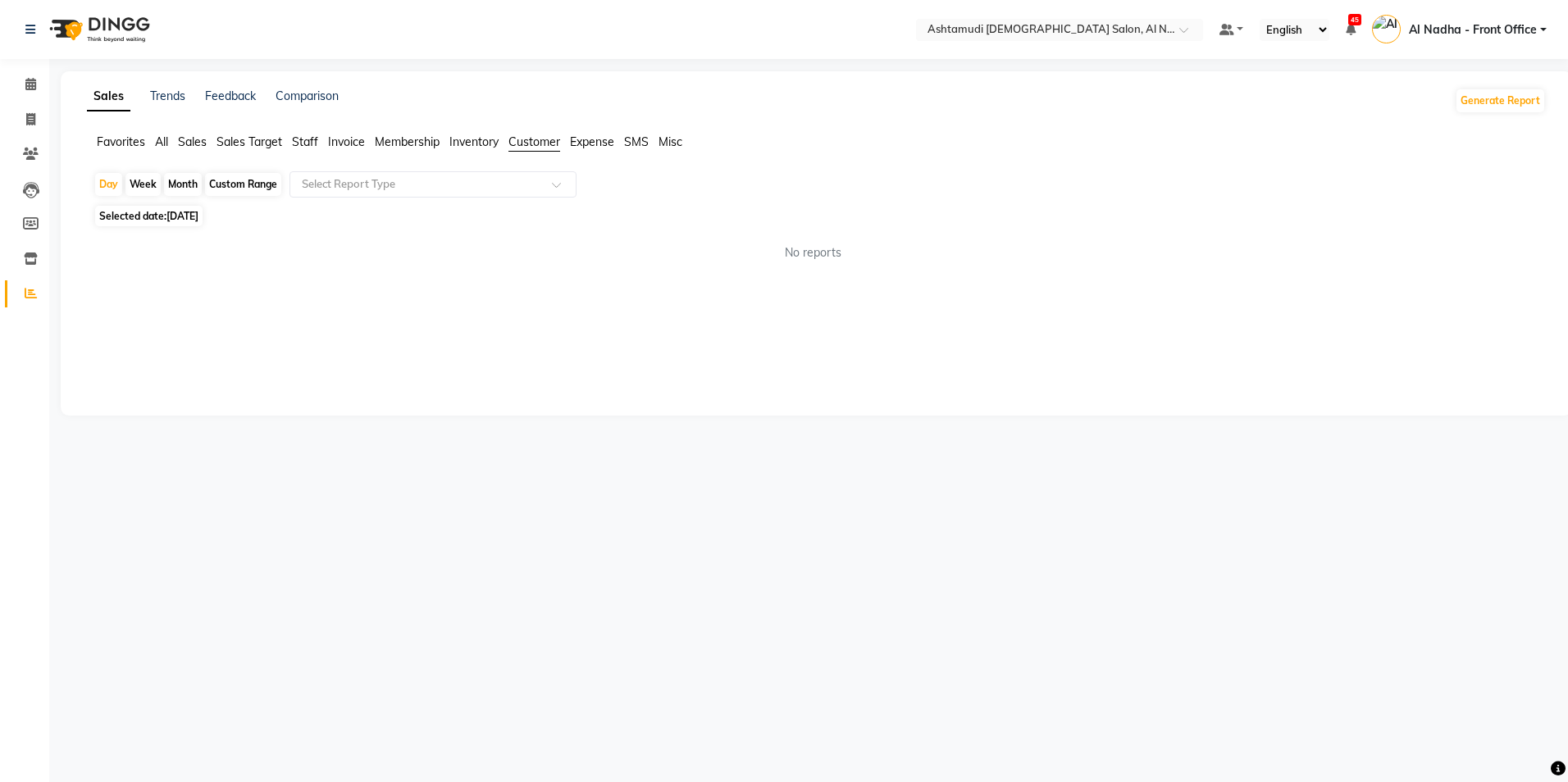
click at [358, 137] on span "Invoice" at bounding box center [346, 142] width 37 height 15
click at [127, 137] on span "Favorites" at bounding box center [121, 142] width 48 height 15
click at [242, 141] on span "Sales Target" at bounding box center [249, 142] width 65 height 15
click at [194, 142] on span "Sales" at bounding box center [192, 142] width 29 height 15
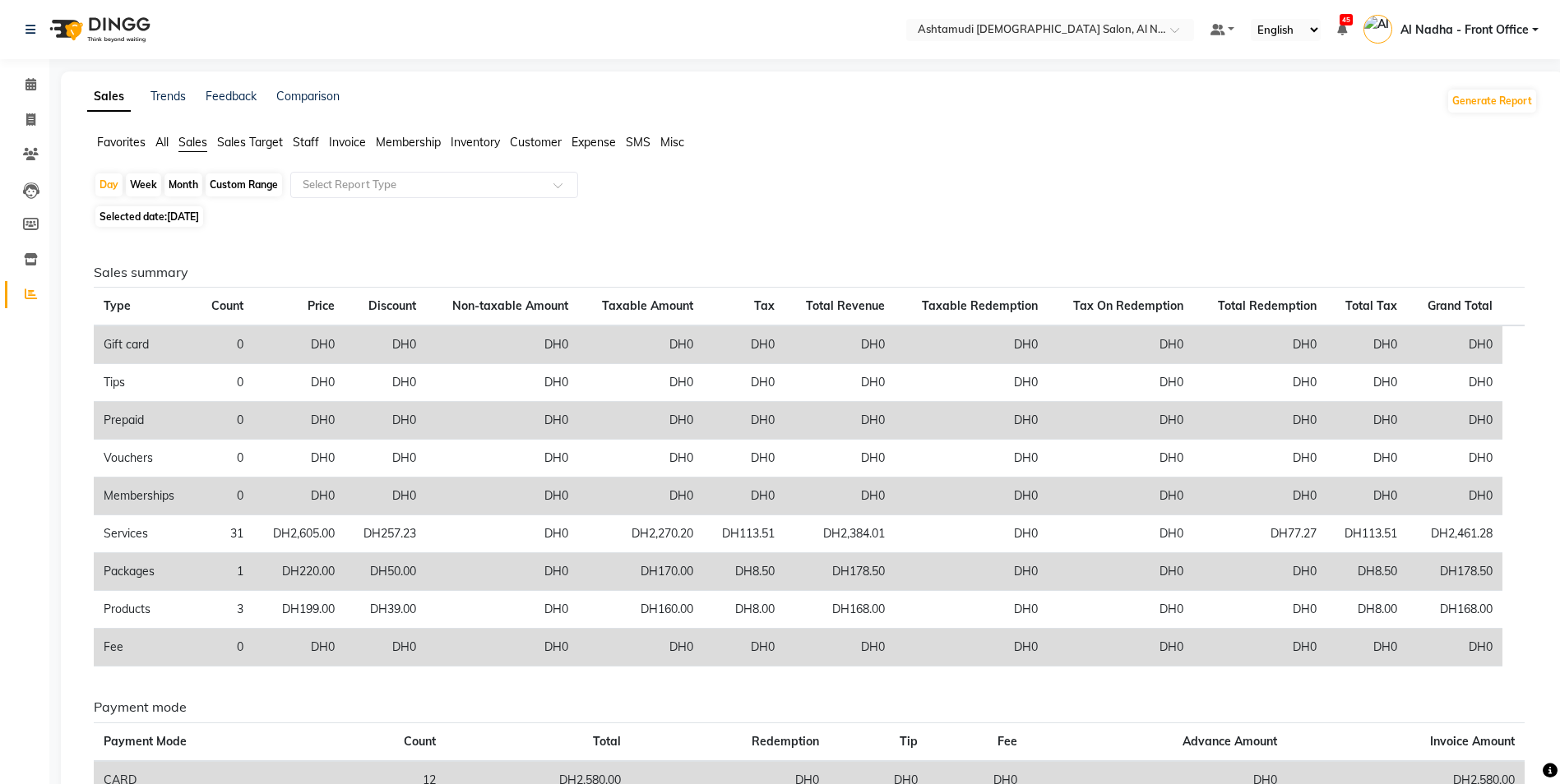
click at [225, 138] on span "Sales Target" at bounding box center [250, 143] width 66 height 15
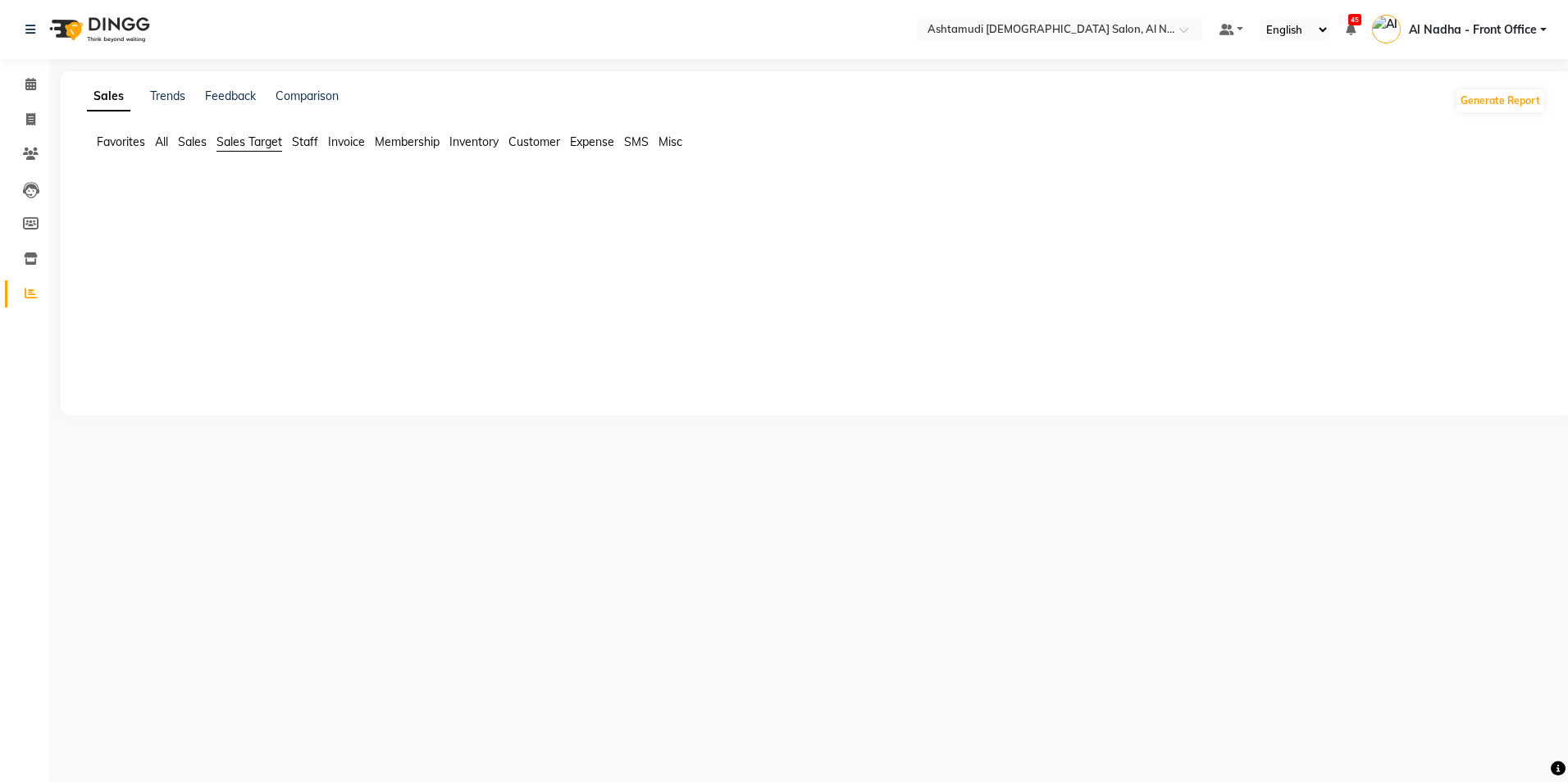
click at [200, 146] on span "Sales" at bounding box center [192, 142] width 29 height 15
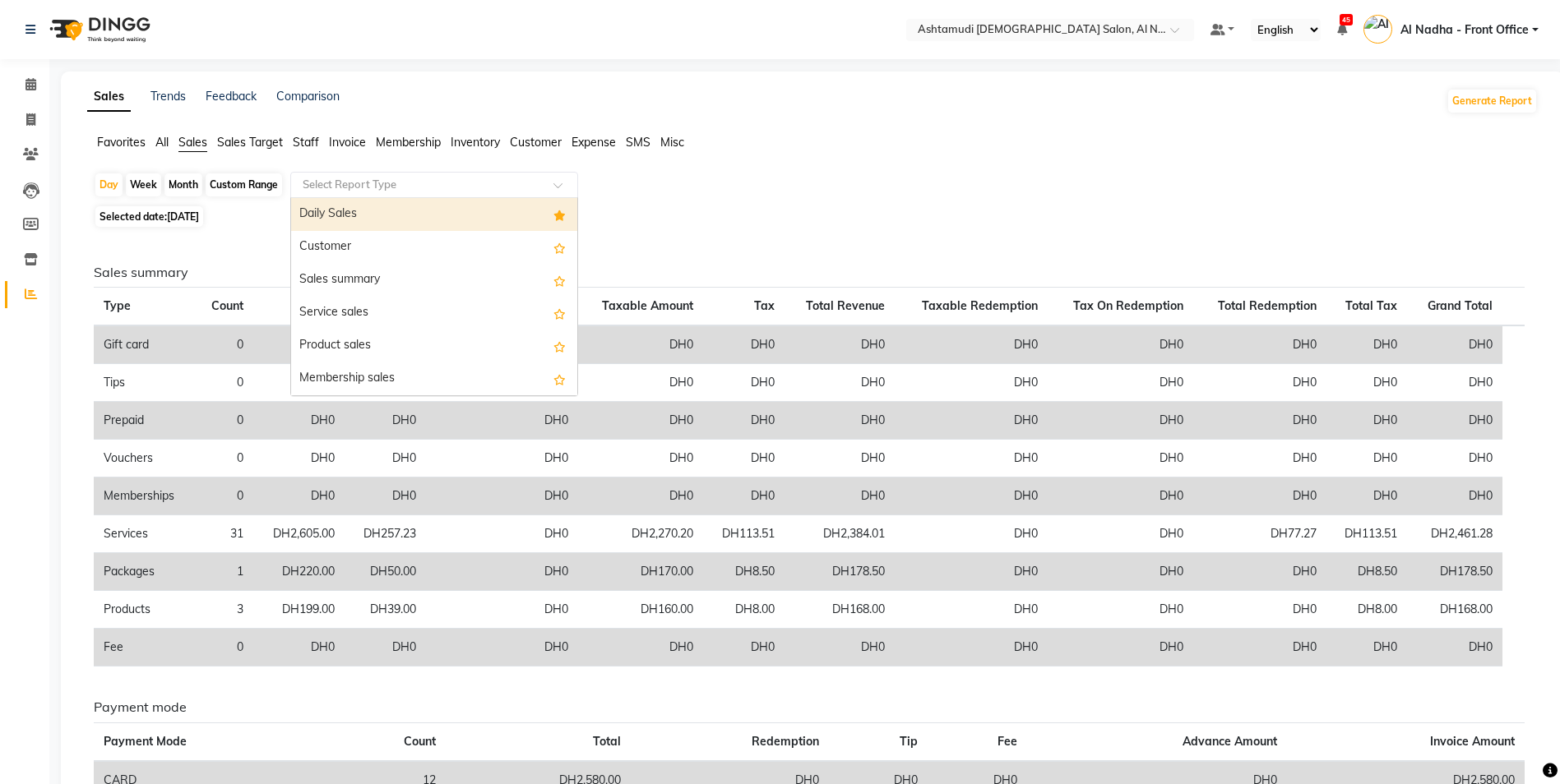
click at [363, 190] on input "text" at bounding box center [417, 185] width 236 height 17
click at [491, 219] on div "Daily Sales" at bounding box center [434, 215] width 286 height 33
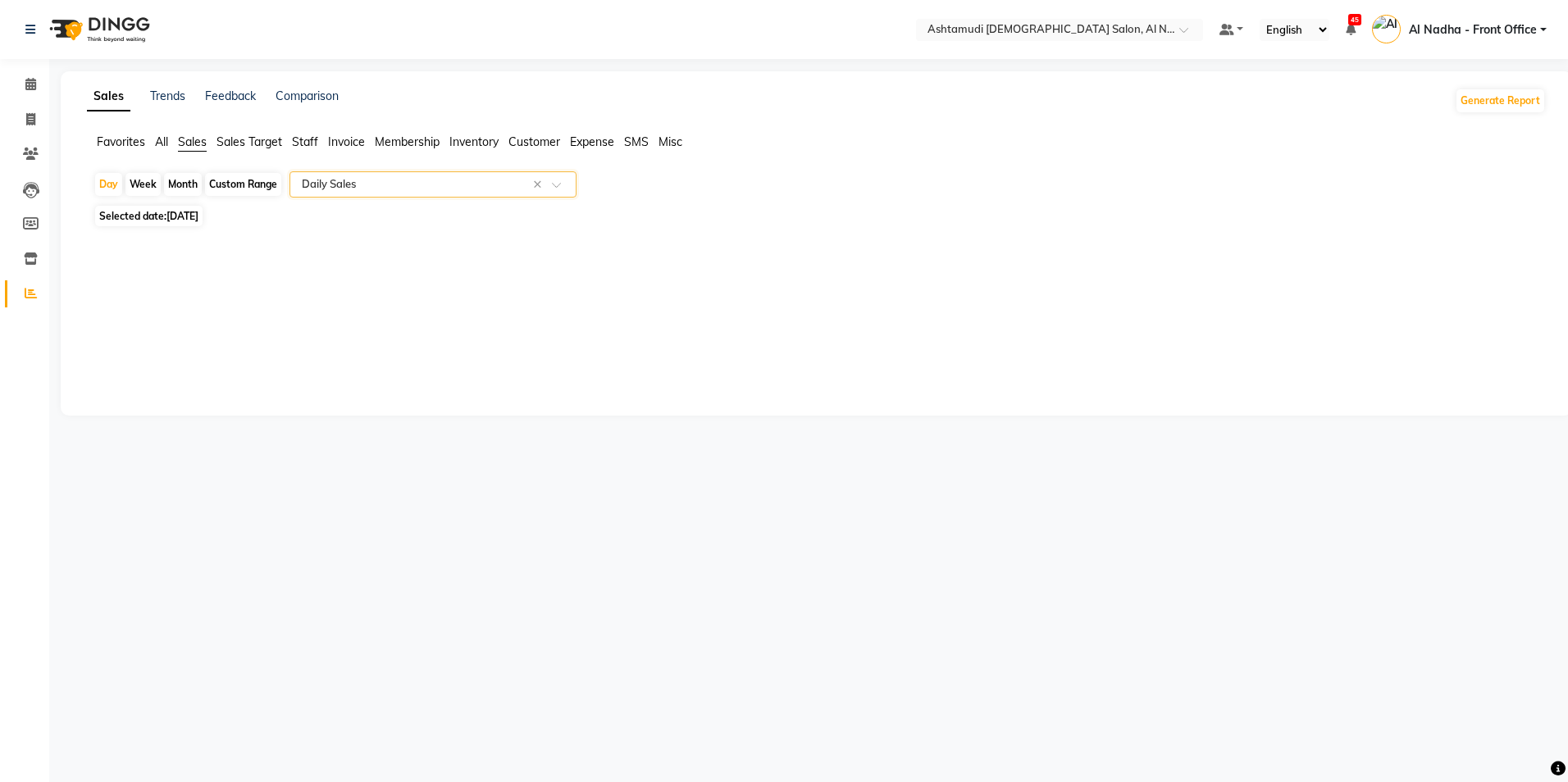
select select "full_report"
select select "csv"
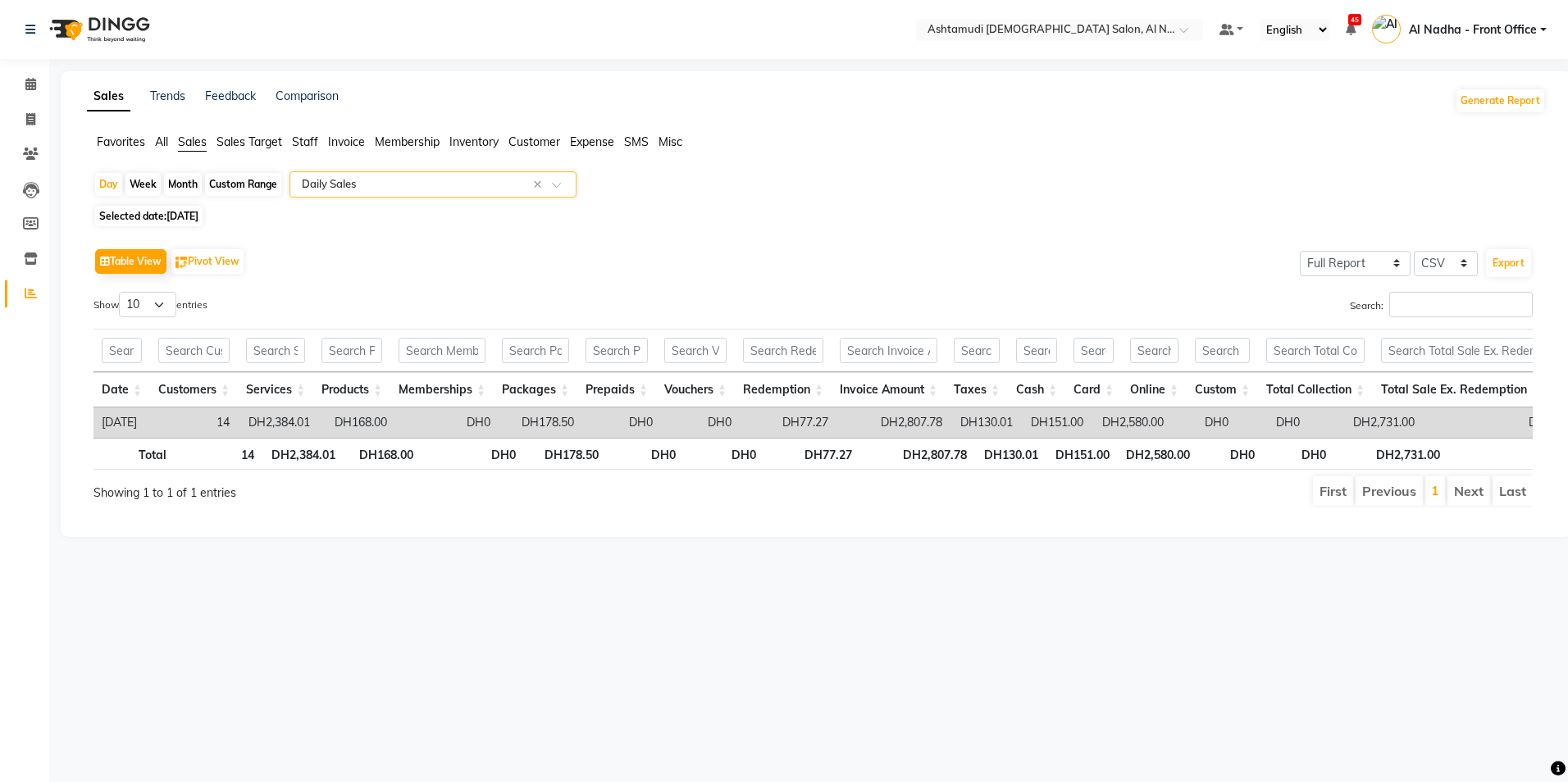
click at [244, 180] on div "Custom Range" at bounding box center [243, 185] width 76 height 23
select select "9"
select select "2025"
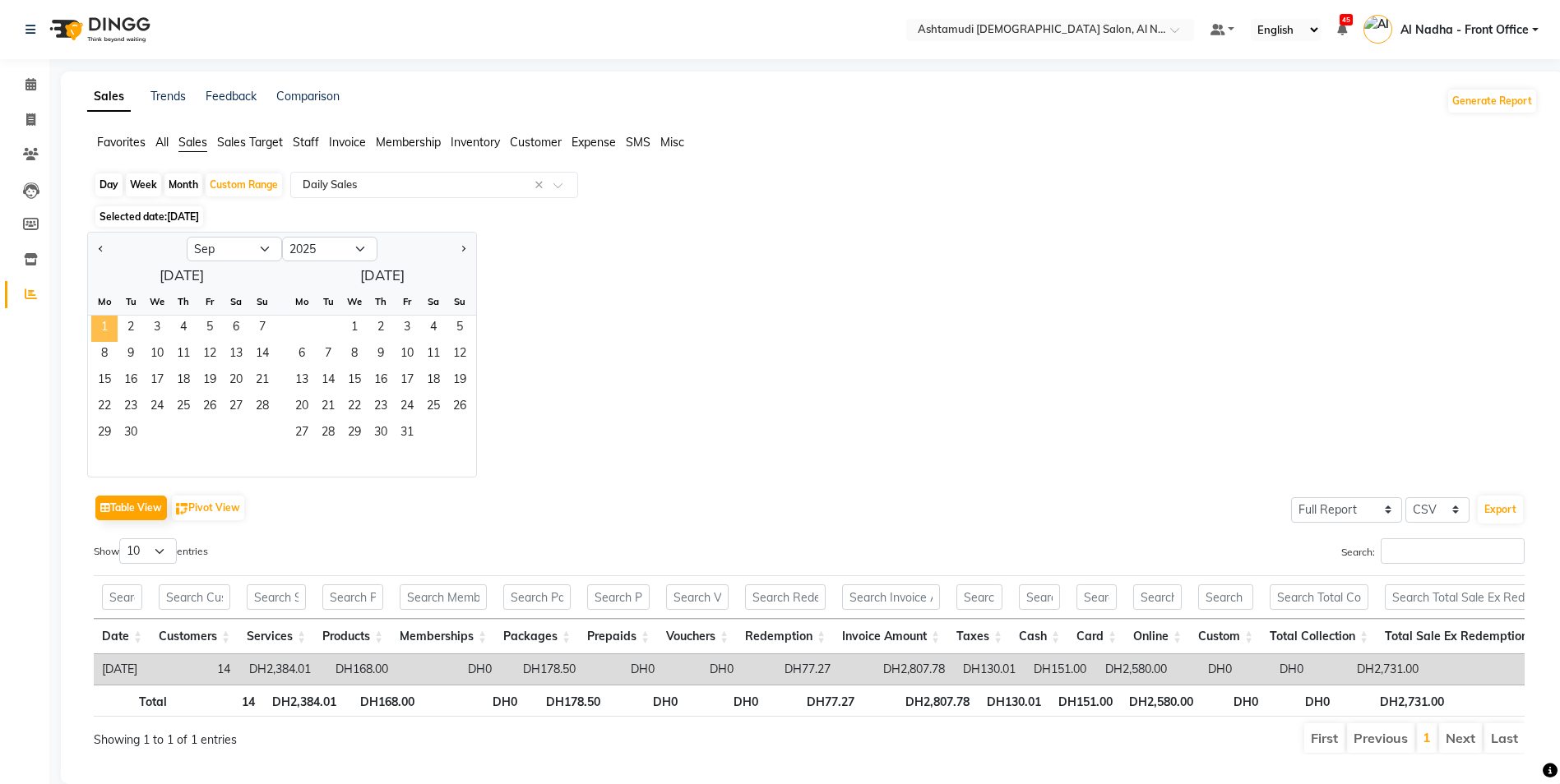
click at [107, 324] on span "1" at bounding box center [105, 329] width 27 height 27
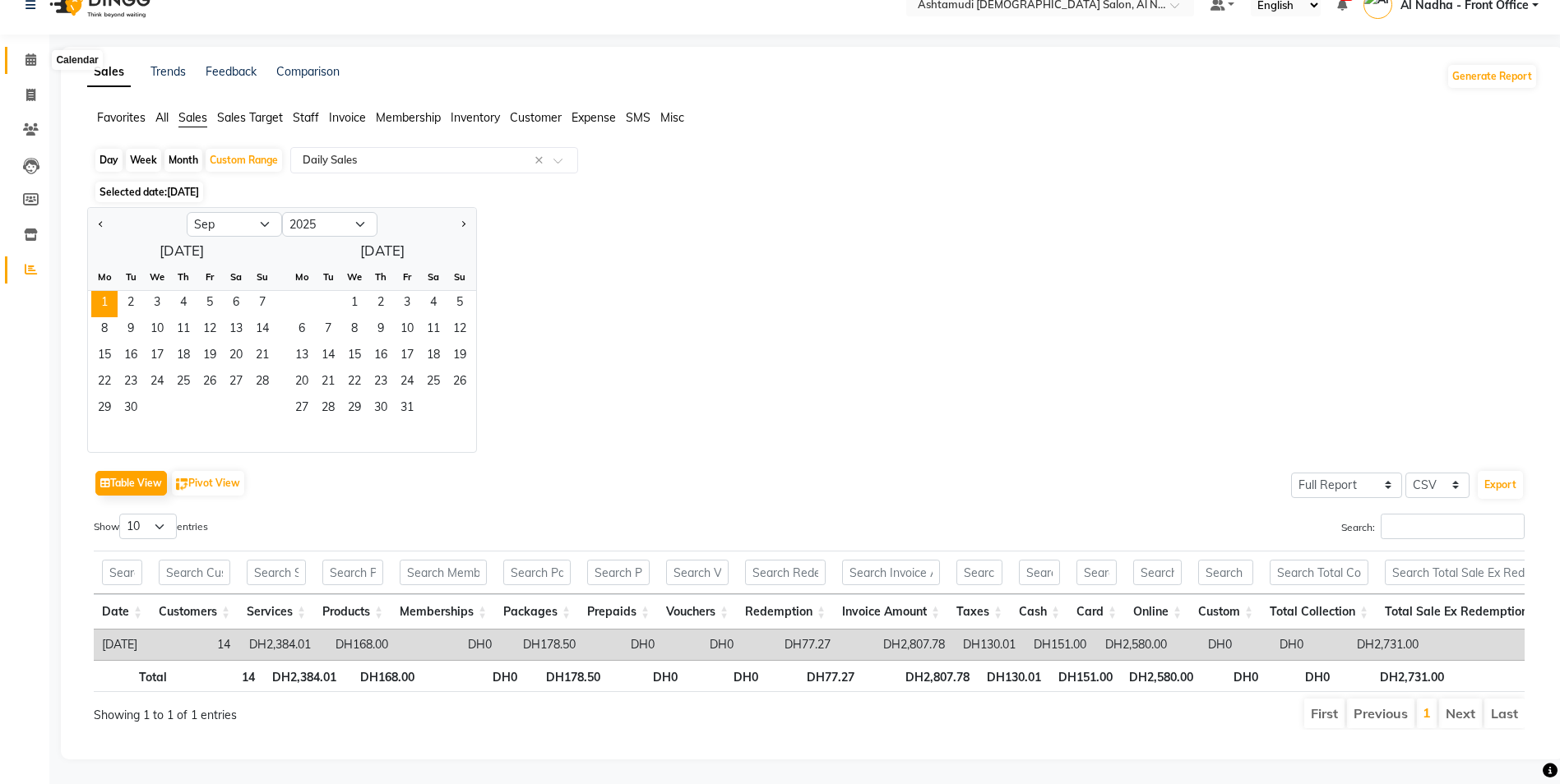
click at [34, 53] on icon at bounding box center [31, 59] width 11 height 12
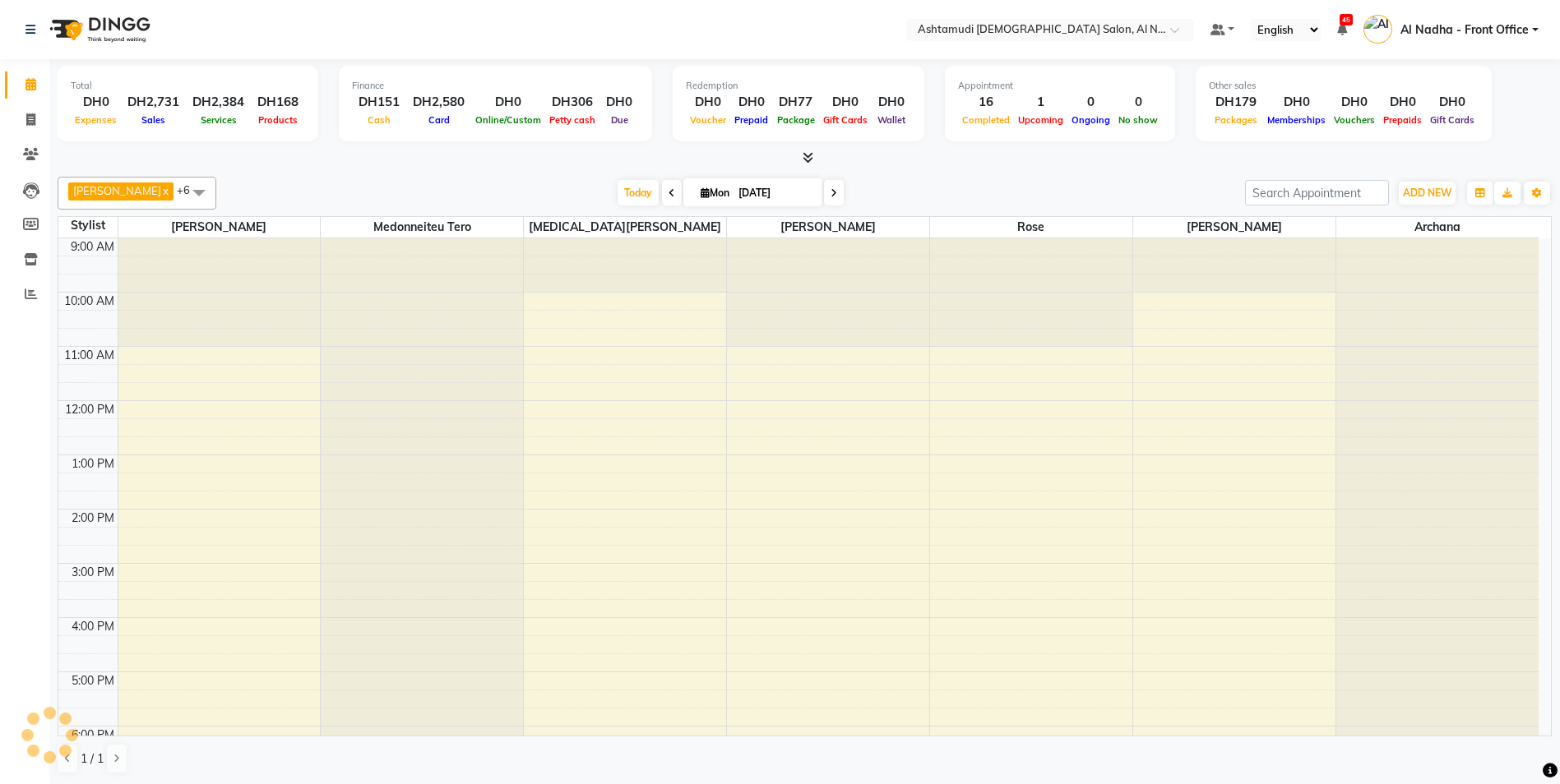
scroll to position [164, 0]
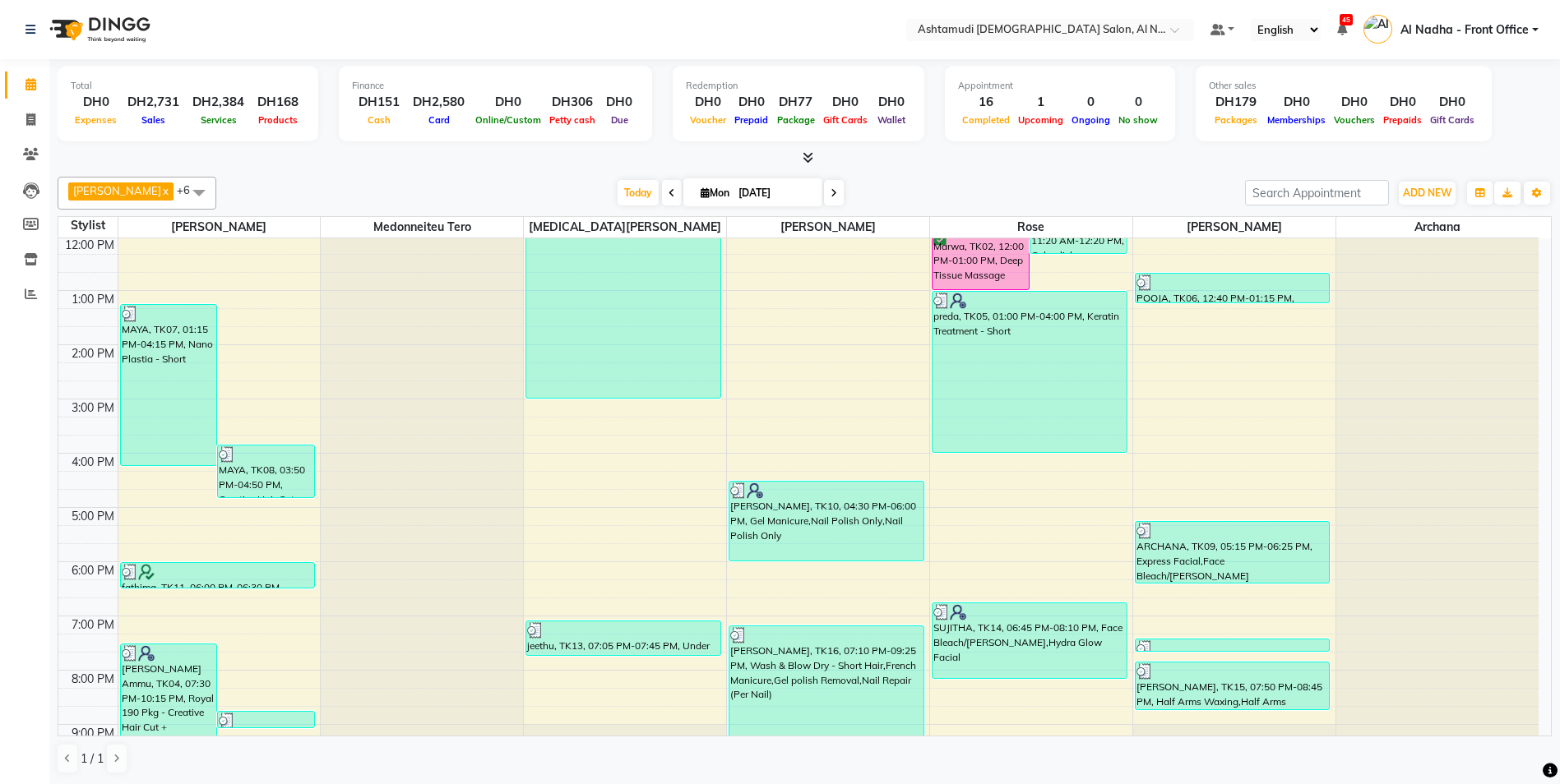
click at [700, 197] on icon at bounding box center [704, 192] width 9 height 11
select select "9"
select select "2025"
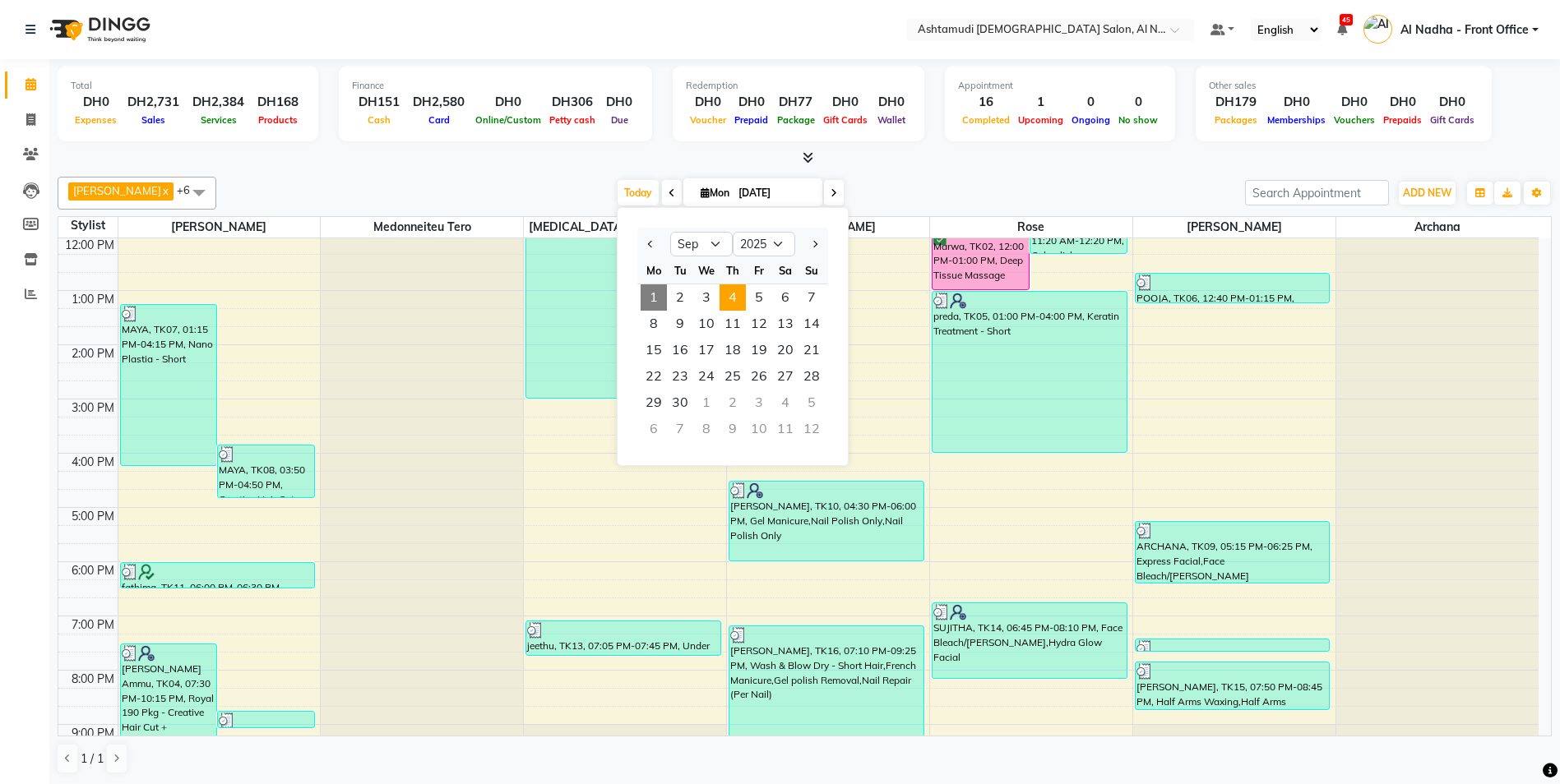
click at [730, 304] on span "4" at bounding box center [733, 298] width 27 height 27
type input "[DATE]"
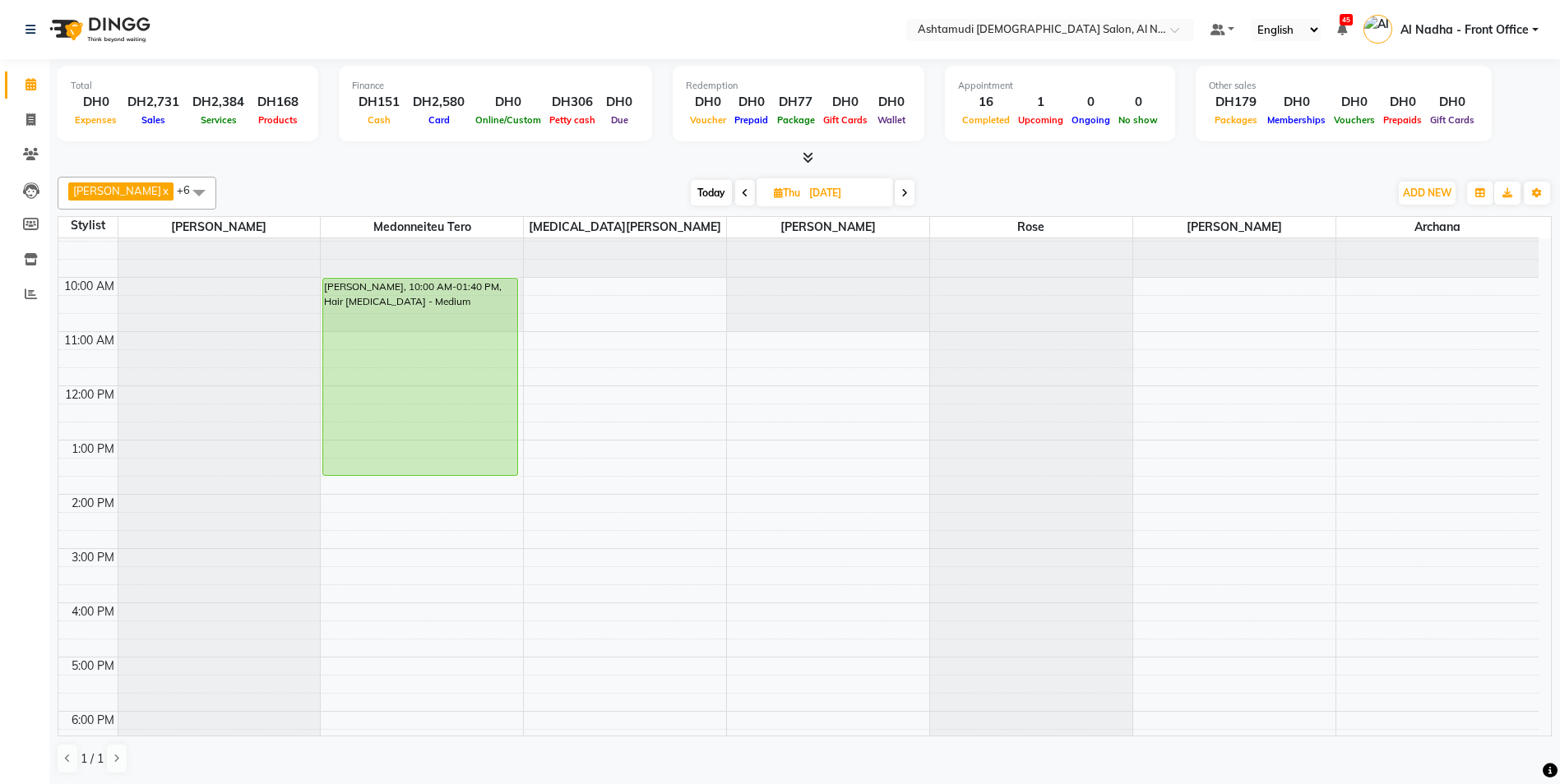
scroll to position [97, 0]
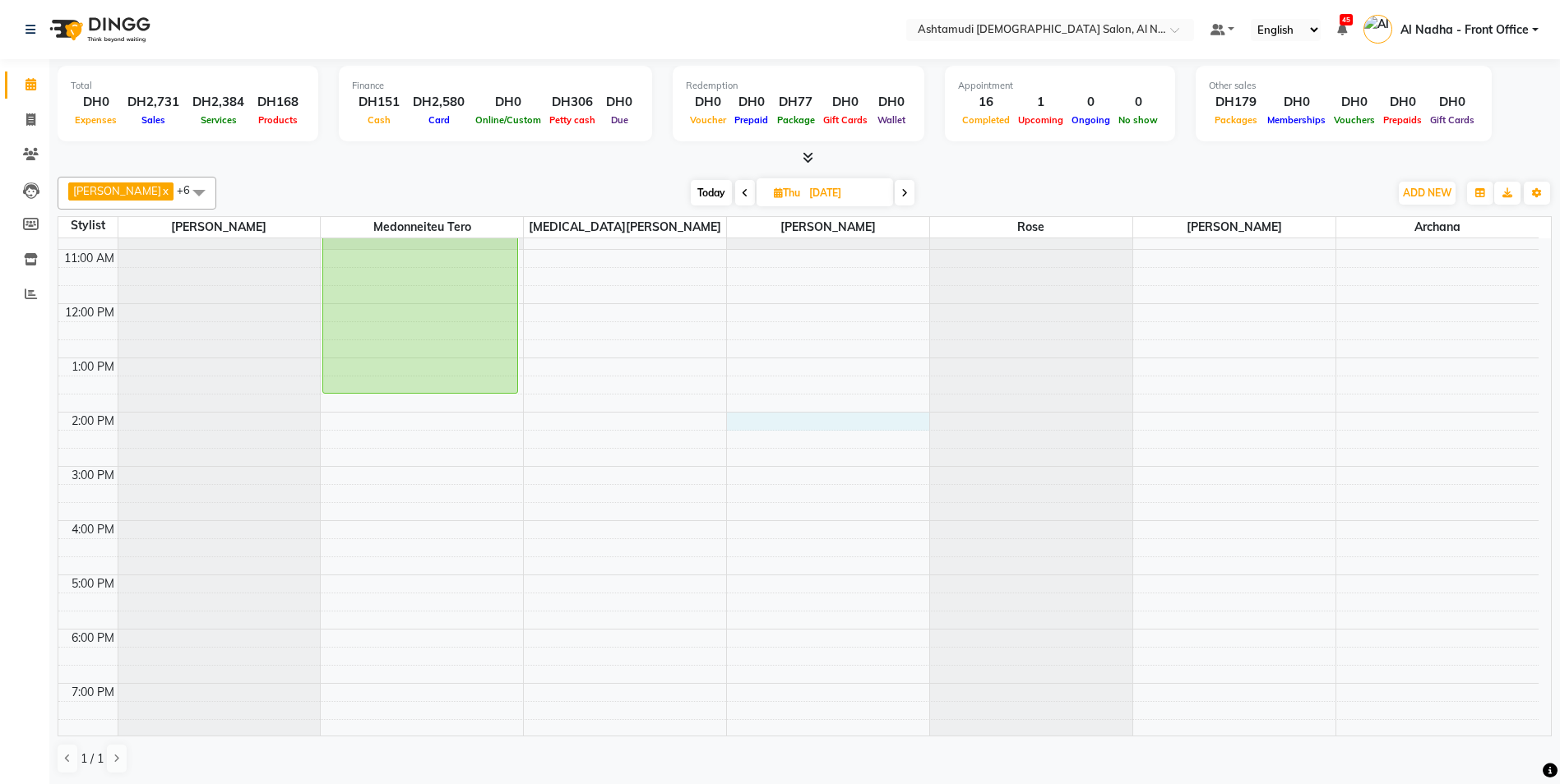
click at [761, 421] on div "9:00 AM 10:00 AM 11:00 AM 12:00 PM 1:00 PM 2:00 PM 3:00 PM 4:00 PM 5:00 PM 6:00…" at bounding box center [798, 520] width 1480 height 759
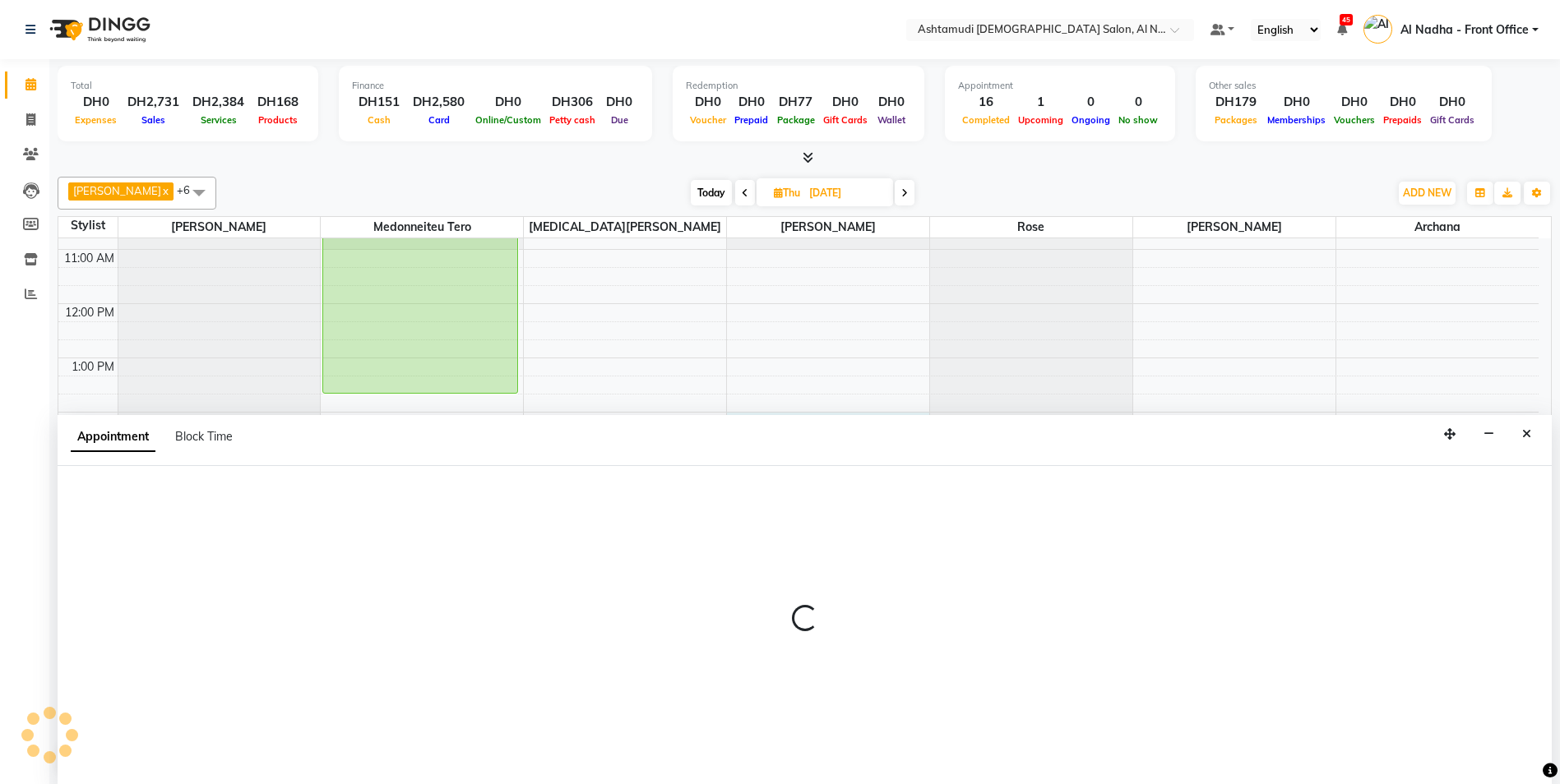
scroll to position [1, 0]
select select "60077"
select select "840"
select select "tentative"
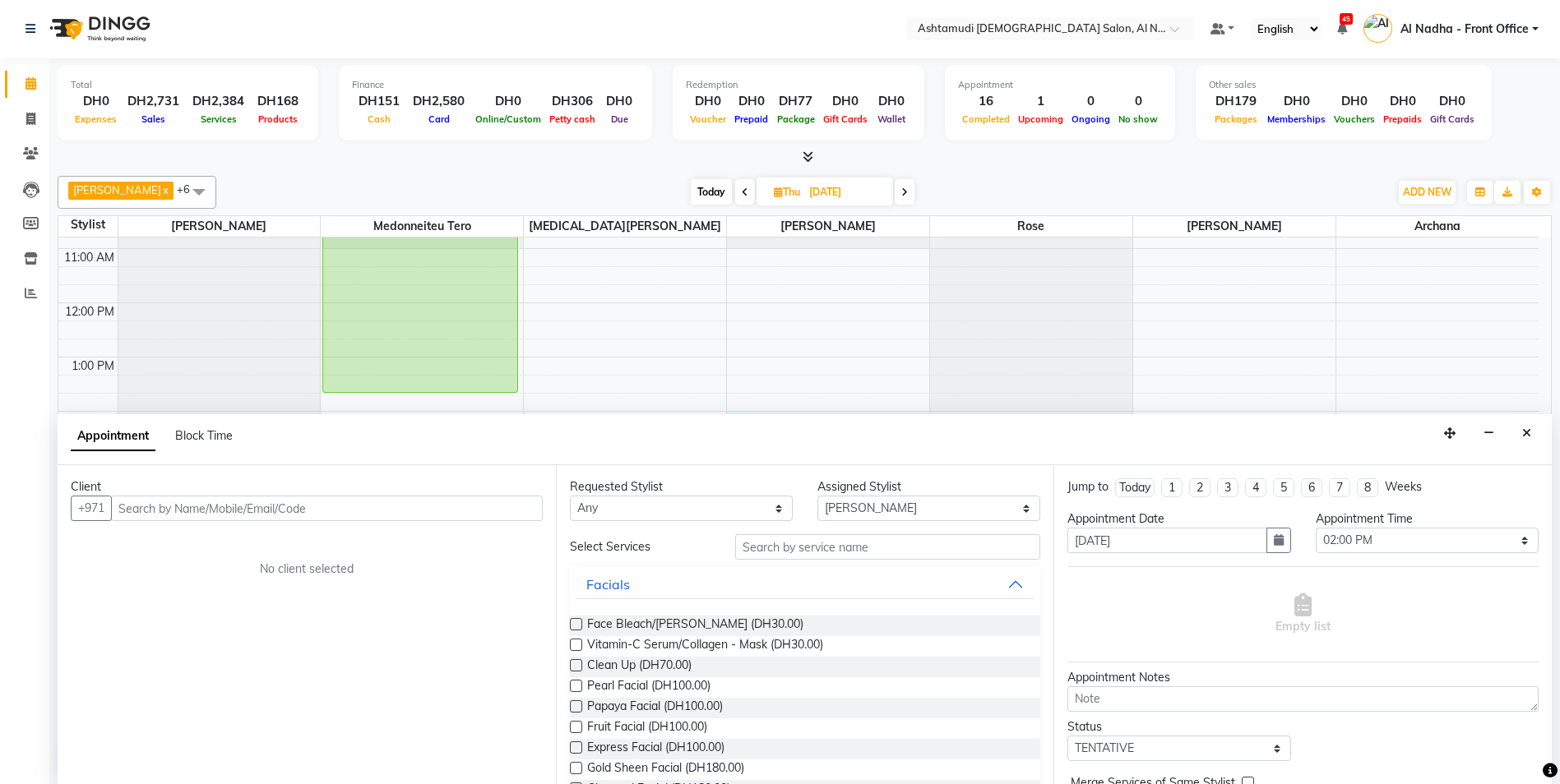
click at [318, 508] on input "text" at bounding box center [327, 508] width 431 height 26
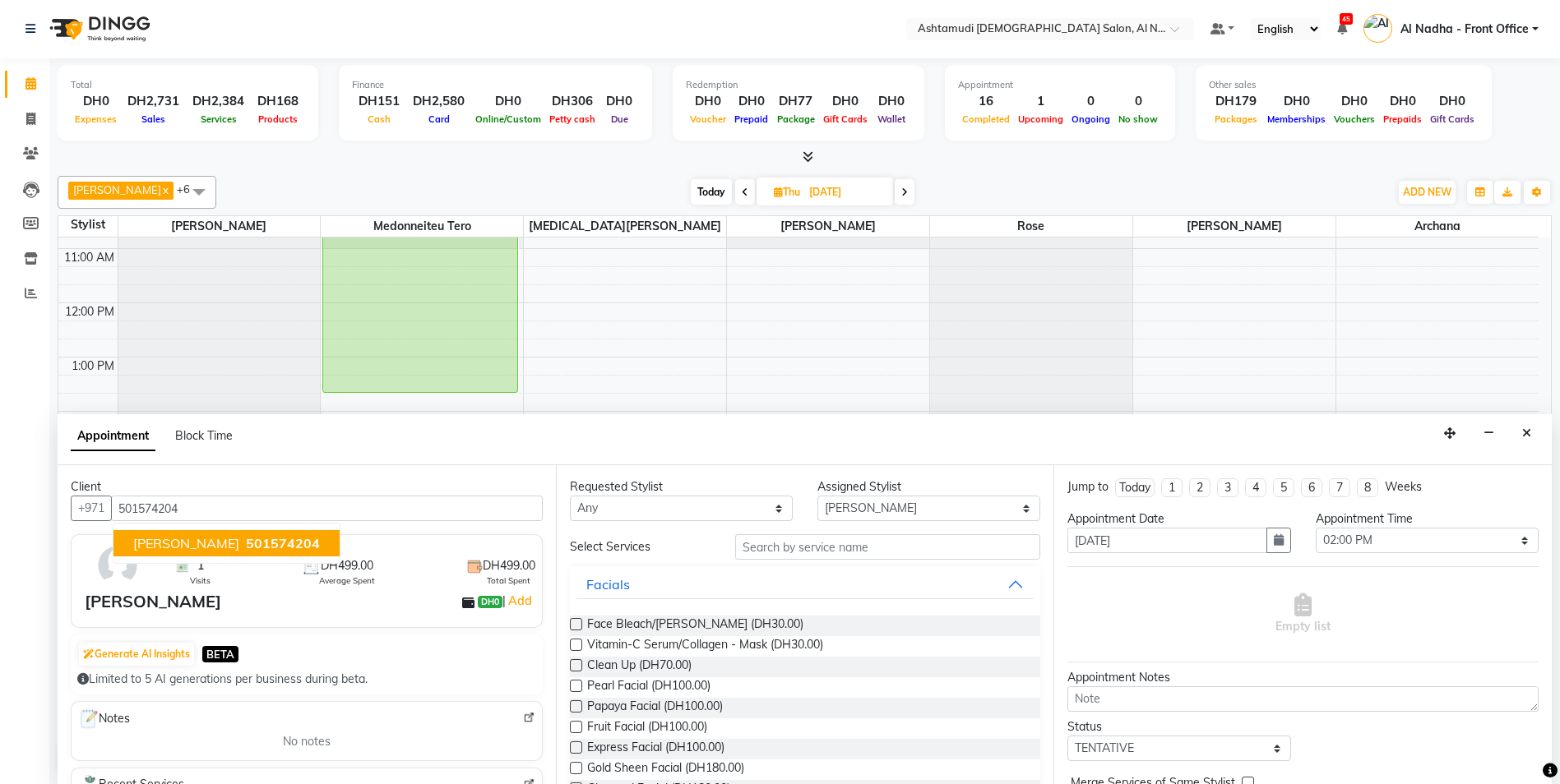
click at [246, 539] on span "501574204" at bounding box center [282, 543] width 74 height 17
type input "501574204"
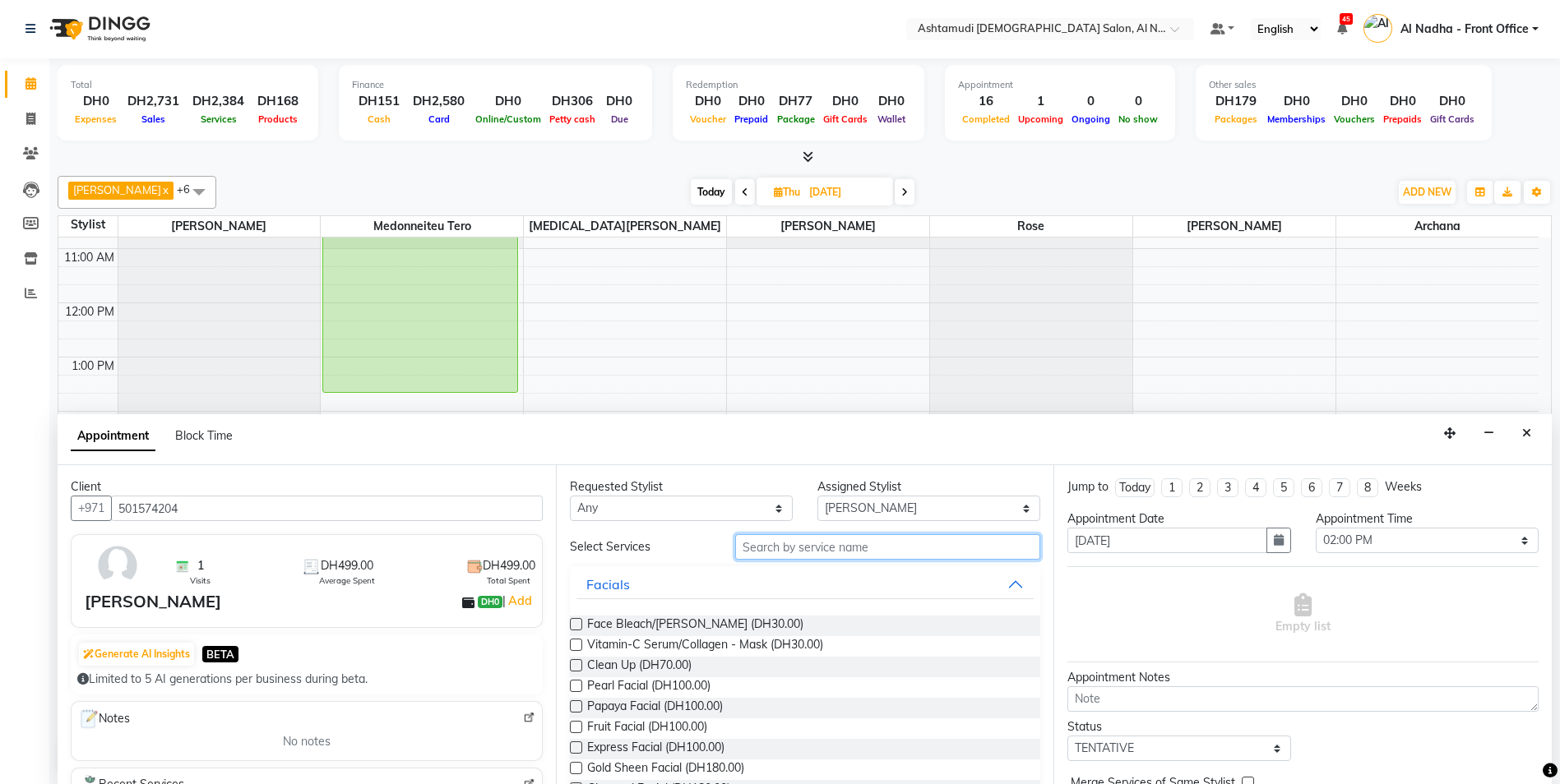
click at [839, 543] on input "text" at bounding box center [888, 547] width 306 height 26
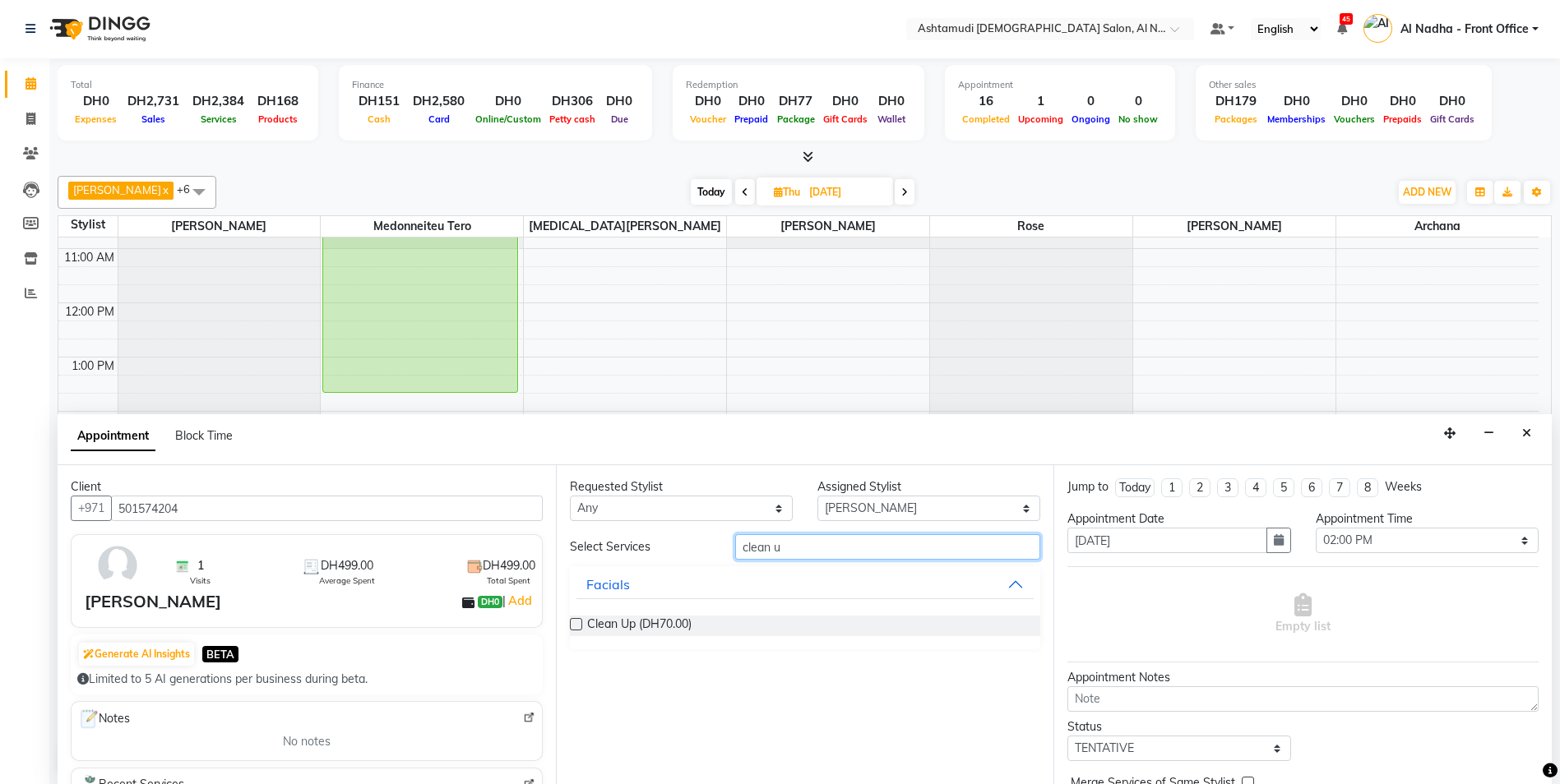
type input "clean u"
click at [577, 626] on label at bounding box center [576, 624] width 12 height 12
click at [577, 626] on input "checkbox" at bounding box center [575, 626] width 11 height 11
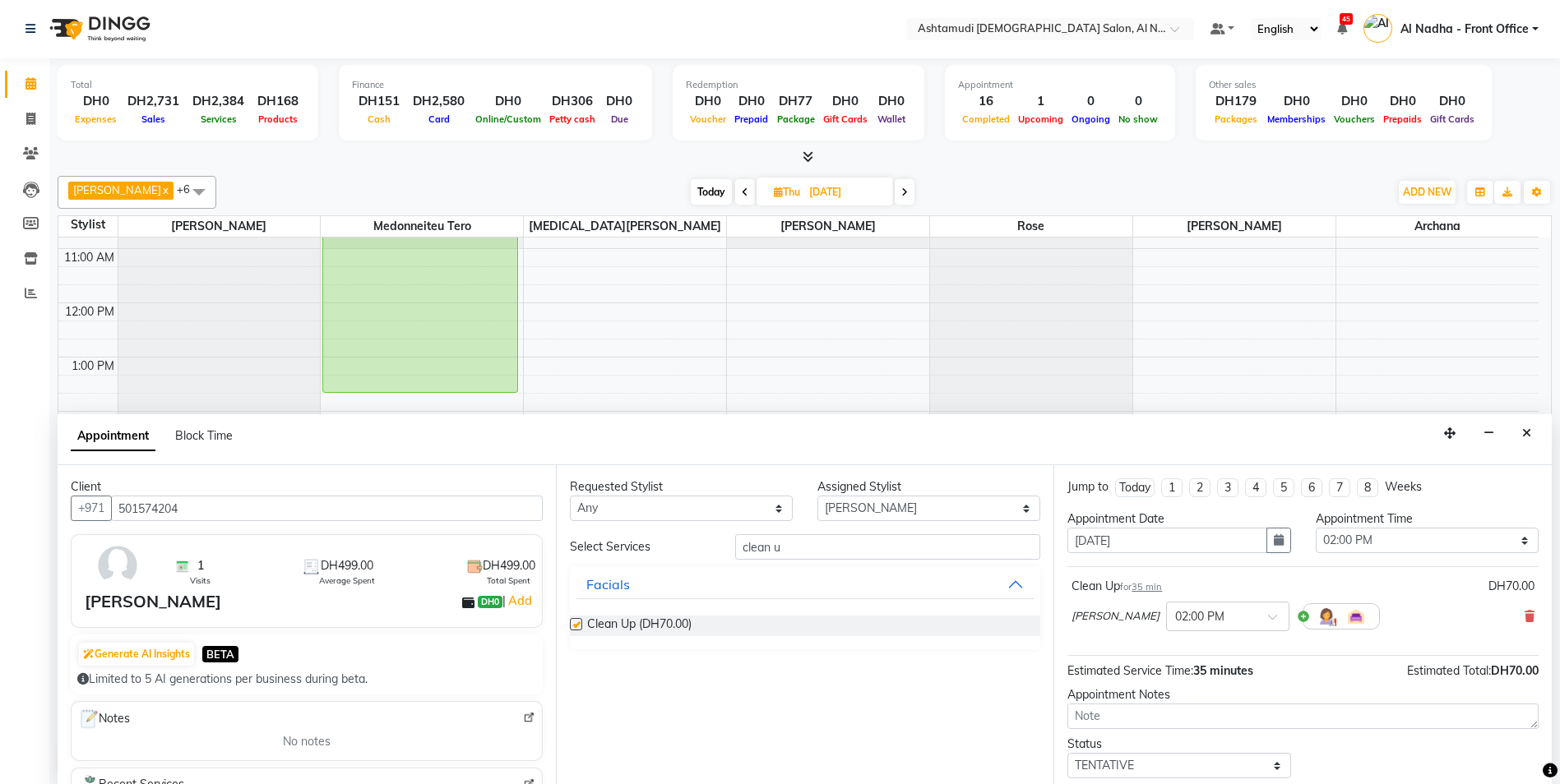
checkbox input "false"
click at [860, 554] on input "clean u" at bounding box center [888, 547] width 306 height 26
type input "c"
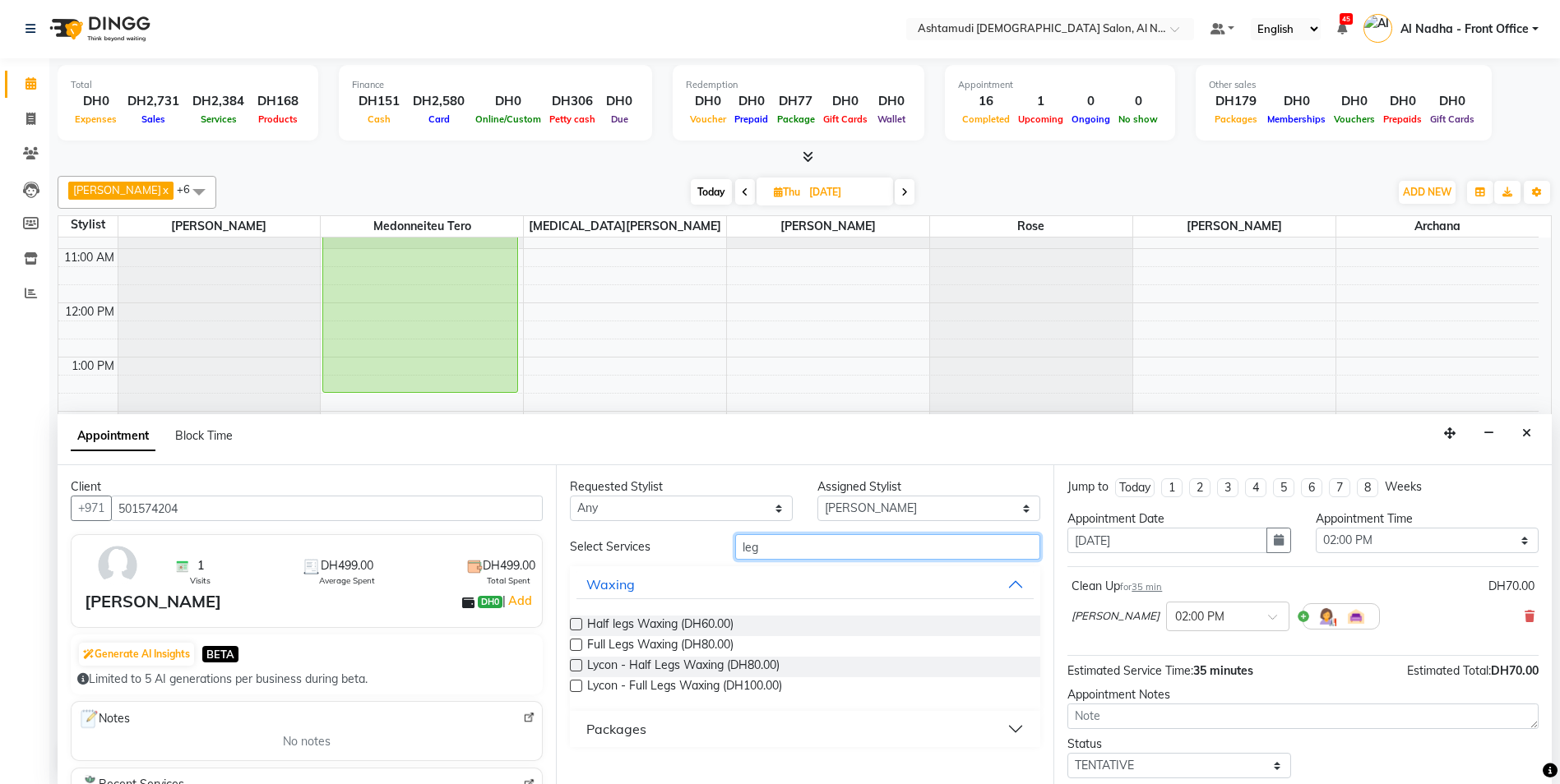
type input "leg"
click at [577, 646] on label at bounding box center [576, 645] width 12 height 12
click at [577, 646] on input "checkbox" at bounding box center [575, 646] width 11 height 11
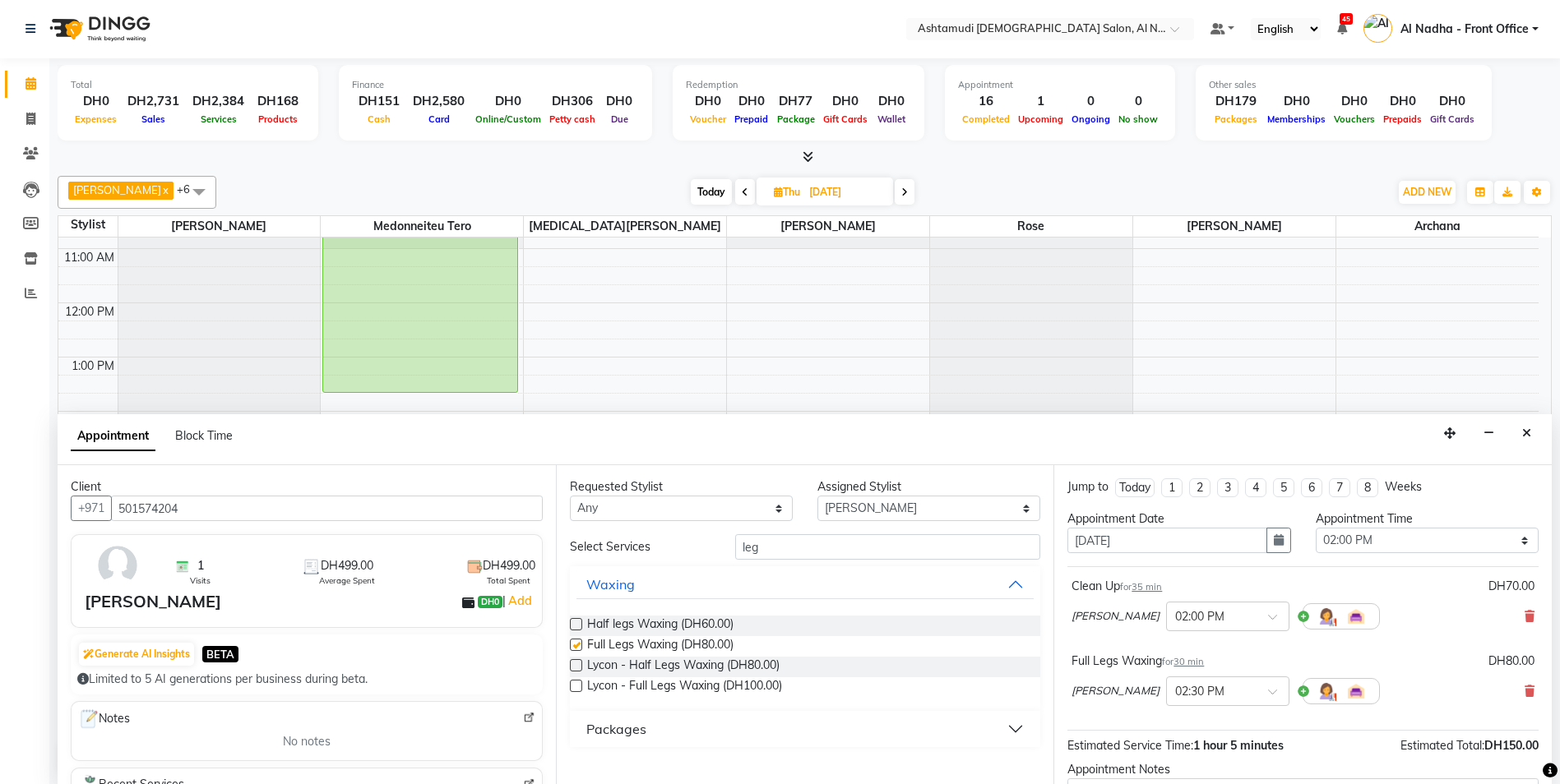
checkbox input "false"
click at [778, 552] on input "leg" at bounding box center [888, 547] width 306 height 26
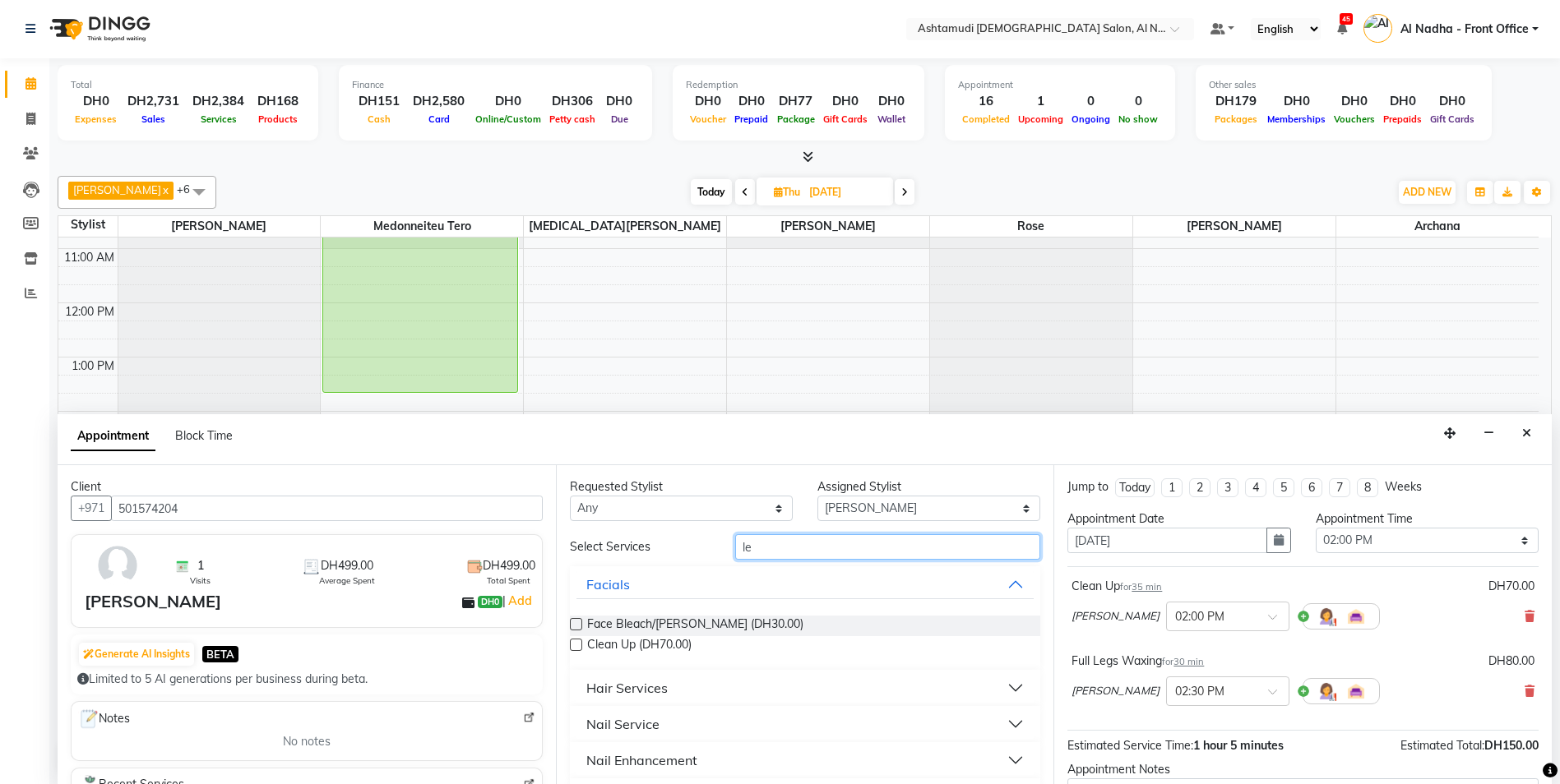
type input "l"
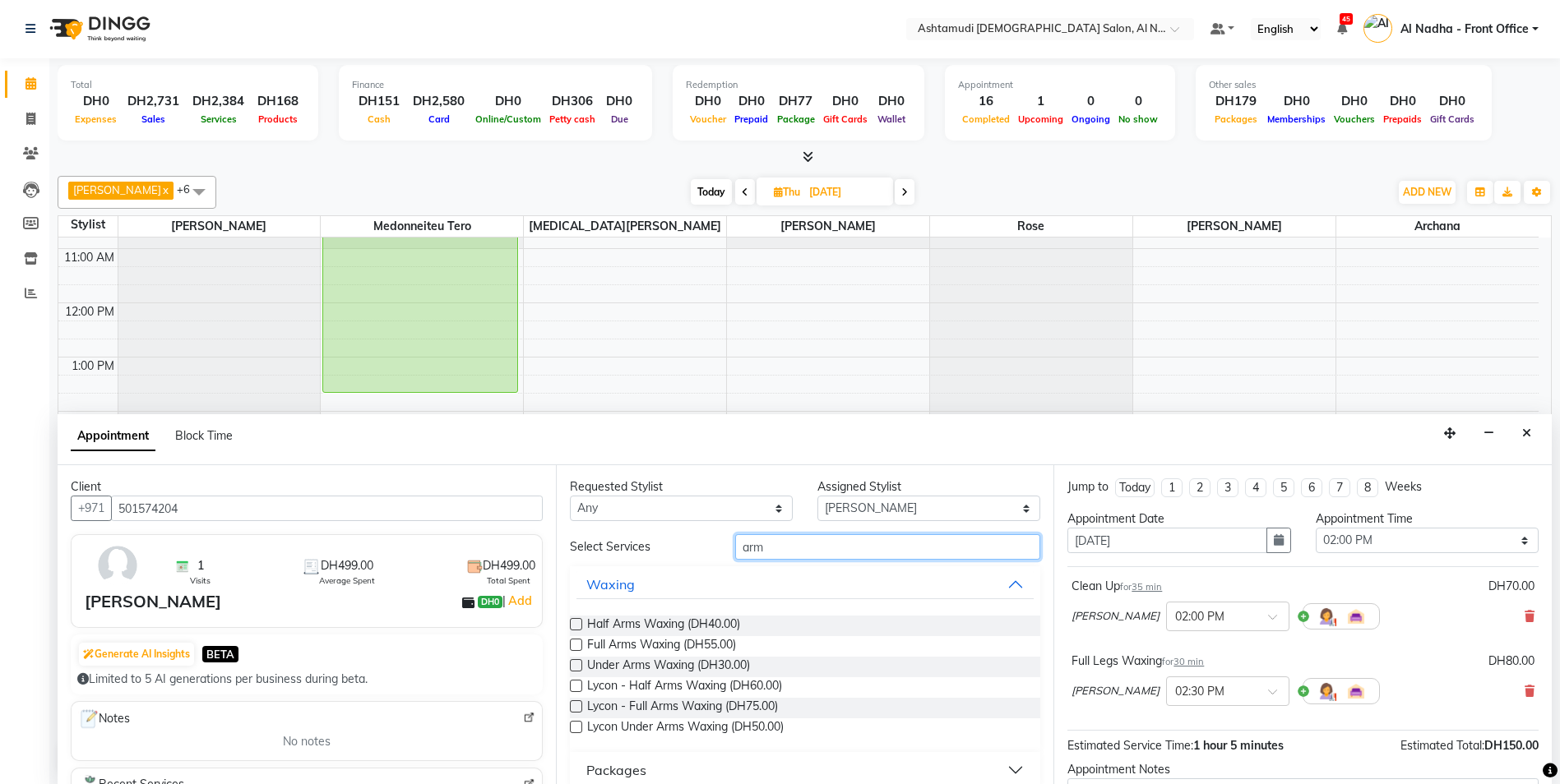
type input "arm"
click at [582, 644] on label at bounding box center [576, 645] width 12 height 12
click at [581, 644] on input "checkbox" at bounding box center [575, 646] width 11 height 11
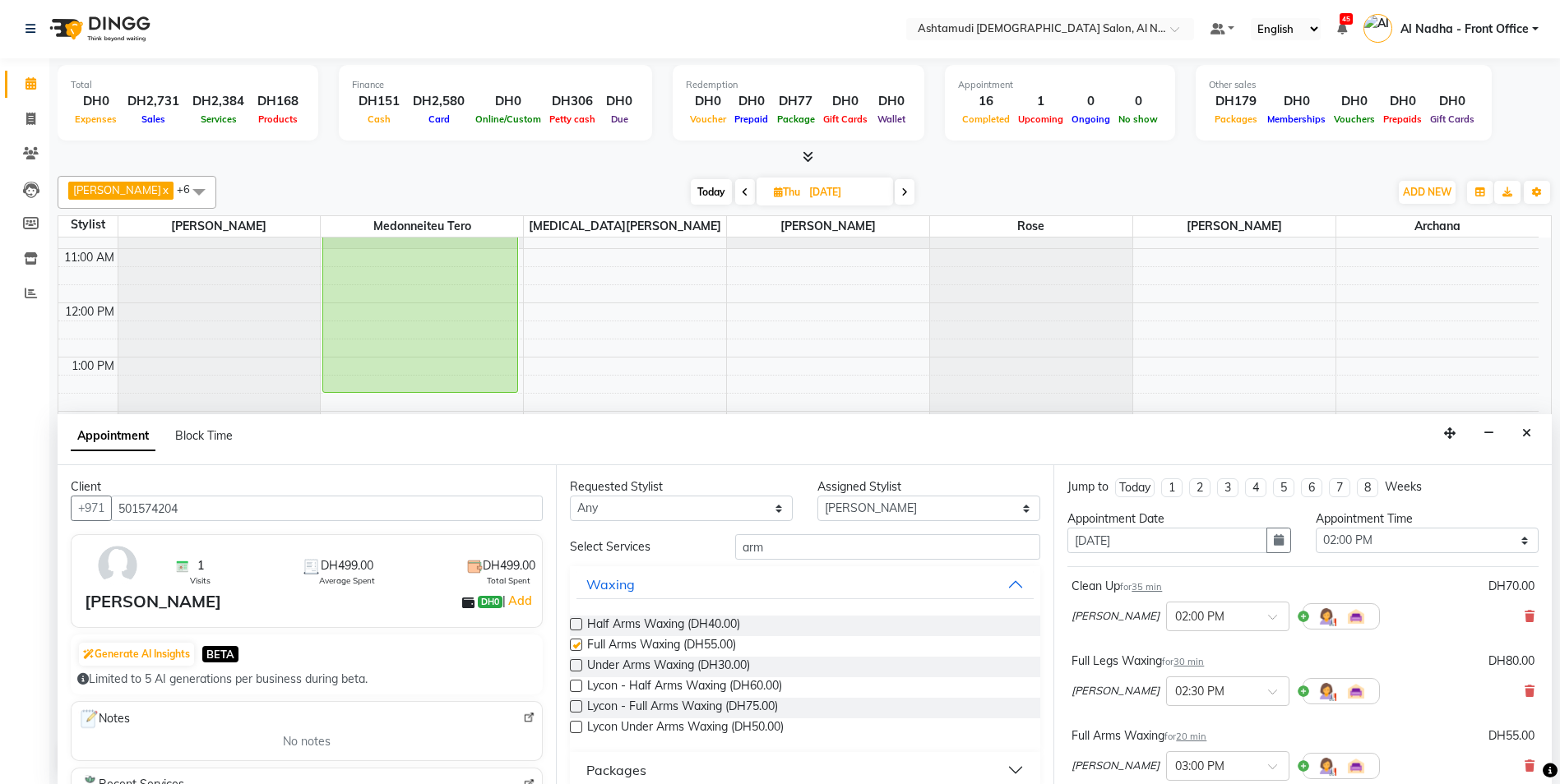
checkbox input "false"
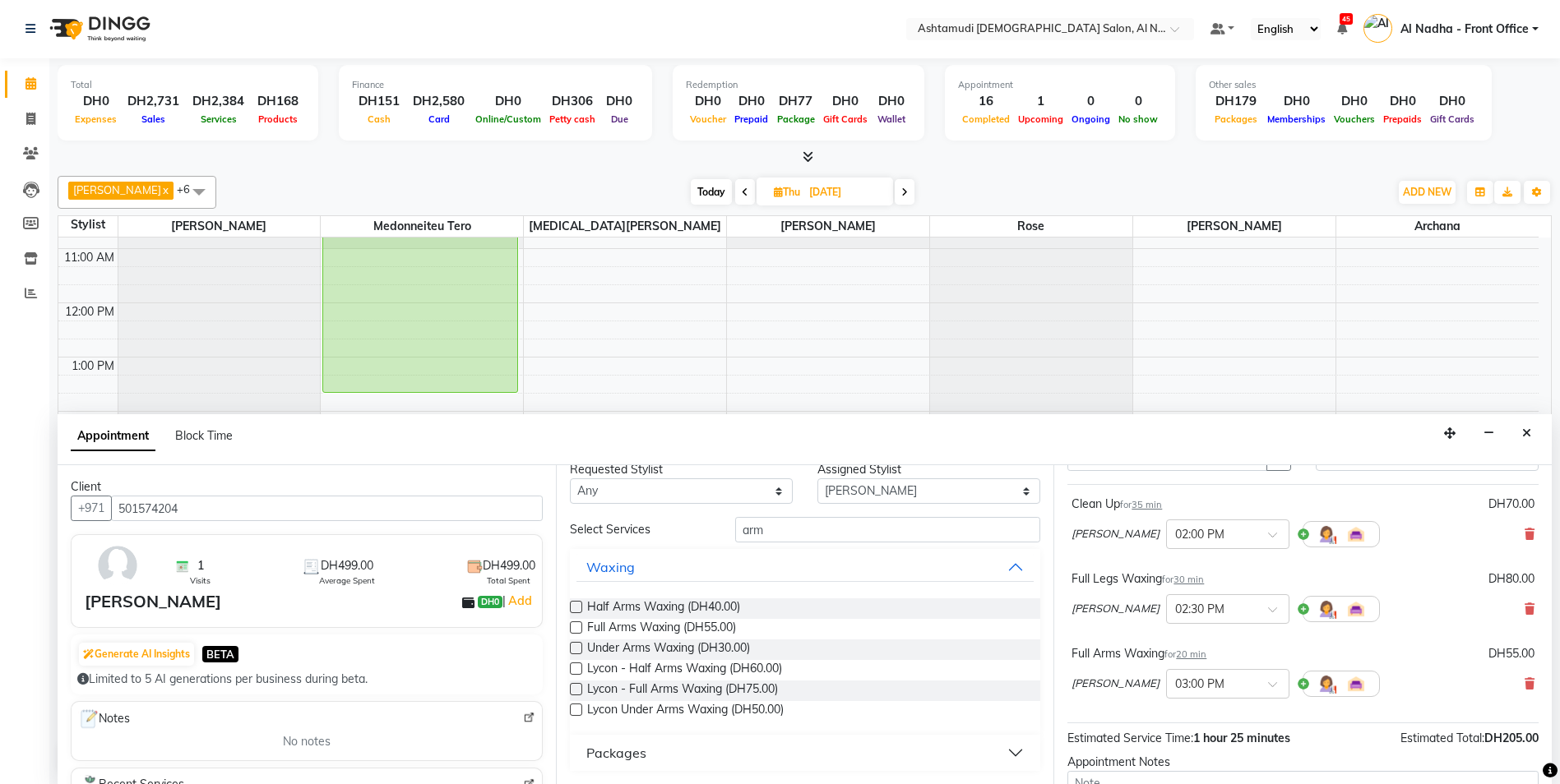
scroll to position [246, 0]
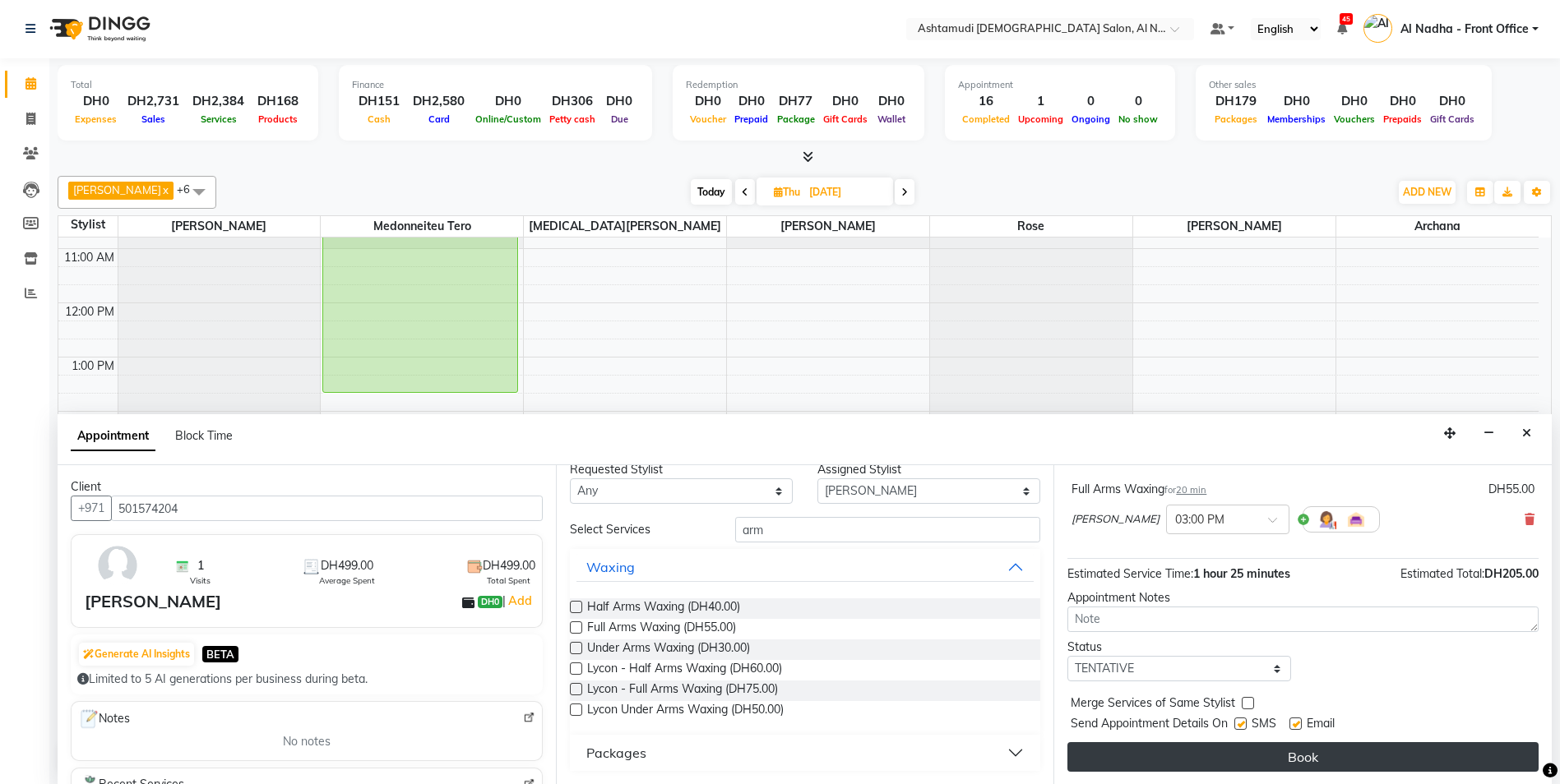
click at [1355, 759] on button "Book" at bounding box center [1303, 757] width 471 height 30
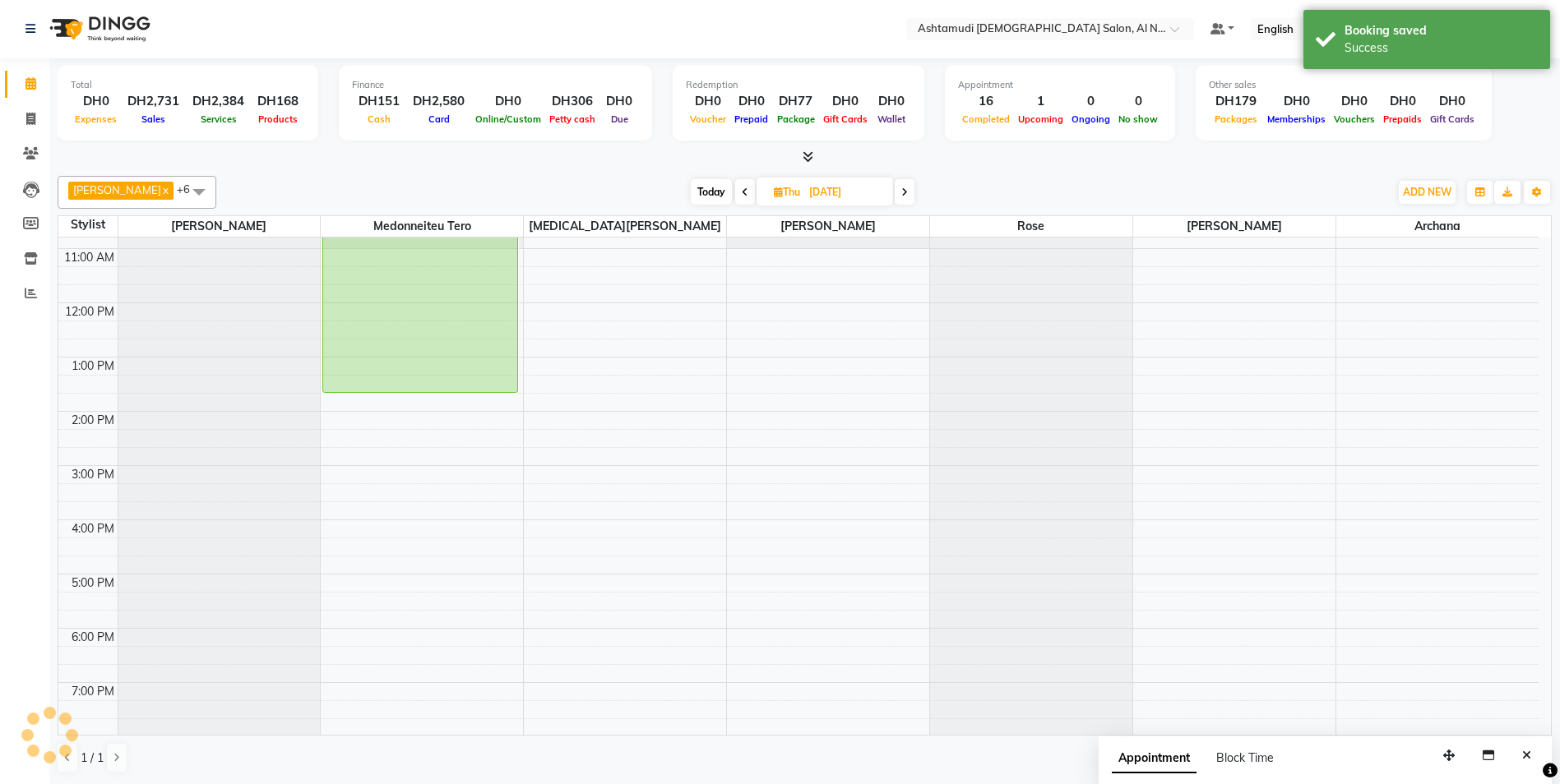
scroll to position [0, 0]
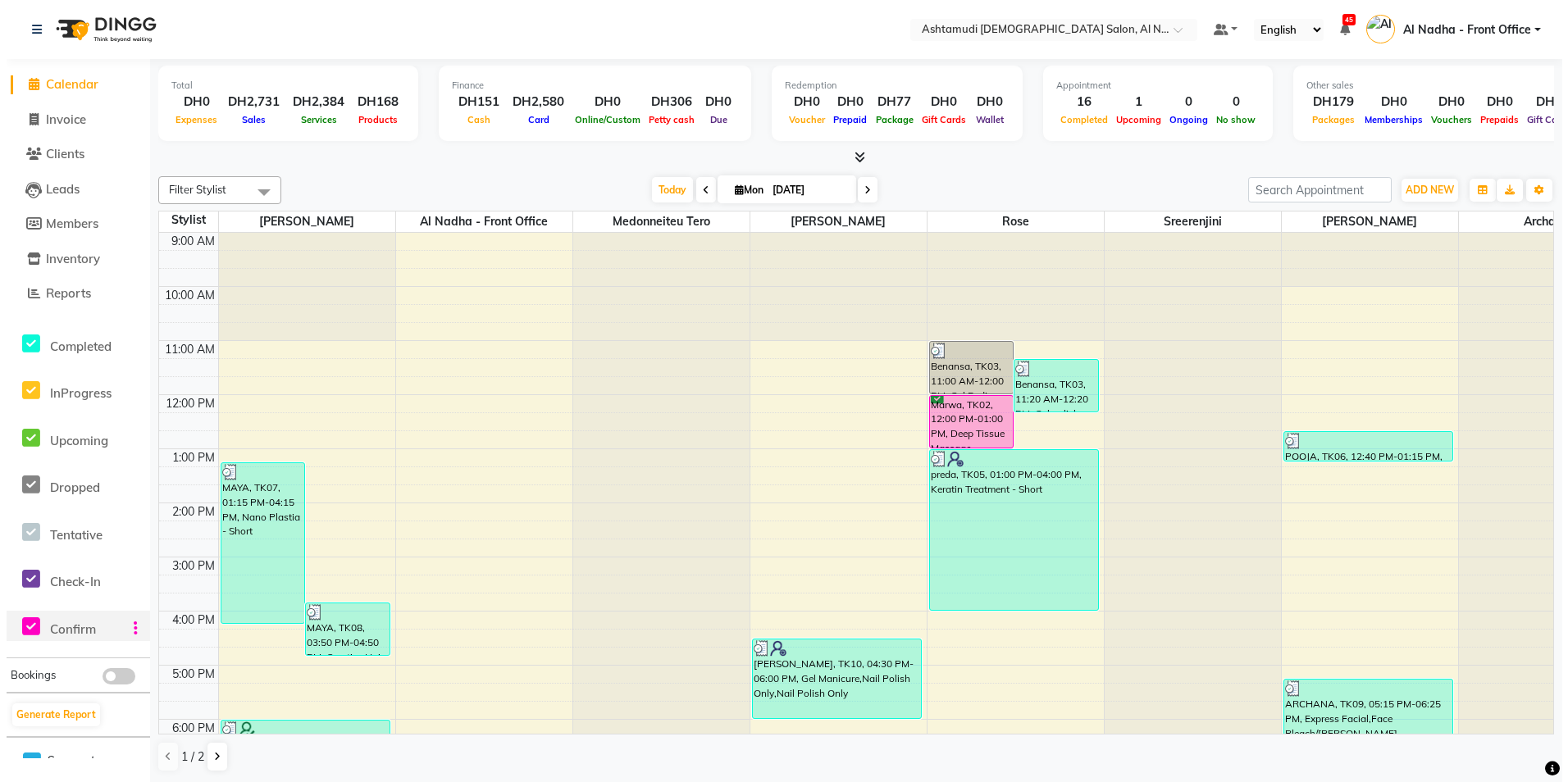
scroll to position [144, 0]
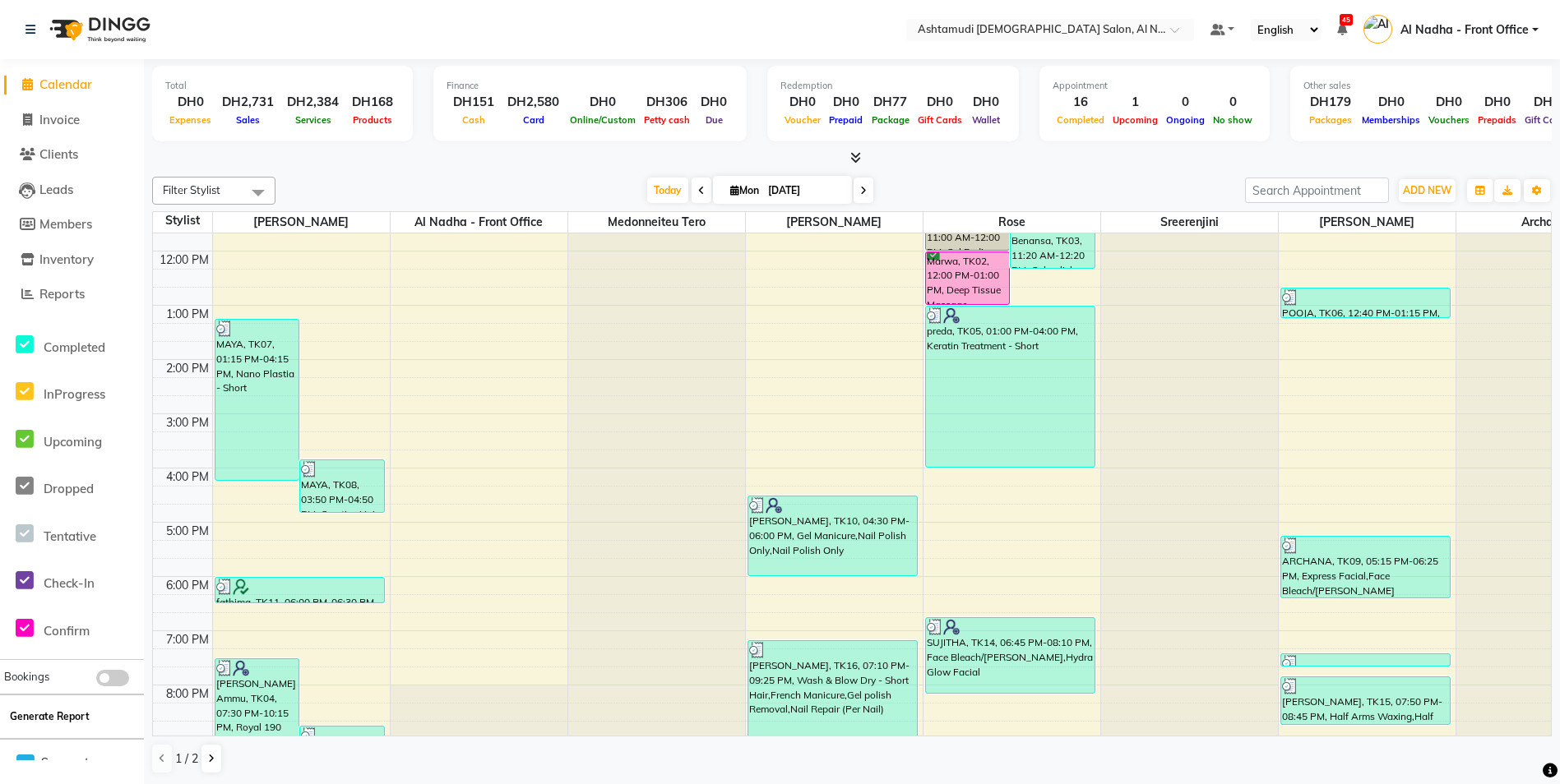
click at [74, 716] on button "Generate Report" at bounding box center [50, 717] width 88 height 23
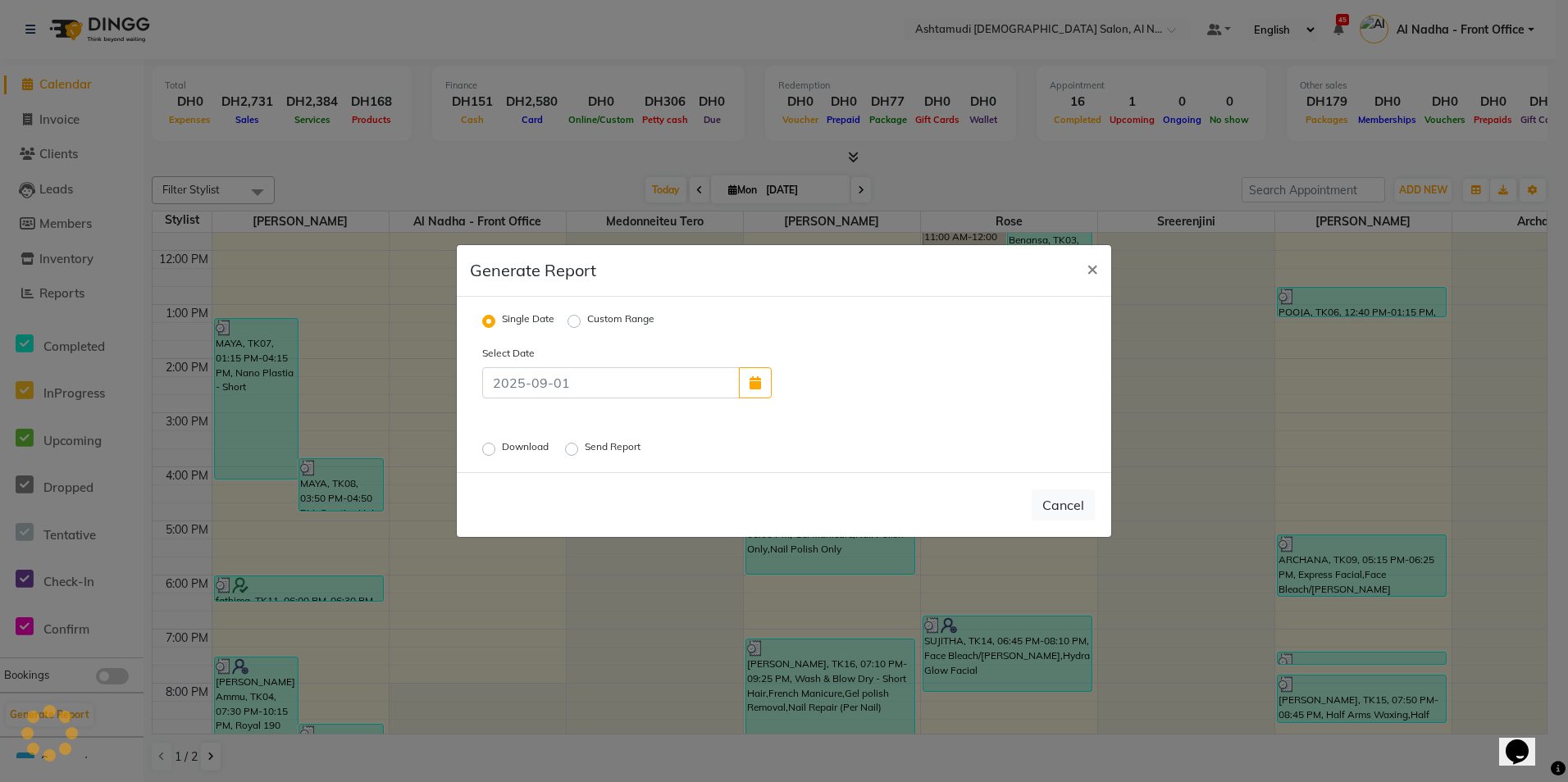
scroll to position [0, 0]
click at [501, 450] on label "Download" at bounding box center [526, 449] width 50 height 20
click at [486, 450] on input "Download" at bounding box center [491, 449] width 12 height 12
radio input "true"
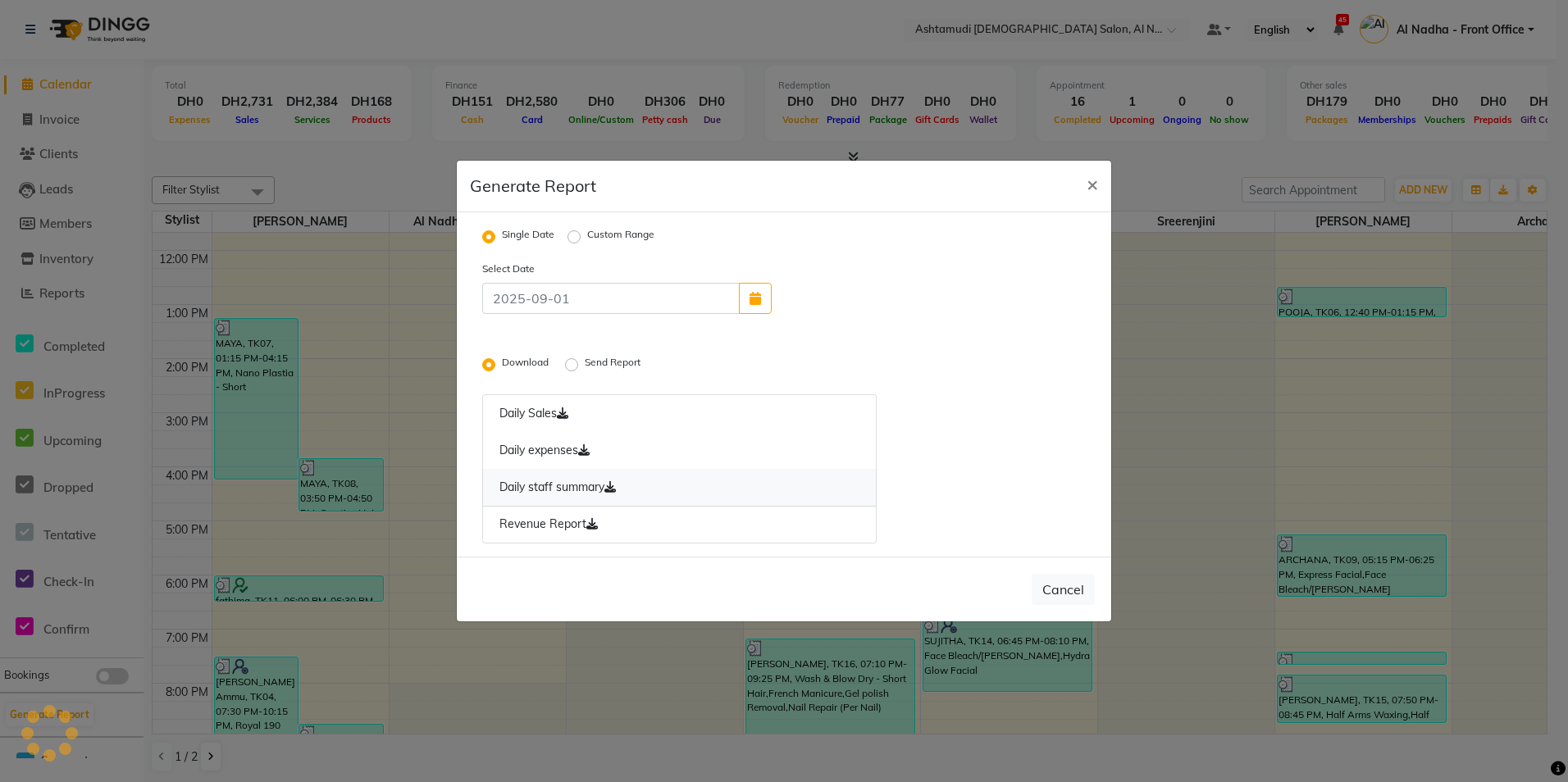
click at [587, 484] on link "Daily staff summary" at bounding box center [679, 488] width 395 height 38
